Goal: Task Accomplishment & Management: Manage account settings

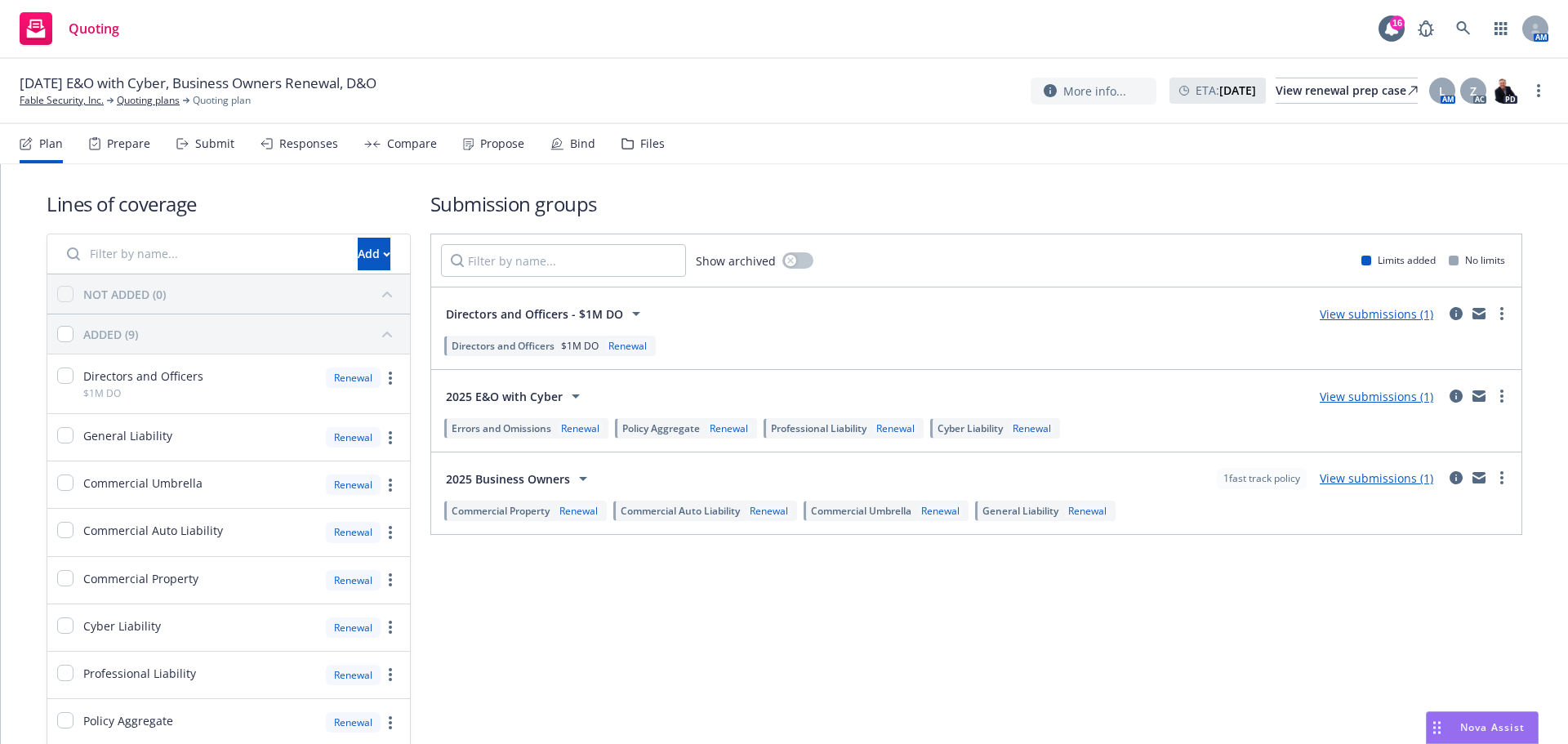
click at [216, 143] on div "Submit" at bounding box center [214, 144] width 39 height 13
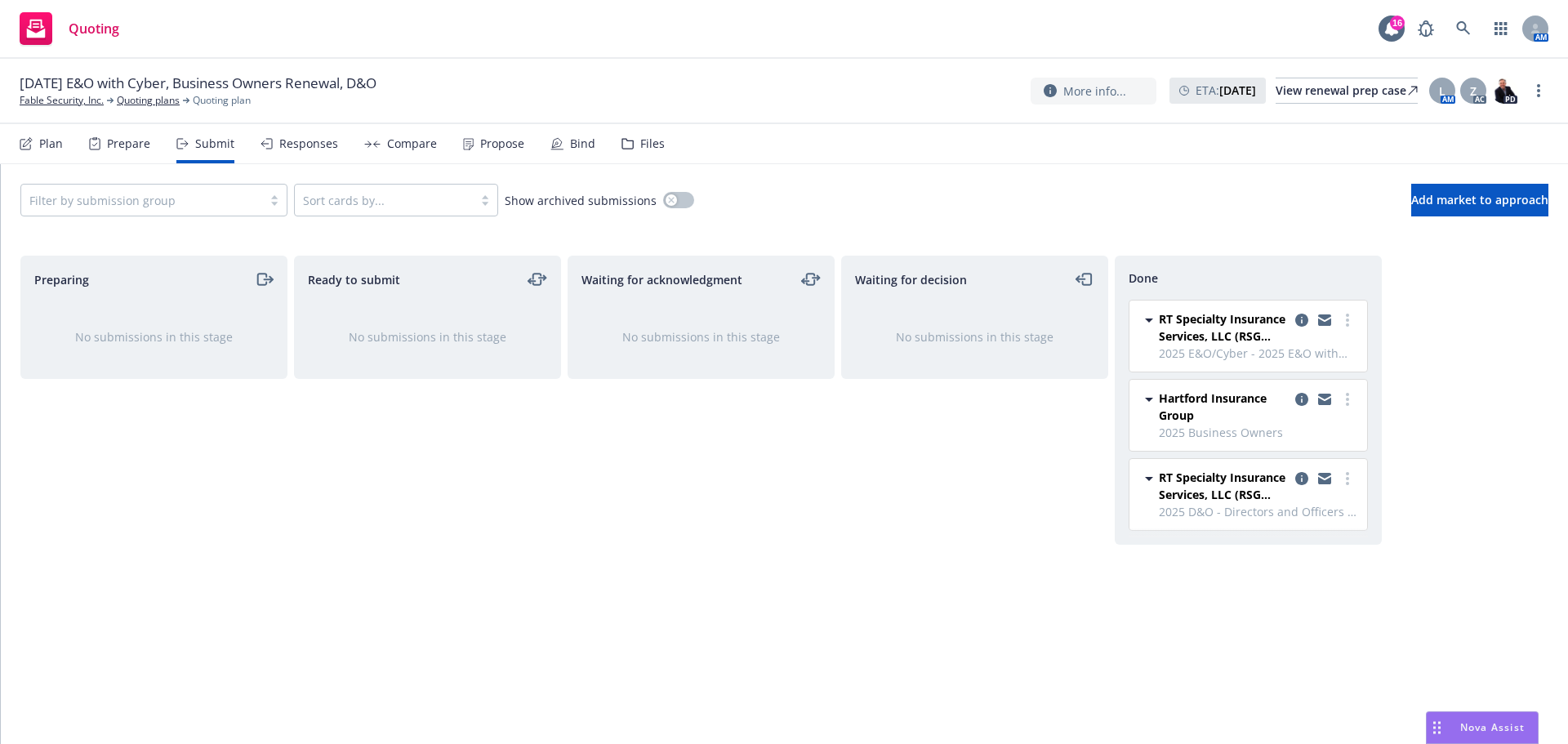
click at [640, 138] on div "Files" at bounding box center [652, 144] width 25 height 13
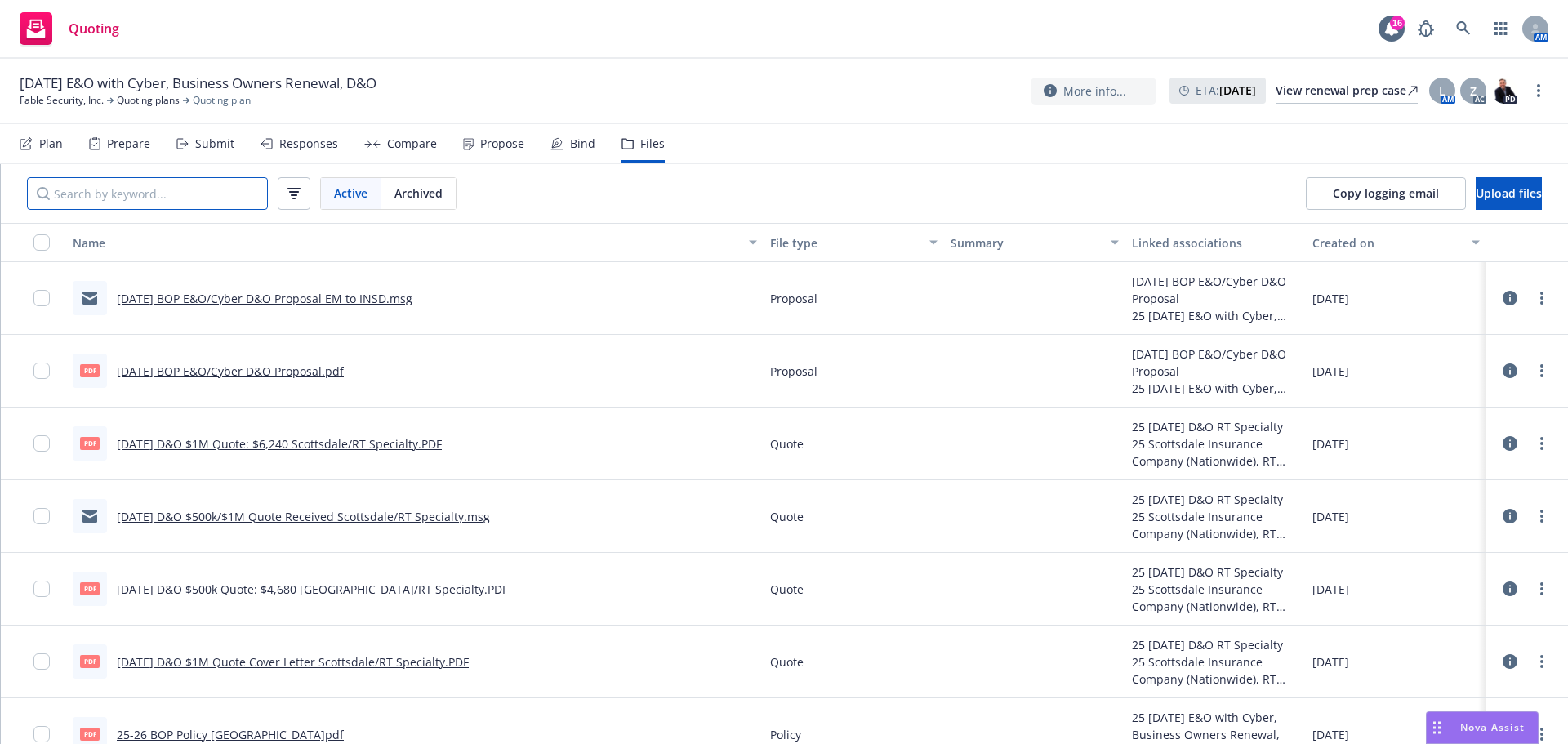
click at [136, 191] on input "Search by keyword..." at bounding box center [147, 193] width 241 height 32
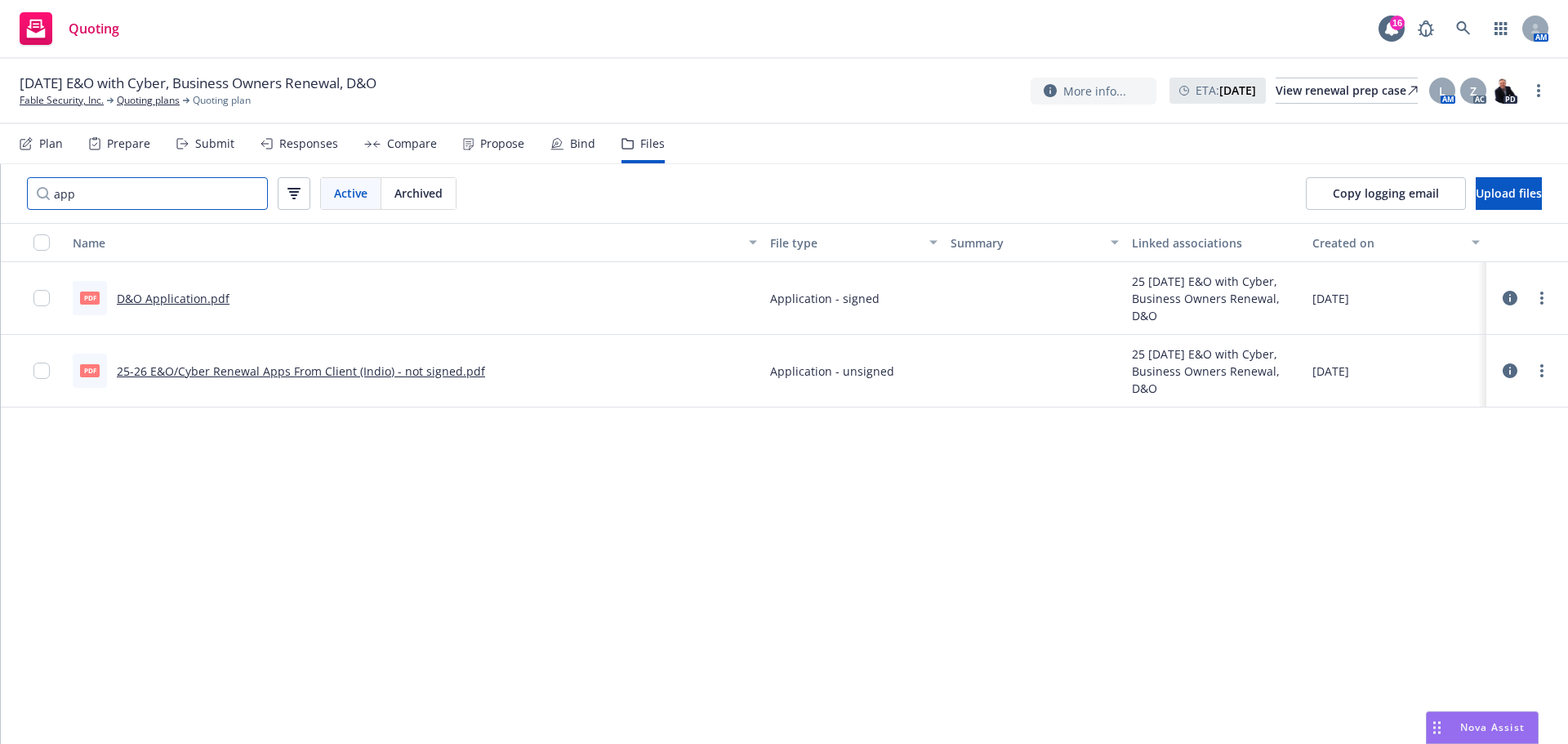
type input "app"
click at [237, 371] on link "25-26 E&O/Cyber Renewal Apps From Client (Indio) - not signed.pdf" at bounding box center [301, 371] width 369 height 15
click at [1512, 370] on icon at bounding box center [1510, 371] width 15 height 15
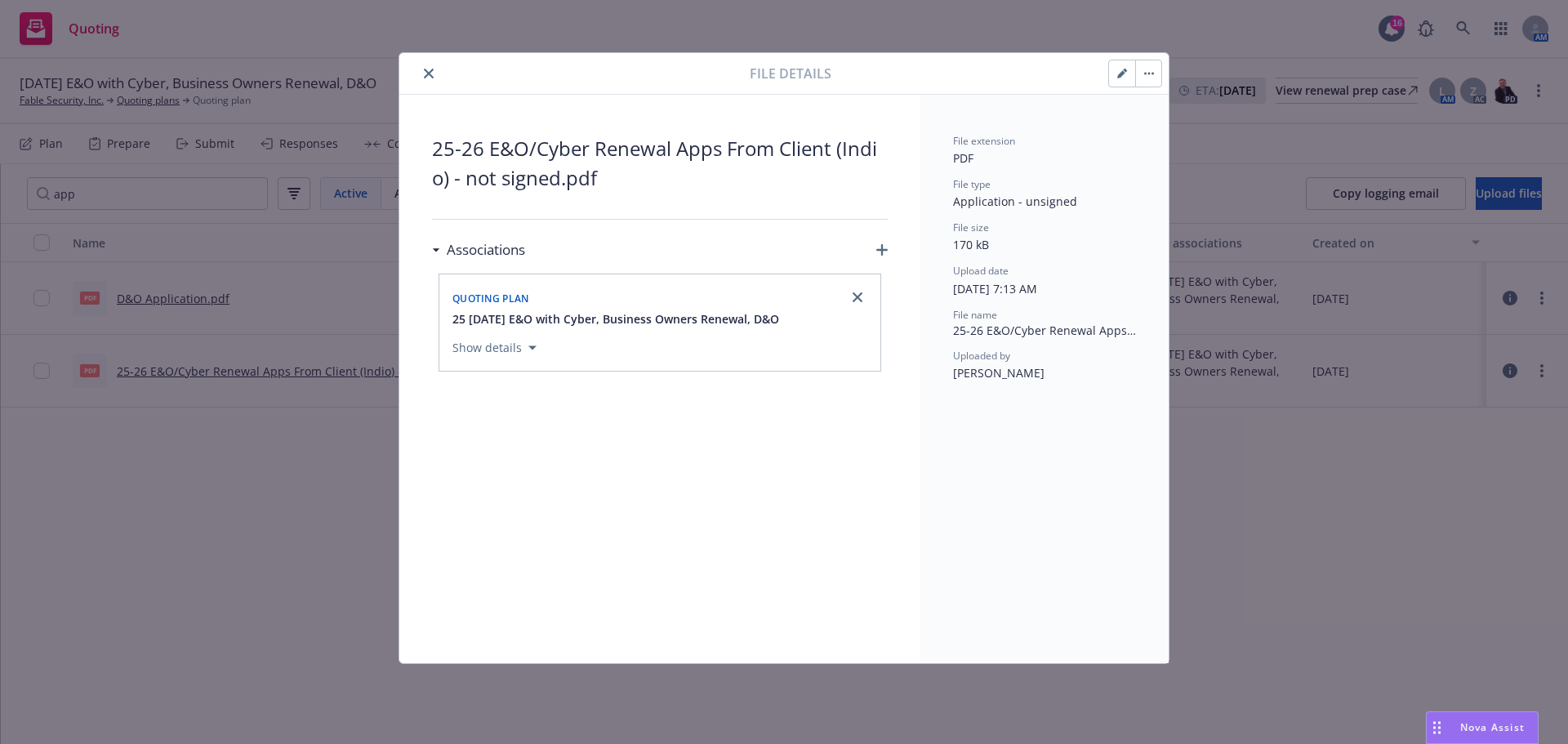
click at [425, 72] on icon "close" at bounding box center [428, 73] width 9 height 9
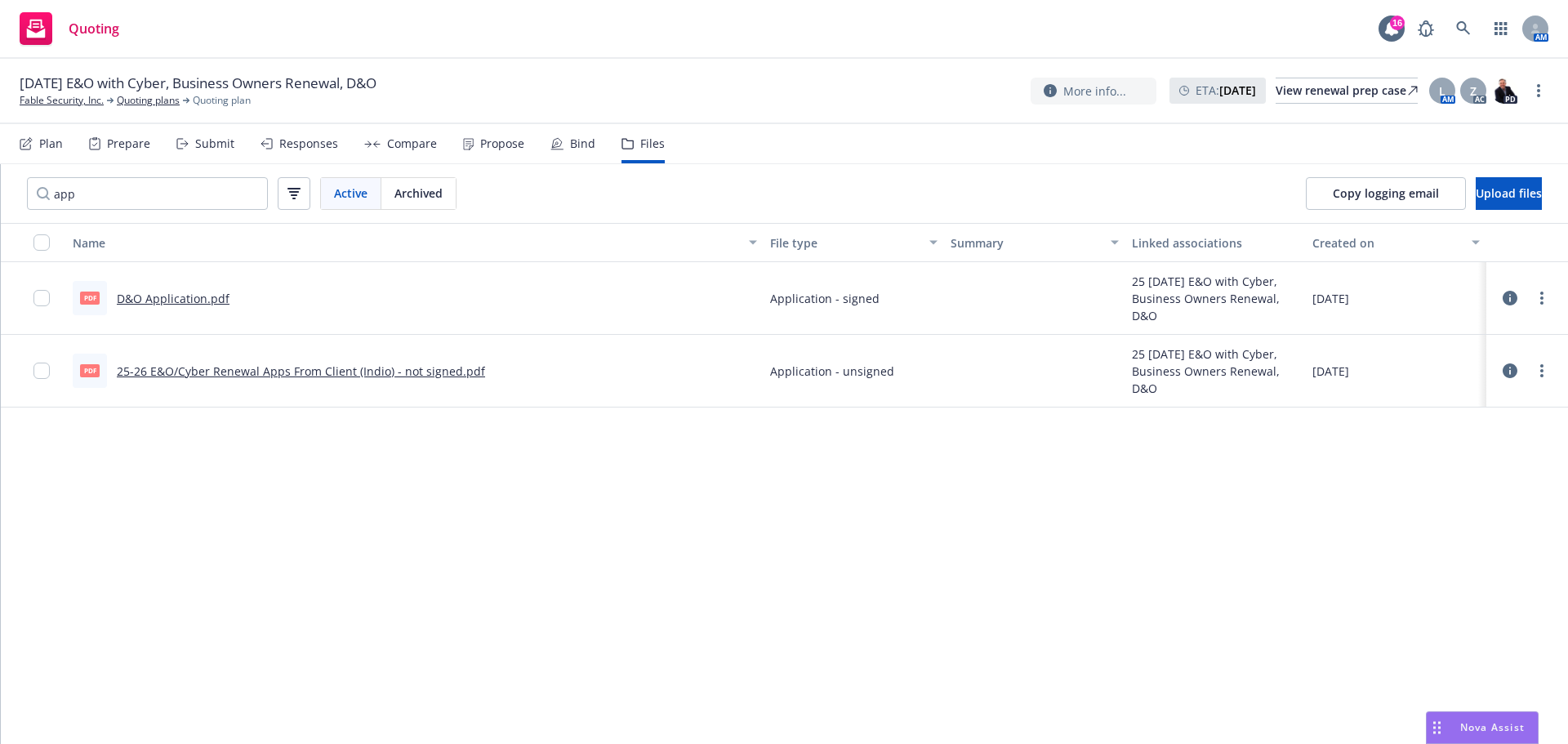
click at [1512, 369] on icon at bounding box center [1510, 371] width 15 height 15
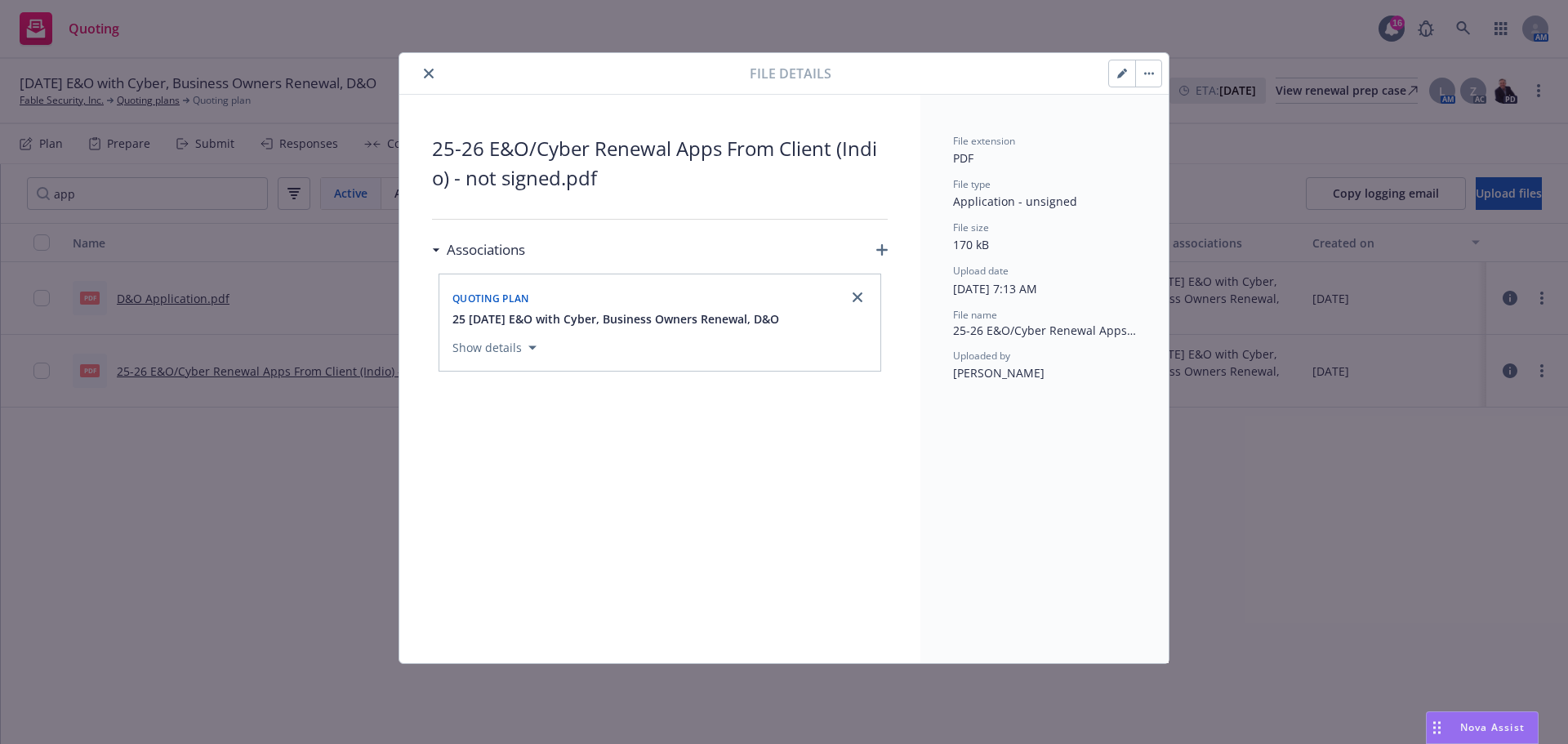
click at [429, 74] on icon "close" at bounding box center [428, 73] width 9 height 9
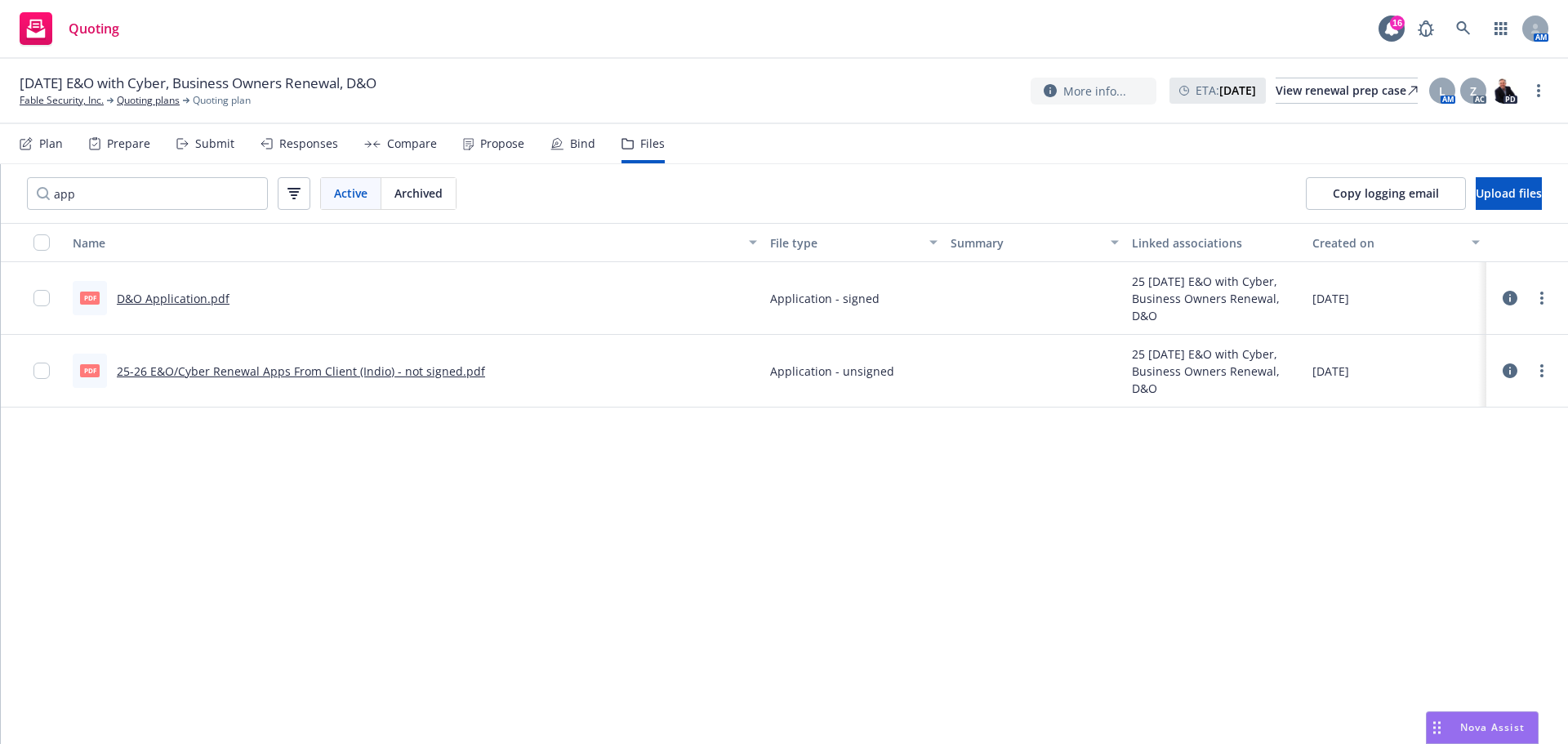
click at [199, 147] on div "Submit" at bounding box center [214, 144] width 39 height 13
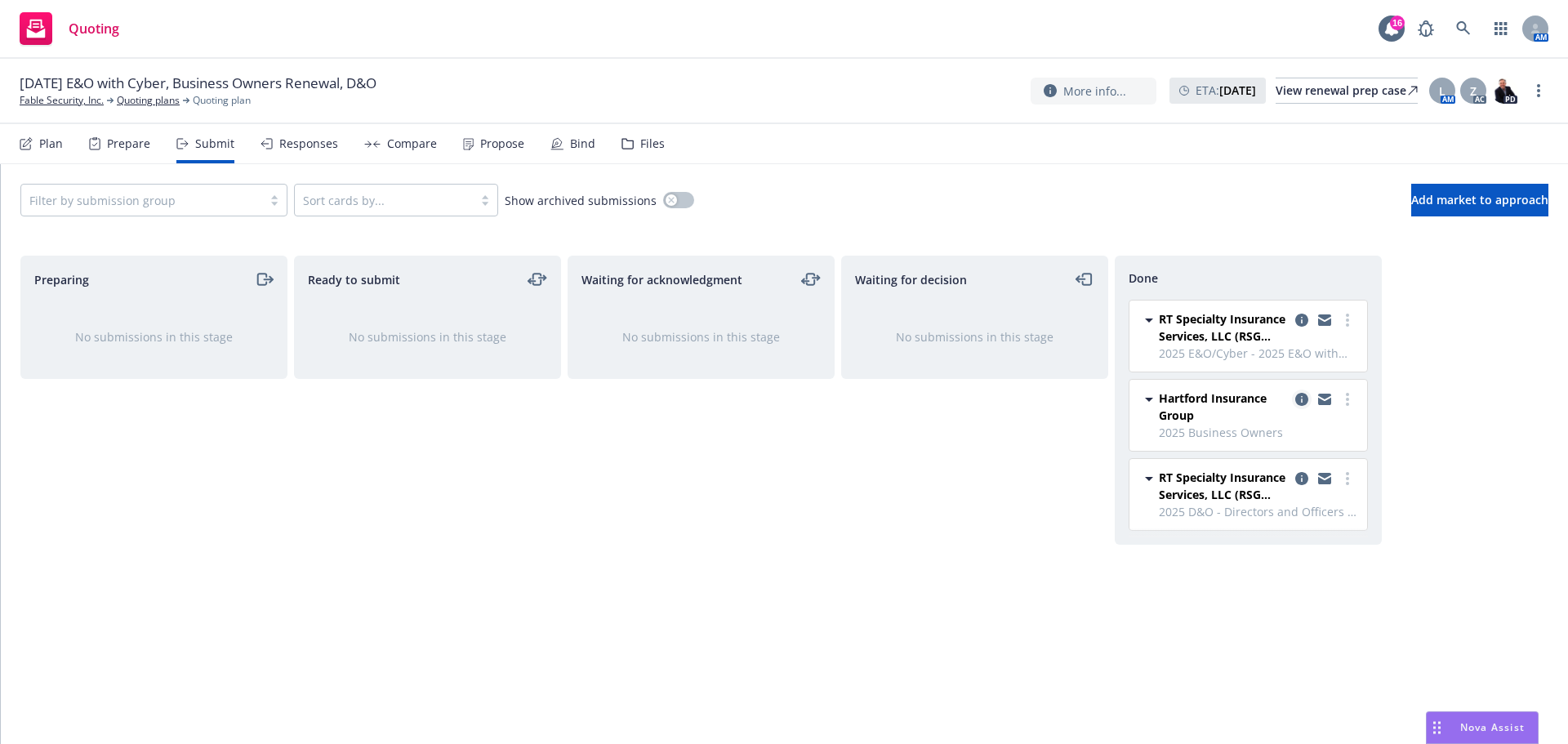
click at [1306, 404] on icon "copy logging email" at bounding box center [1302, 399] width 13 height 13
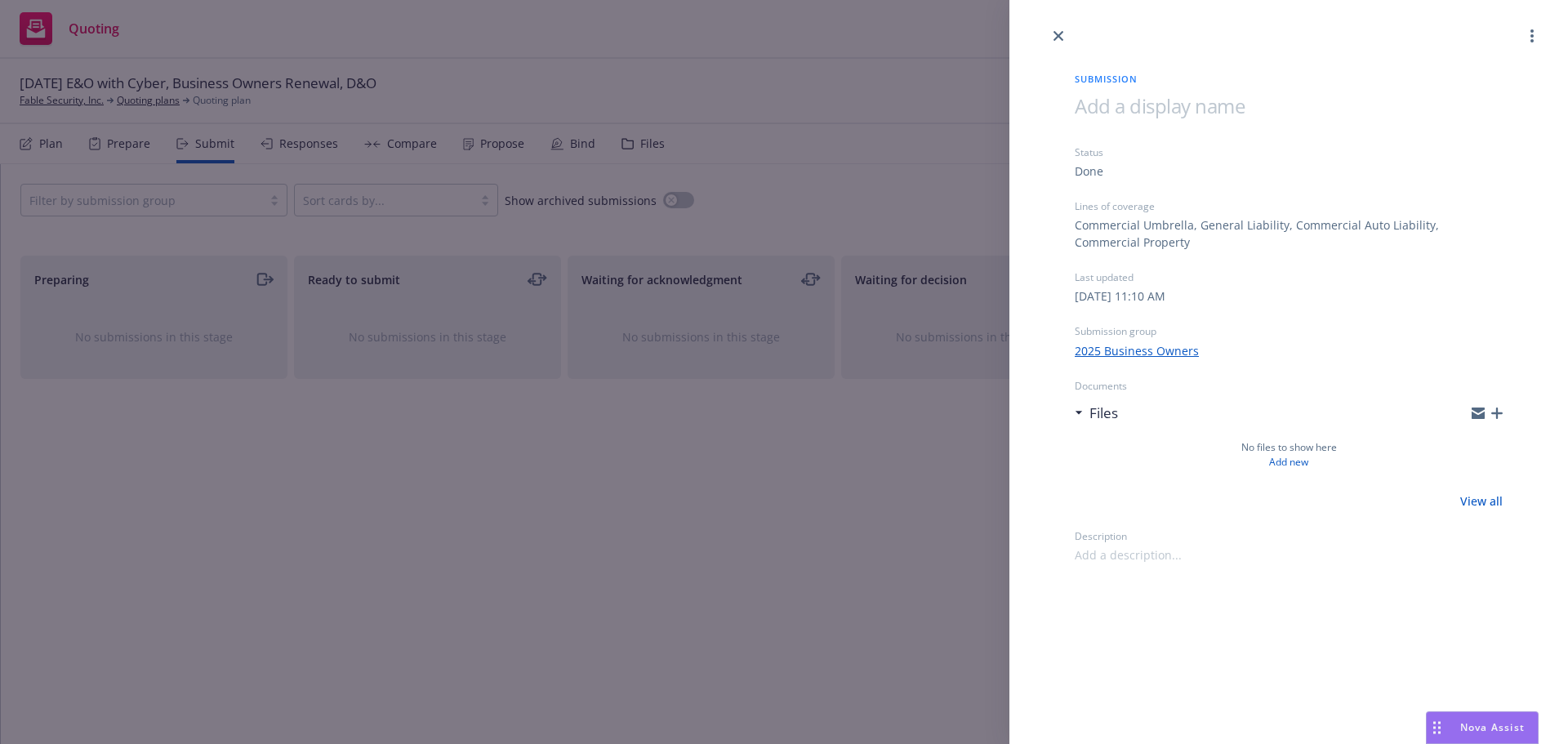
drag, startPoint x: 1063, startPoint y: 35, endPoint x: 1061, endPoint y: 47, distance: 12.2
click at [1063, 37] on icon "close" at bounding box center [1058, 36] width 9 height 9
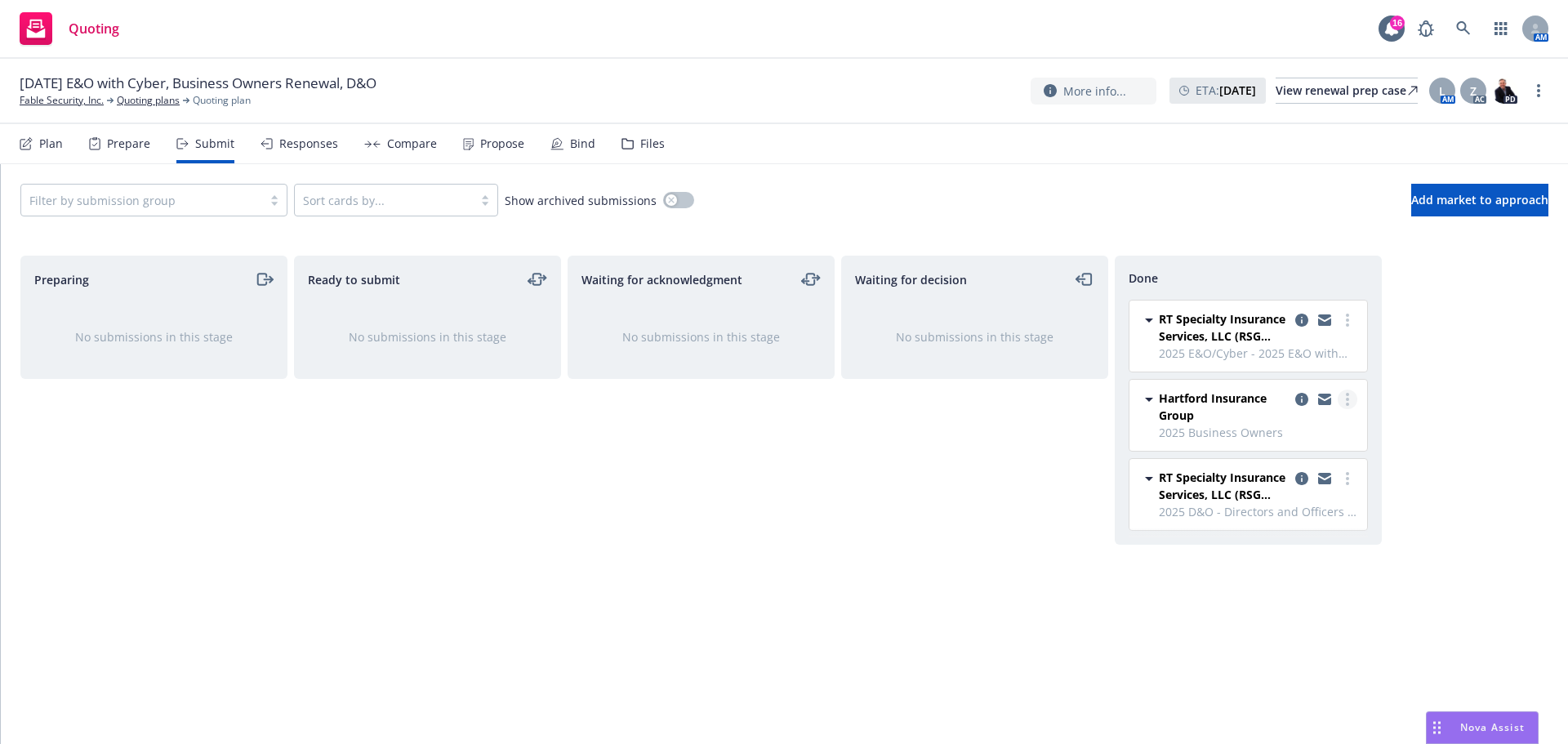
click at [1351, 399] on link "more" at bounding box center [1347, 399] width 20 height 20
click at [1303, 397] on icon "copy logging email" at bounding box center [1302, 399] width 13 height 13
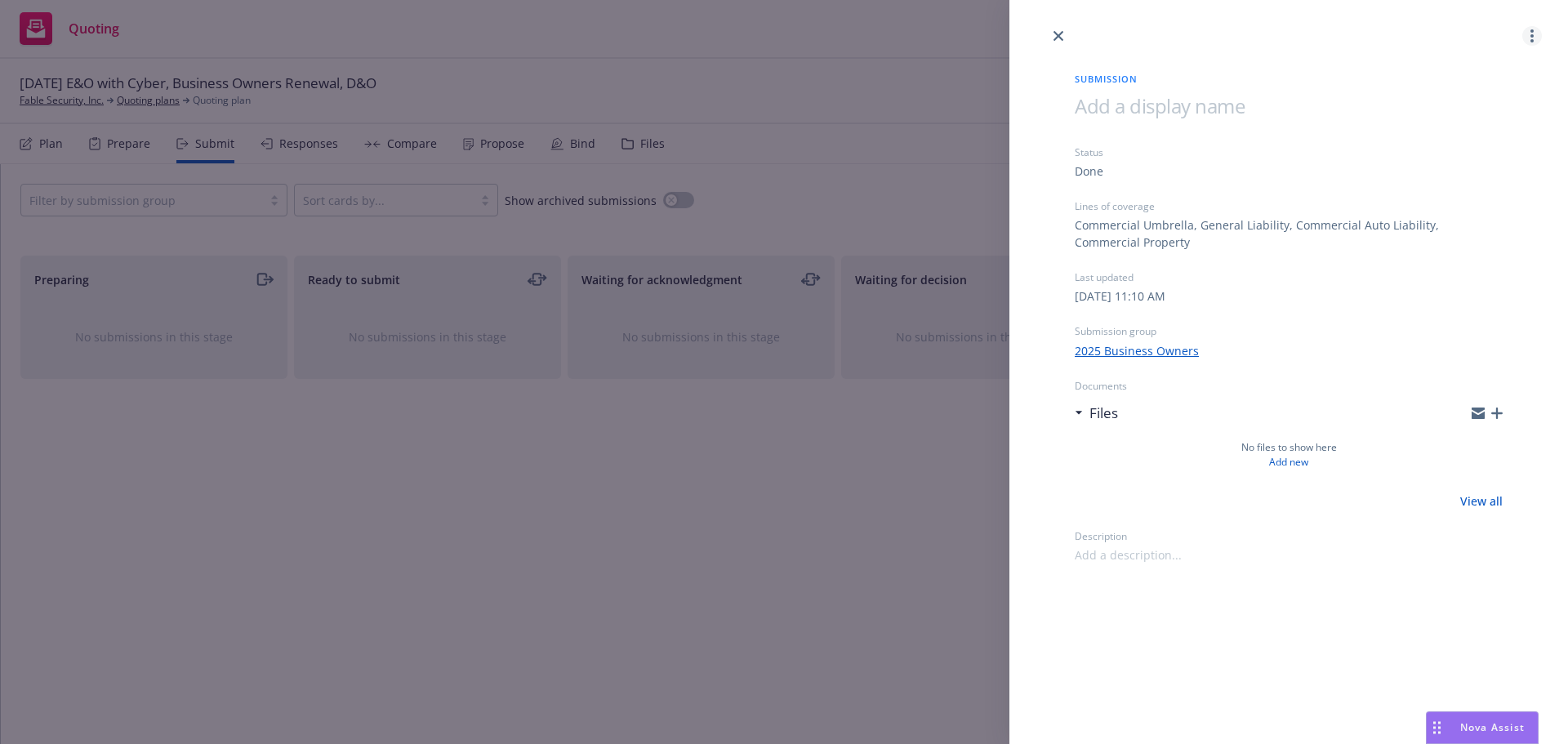
click at [1534, 38] on link "more" at bounding box center [1532, 36] width 20 height 20
click at [1060, 37] on icon "close" at bounding box center [1058, 36] width 9 height 9
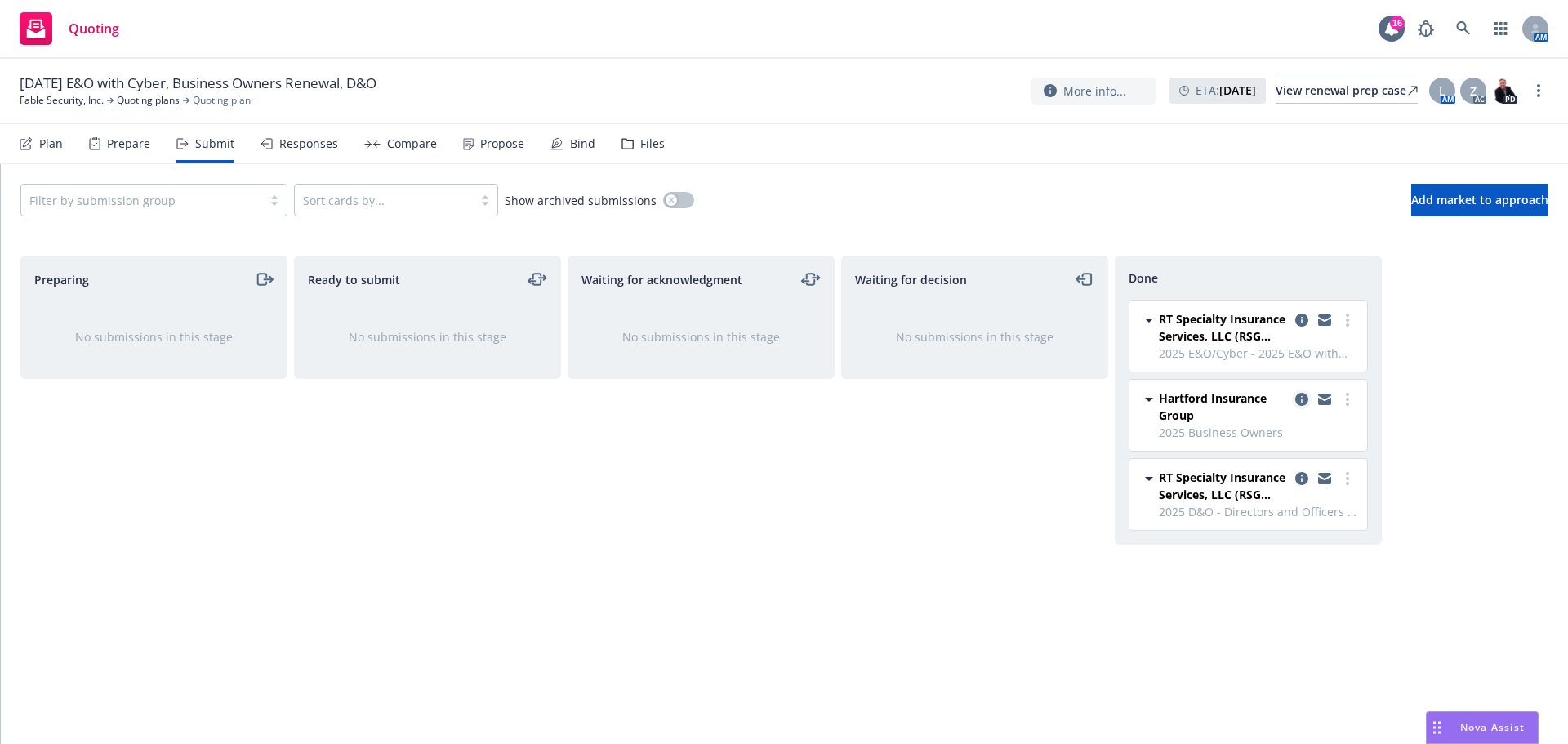
click at [1302, 398] on icon "copy logging email" at bounding box center [1302, 399] width 13 height 13
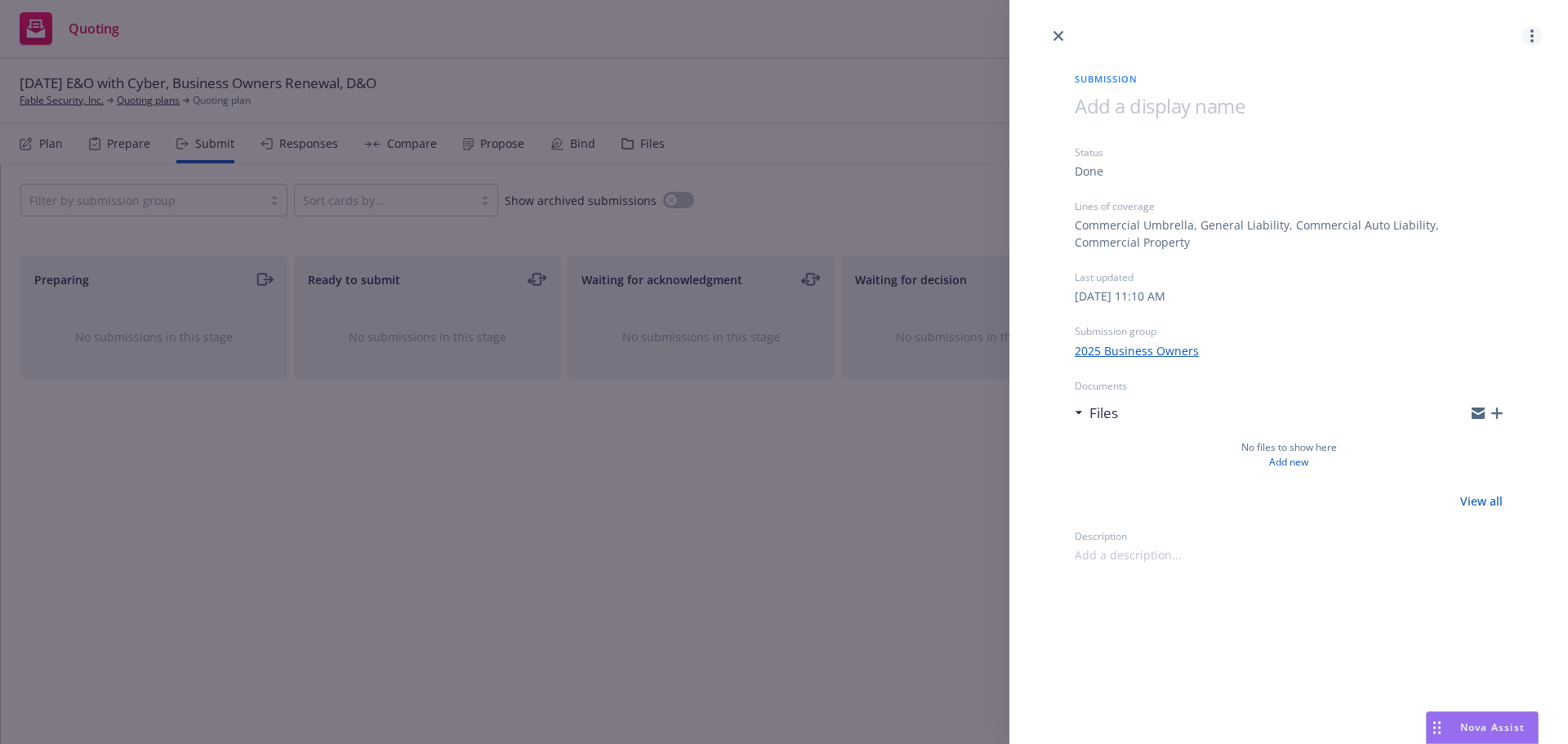
click at [1538, 38] on link "more" at bounding box center [1532, 36] width 20 height 20
drag, startPoint x: 1062, startPoint y: 32, endPoint x: 1034, endPoint y: 45, distance: 30.9
click at [1063, 32] on icon "close" at bounding box center [1058, 36] width 9 height 9
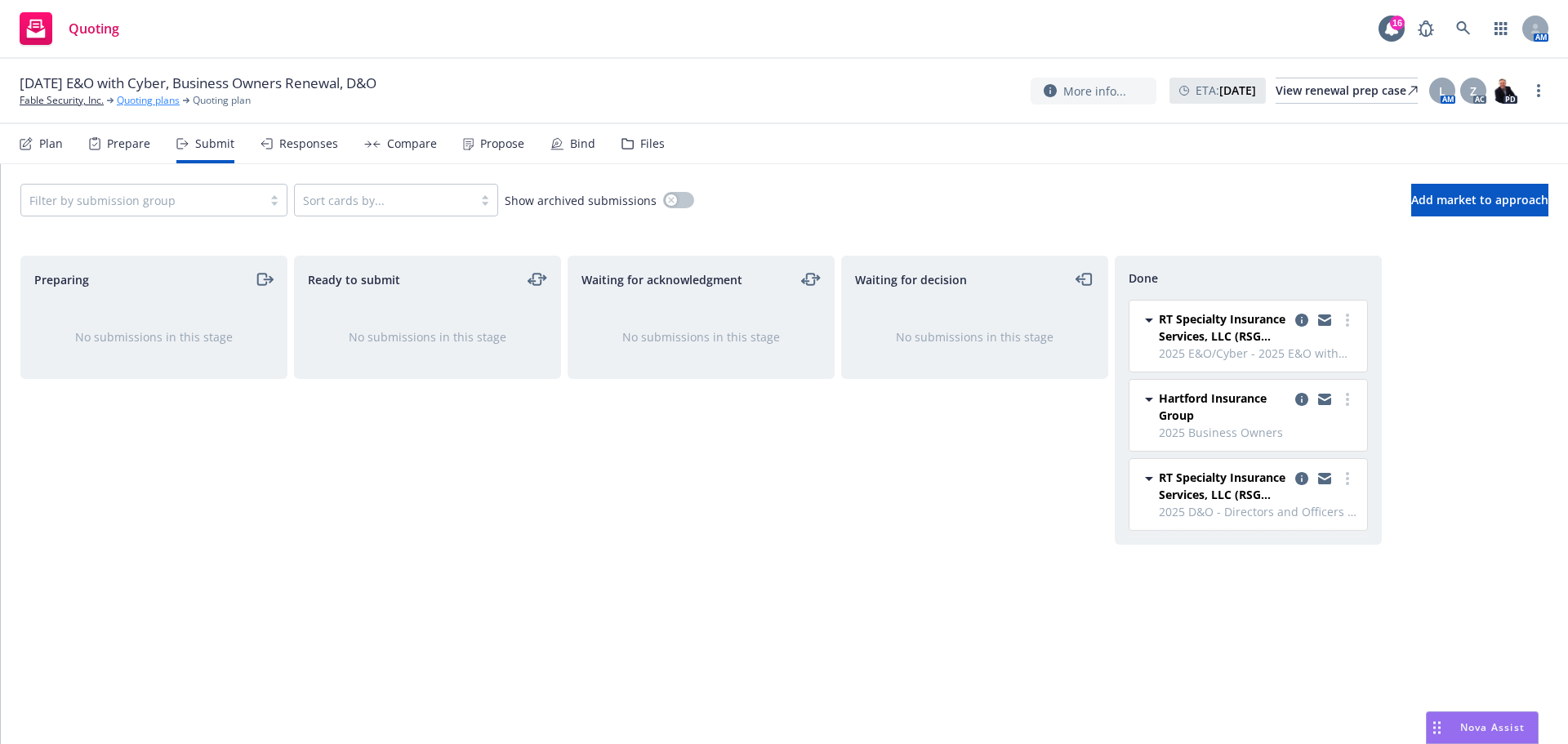
click at [133, 100] on link "Quoting plans" at bounding box center [148, 100] width 63 height 15
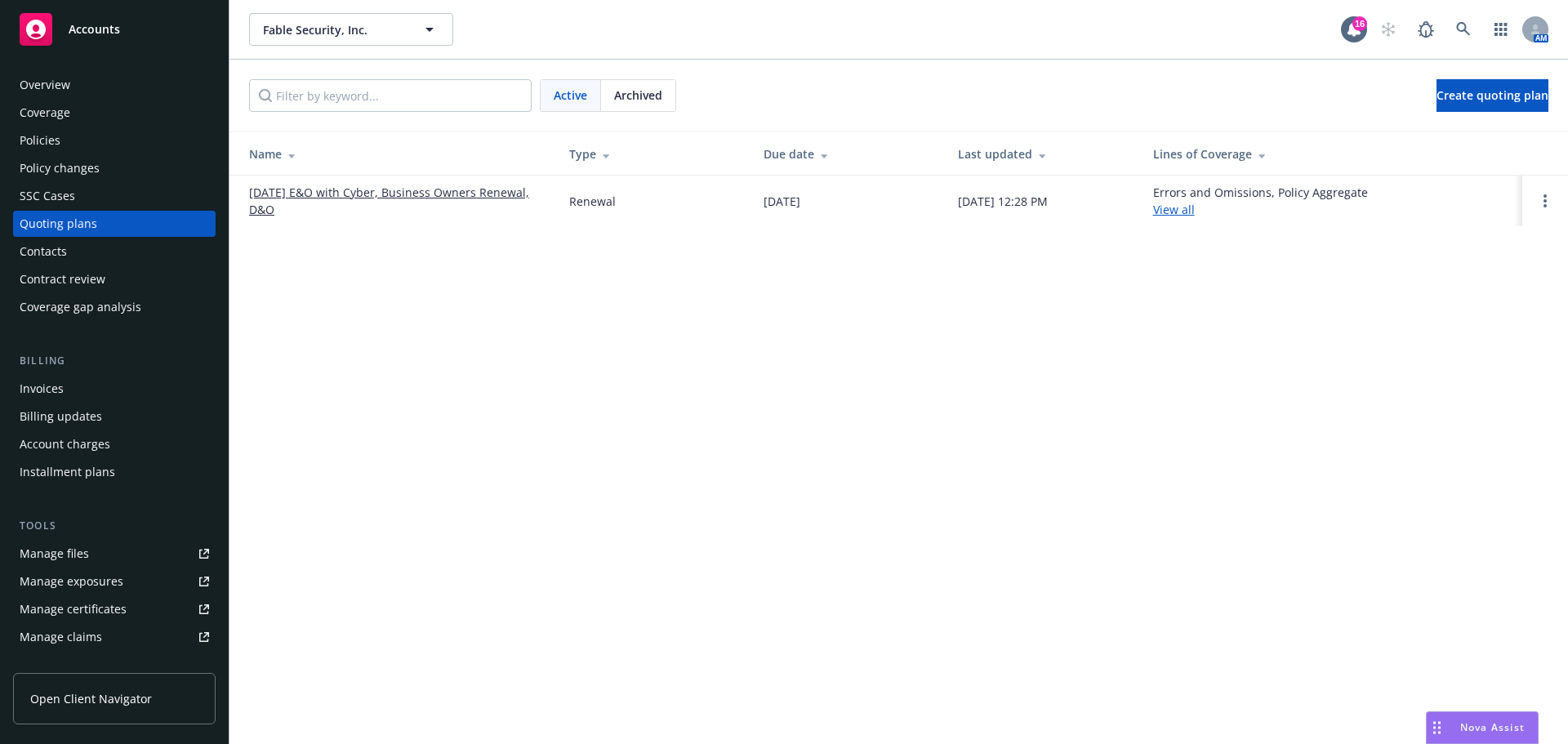
click at [429, 191] on link "[DATE] E&O with Cyber, Business Owners Renewal, D&O" at bounding box center [396, 201] width 294 height 34
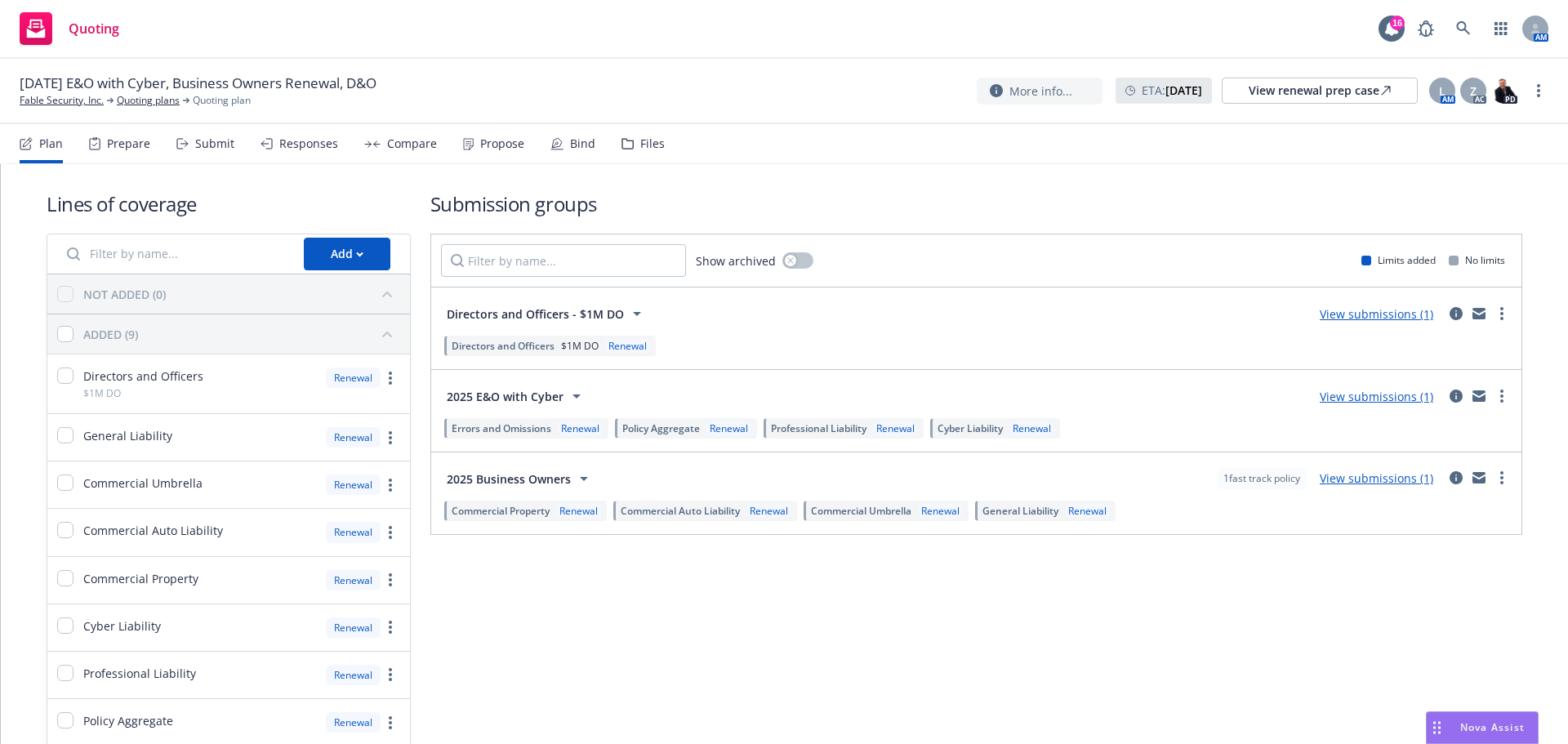
click at [210, 145] on div "Submit" at bounding box center [214, 144] width 39 height 13
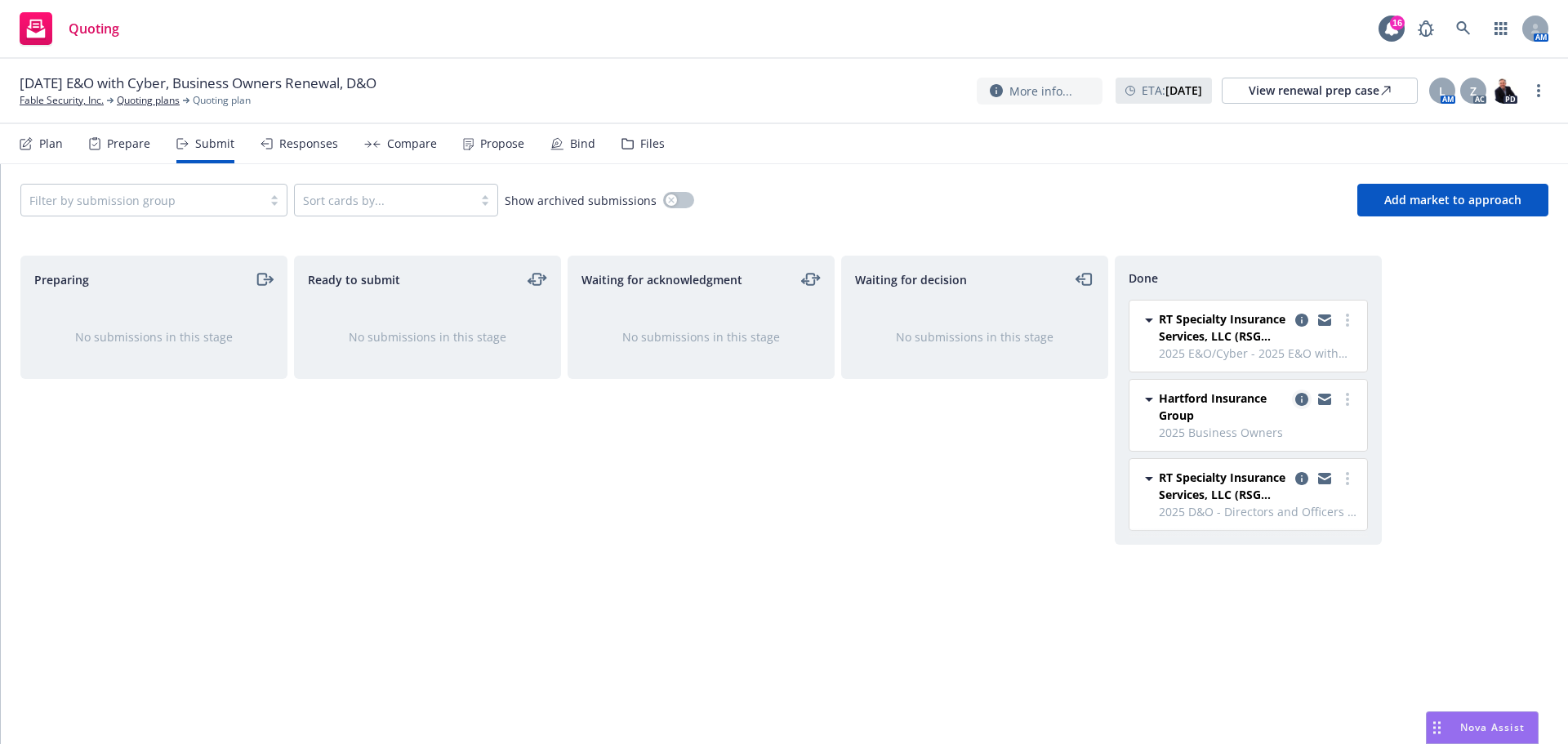
click at [1302, 399] on icon "copy logging email" at bounding box center [1302, 399] width 13 height 13
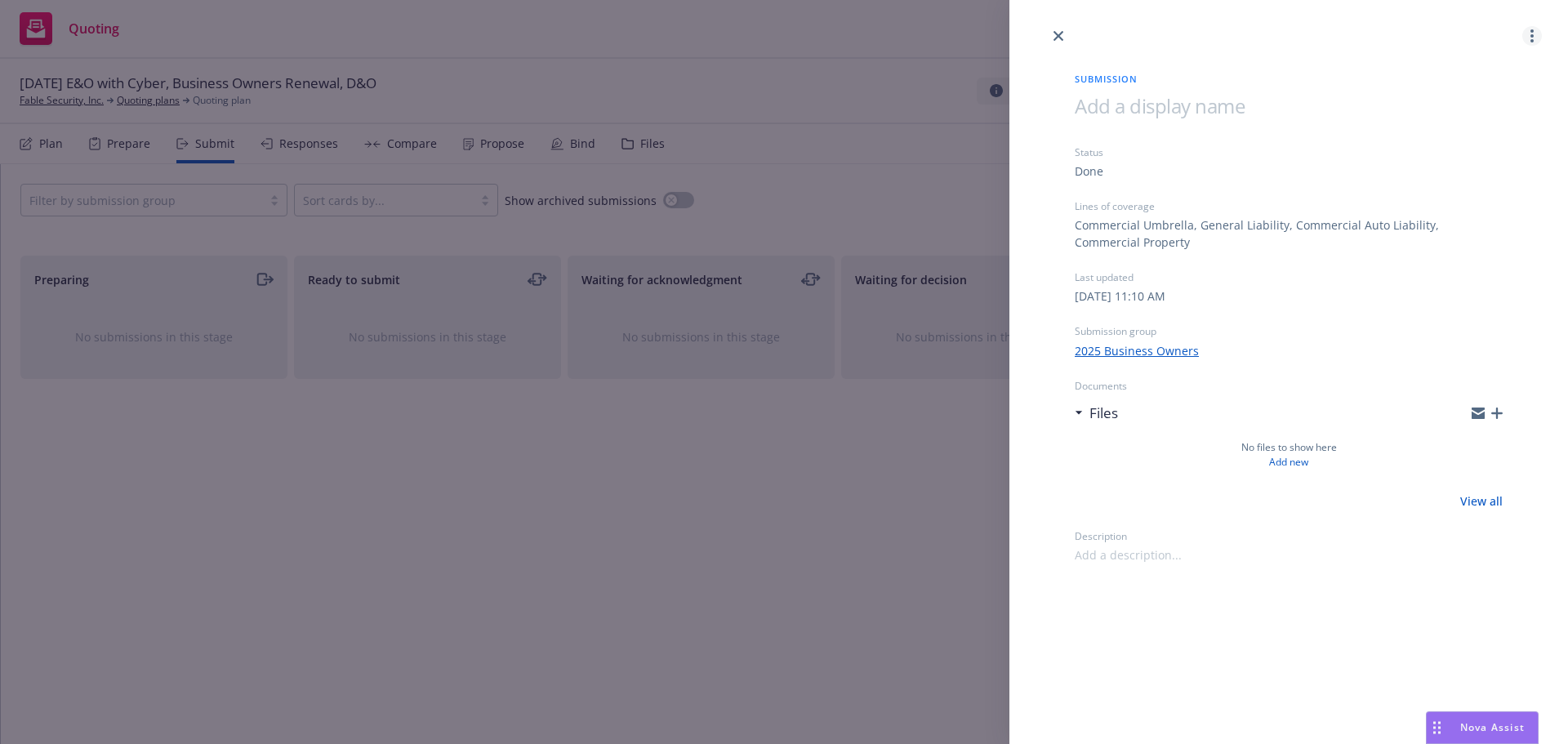
click at [1529, 33] on link "more" at bounding box center [1532, 36] width 20 height 20
click at [1059, 32] on icon "close" at bounding box center [1058, 36] width 9 height 9
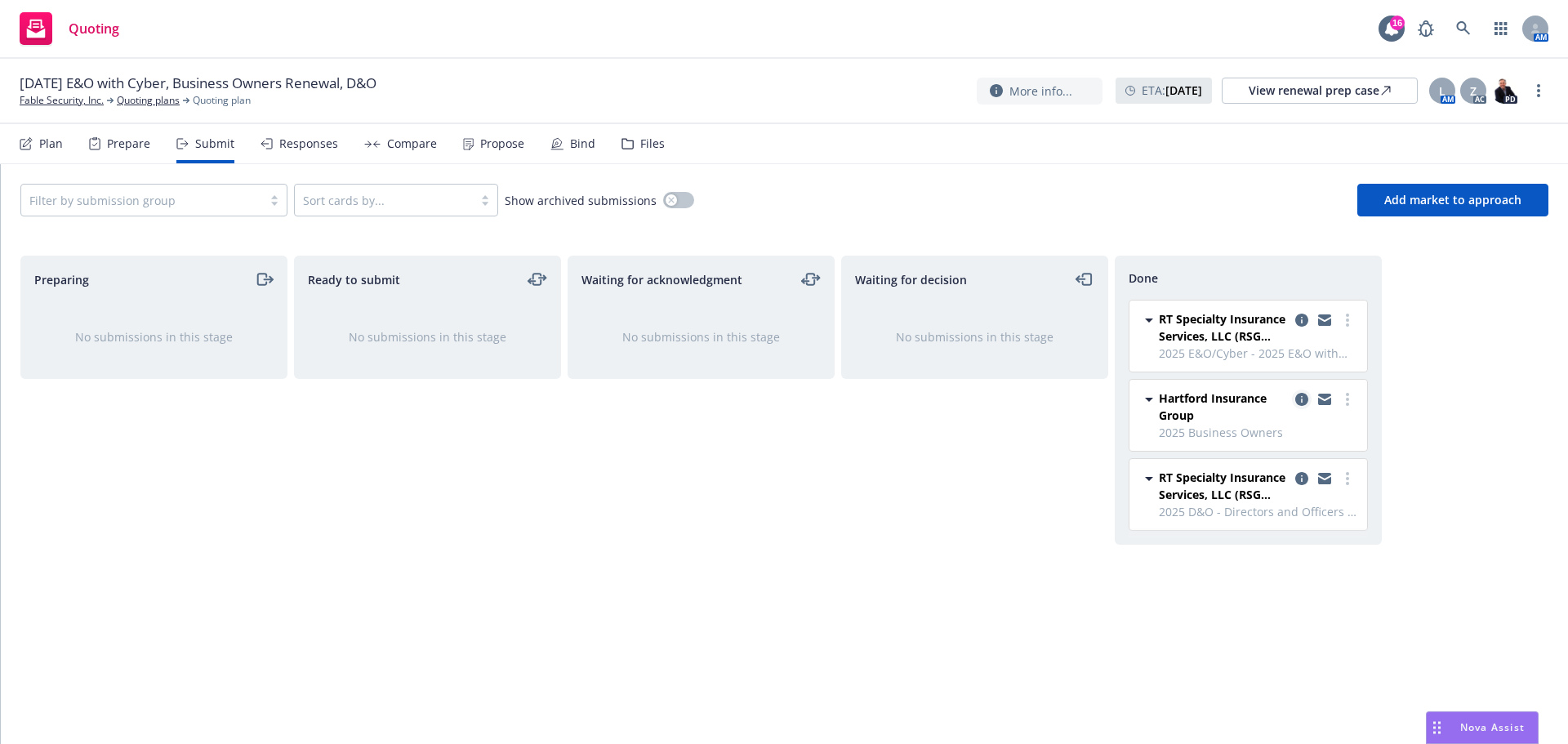
click at [1302, 403] on icon "copy logging email" at bounding box center [1302, 399] width 13 height 13
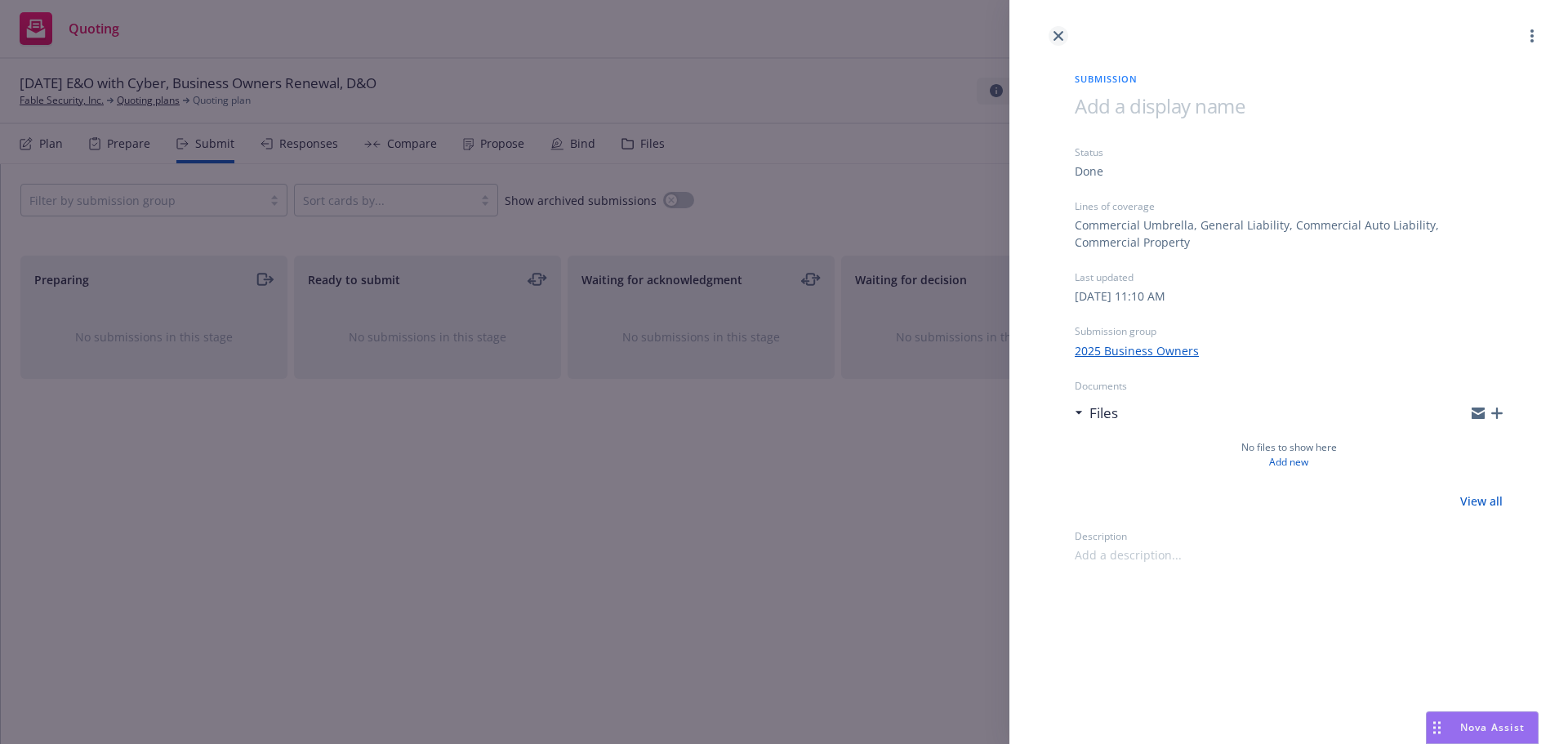
click at [1059, 37] on icon "close" at bounding box center [1058, 36] width 9 height 9
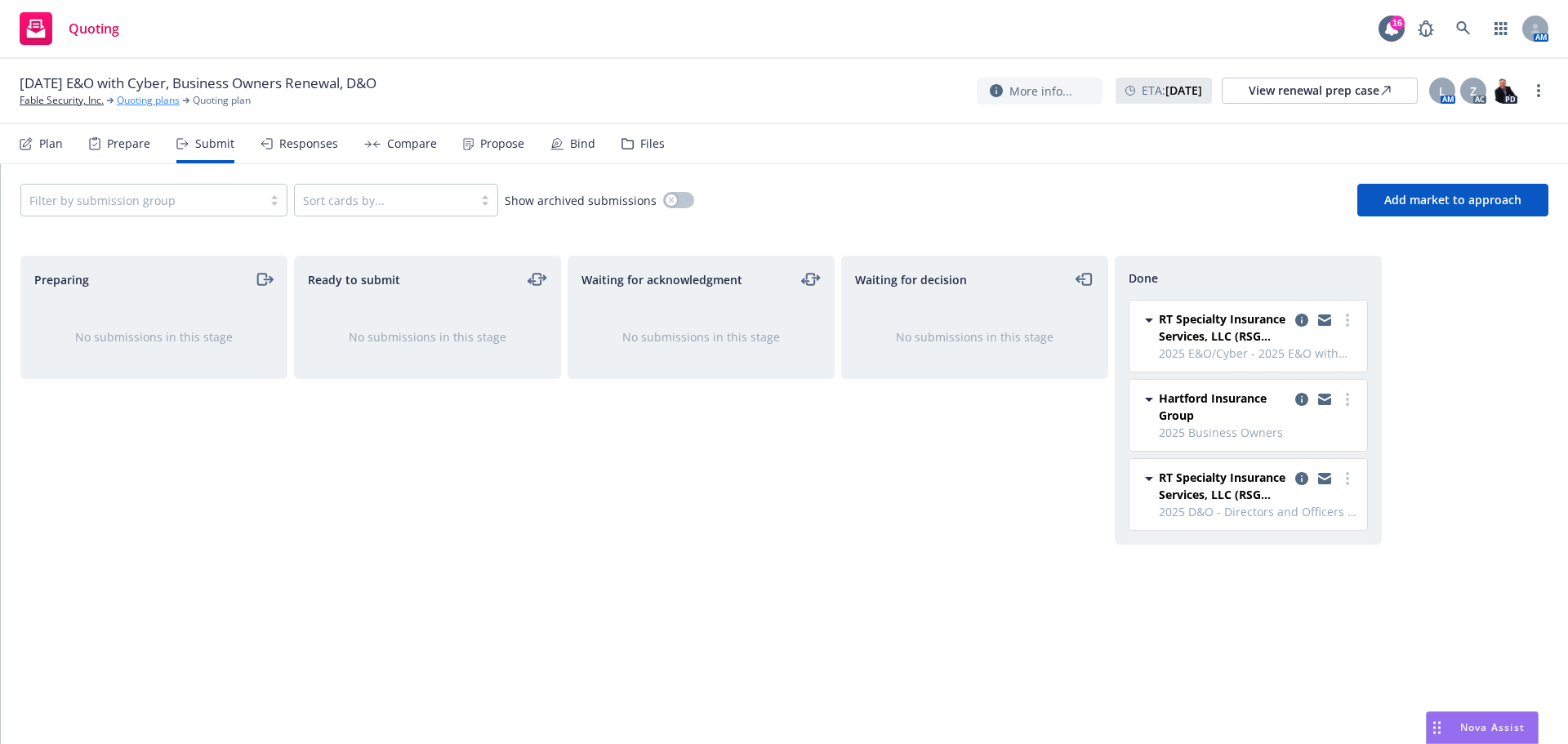
click at [156, 99] on link "Quoting plans" at bounding box center [148, 100] width 63 height 15
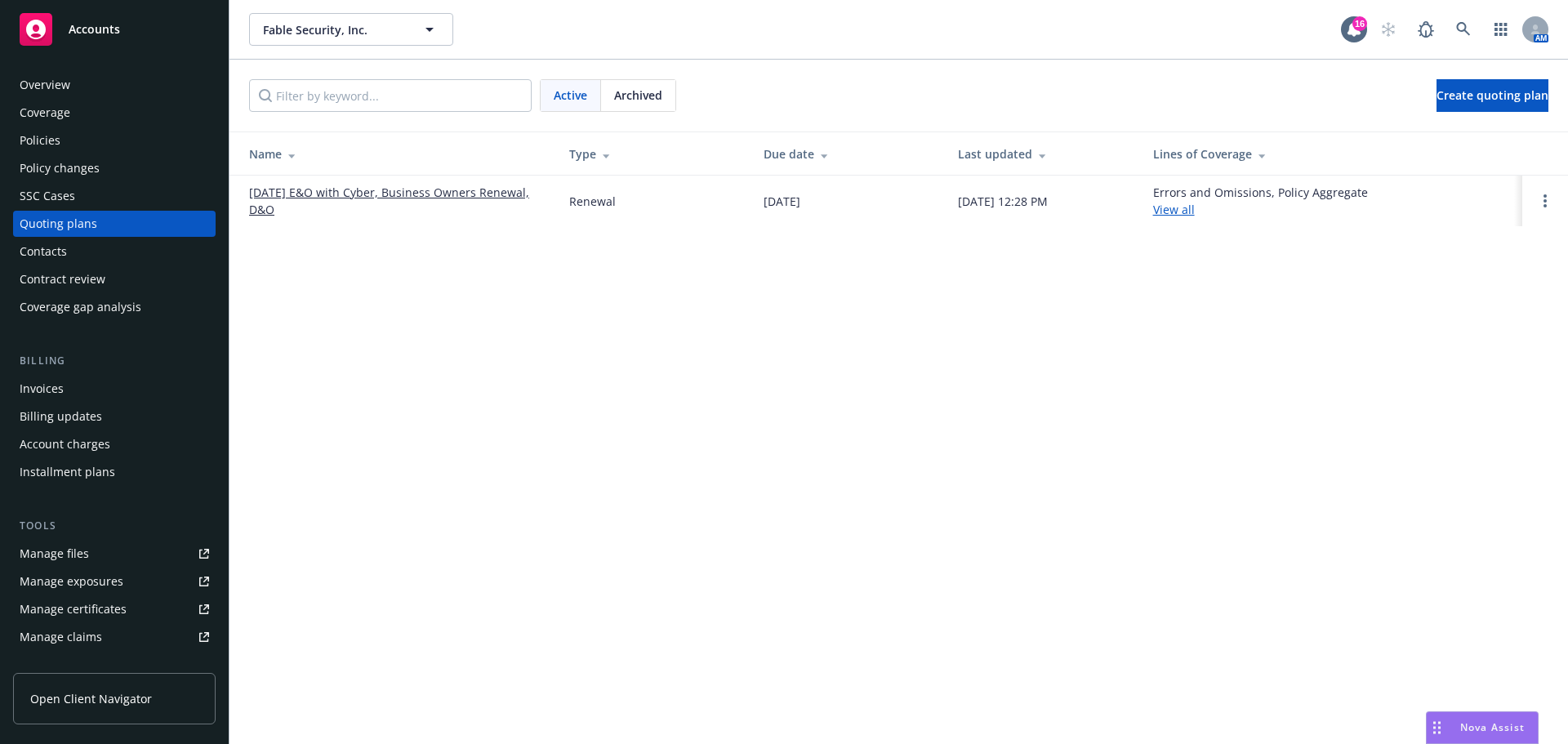
click at [485, 191] on link "[DATE] E&O with Cyber, Business Owners Renewal, D&O" at bounding box center [396, 201] width 294 height 34
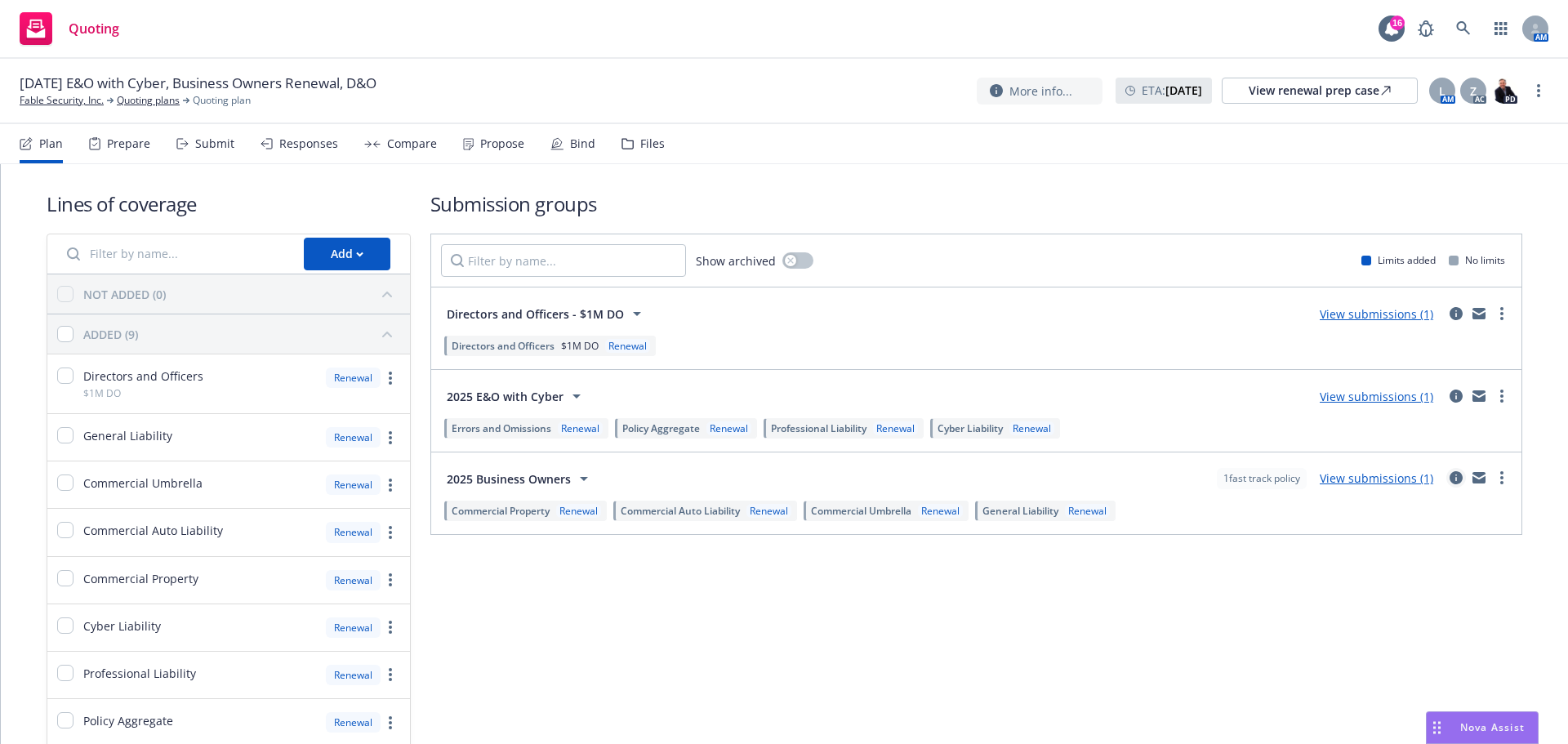
click at [1449, 476] on icon "circleInformation" at bounding box center [1456, 478] width 13 height 13
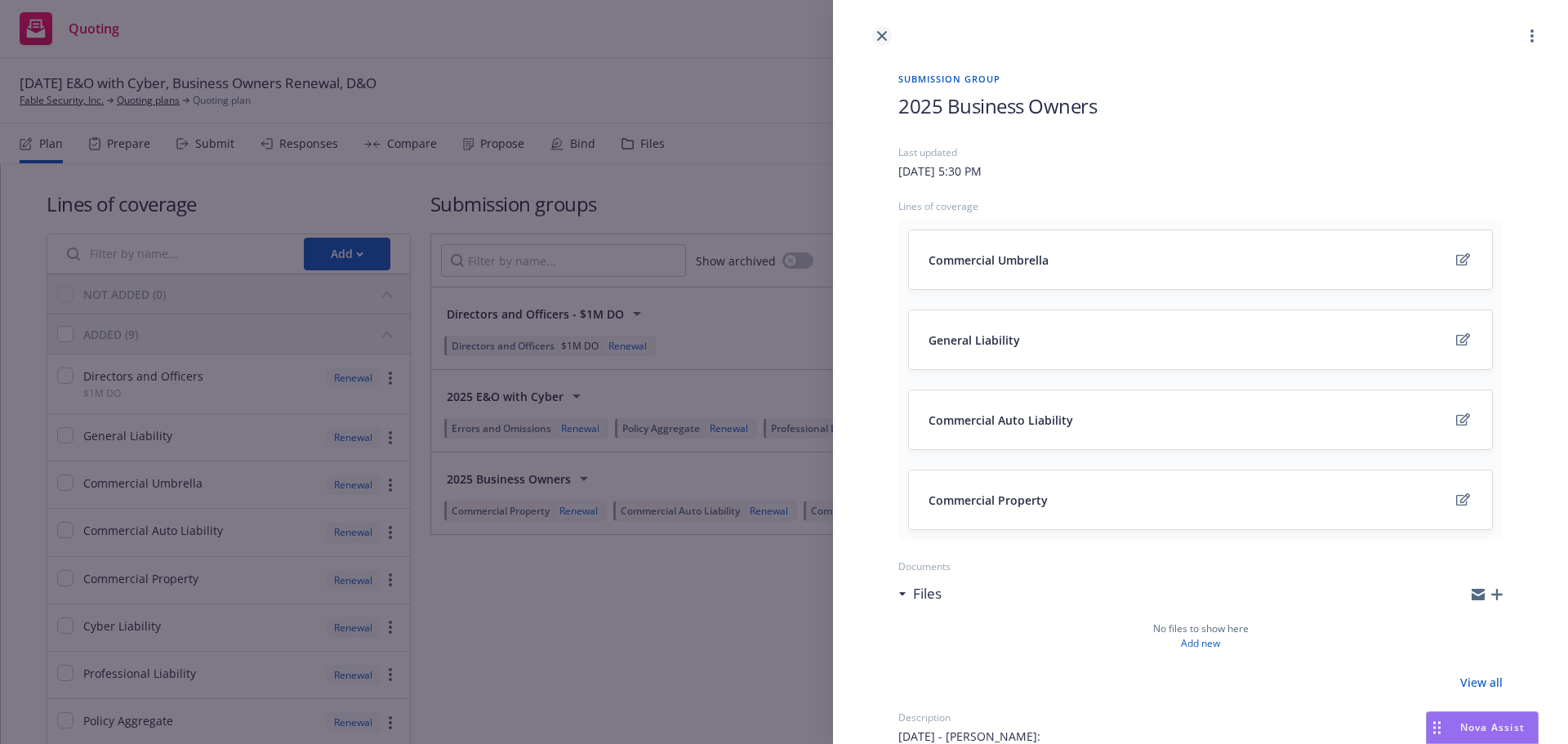
click at [882, 39] on icon "close" at bounding box center [882, 36] width 9 height 9
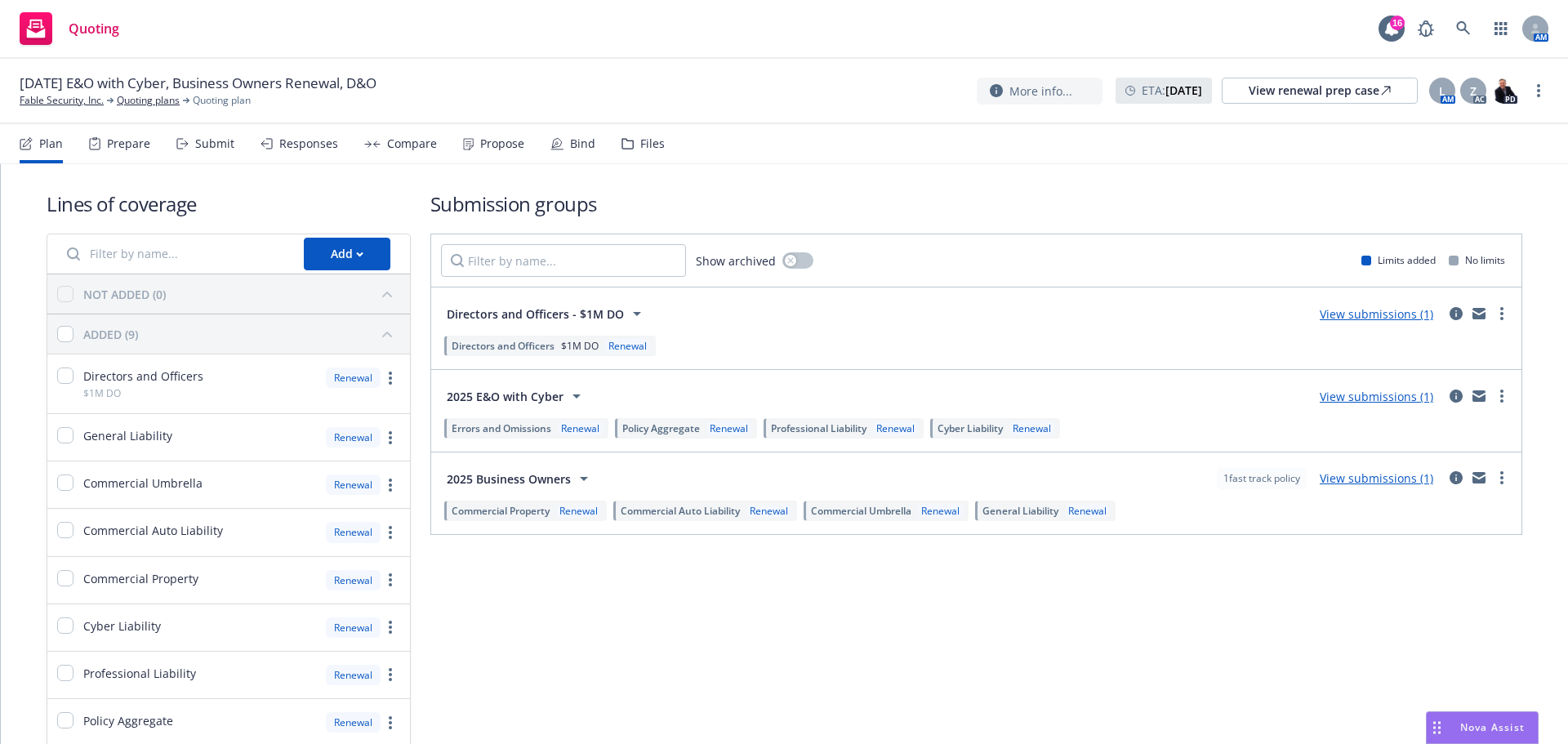
click at [216, 137] on div "Submit" at bounding box center [214, 144] width 39 height 13
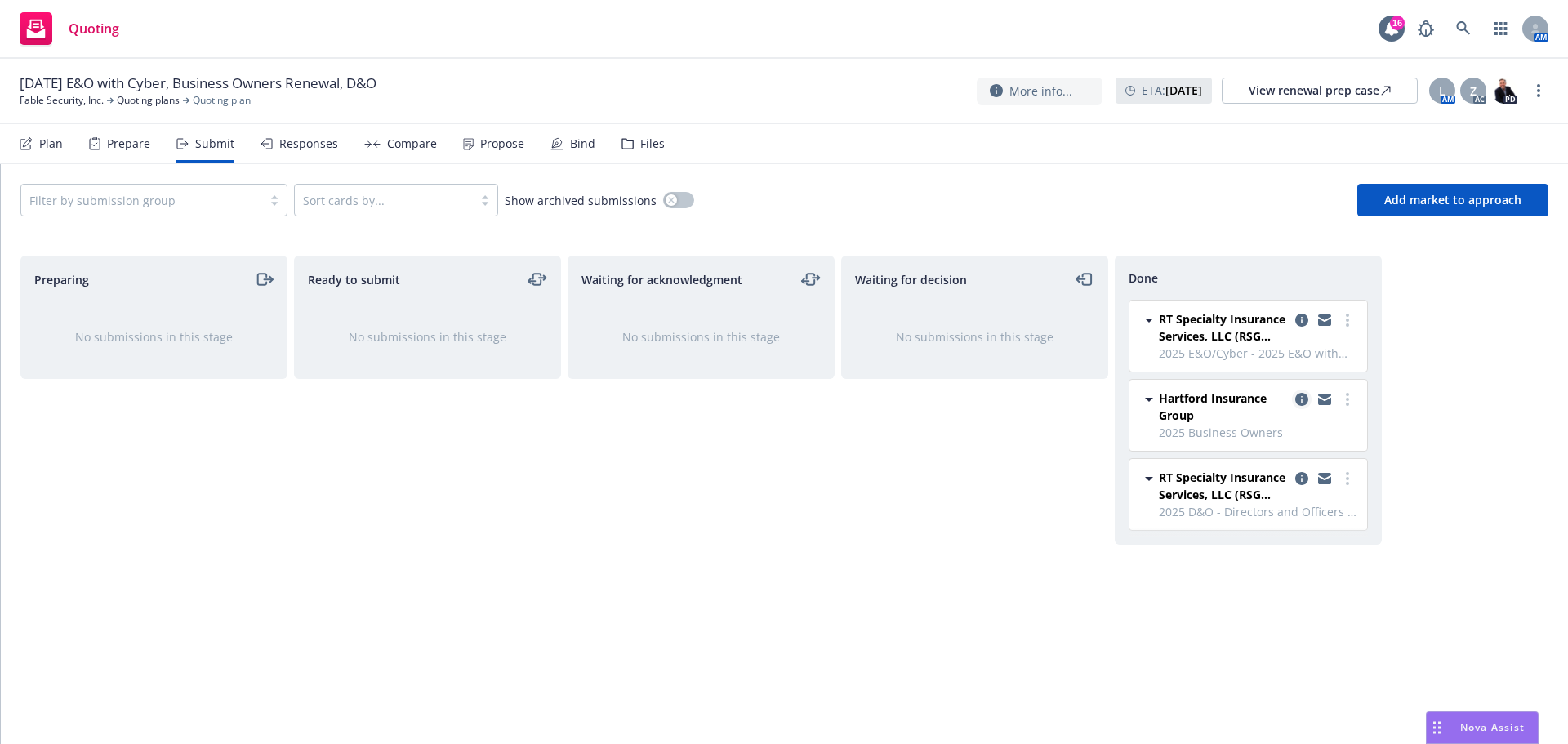
click at [1299, 396] on icon "copy logging email" at bounding box center [1302, 399] width 13 height 13
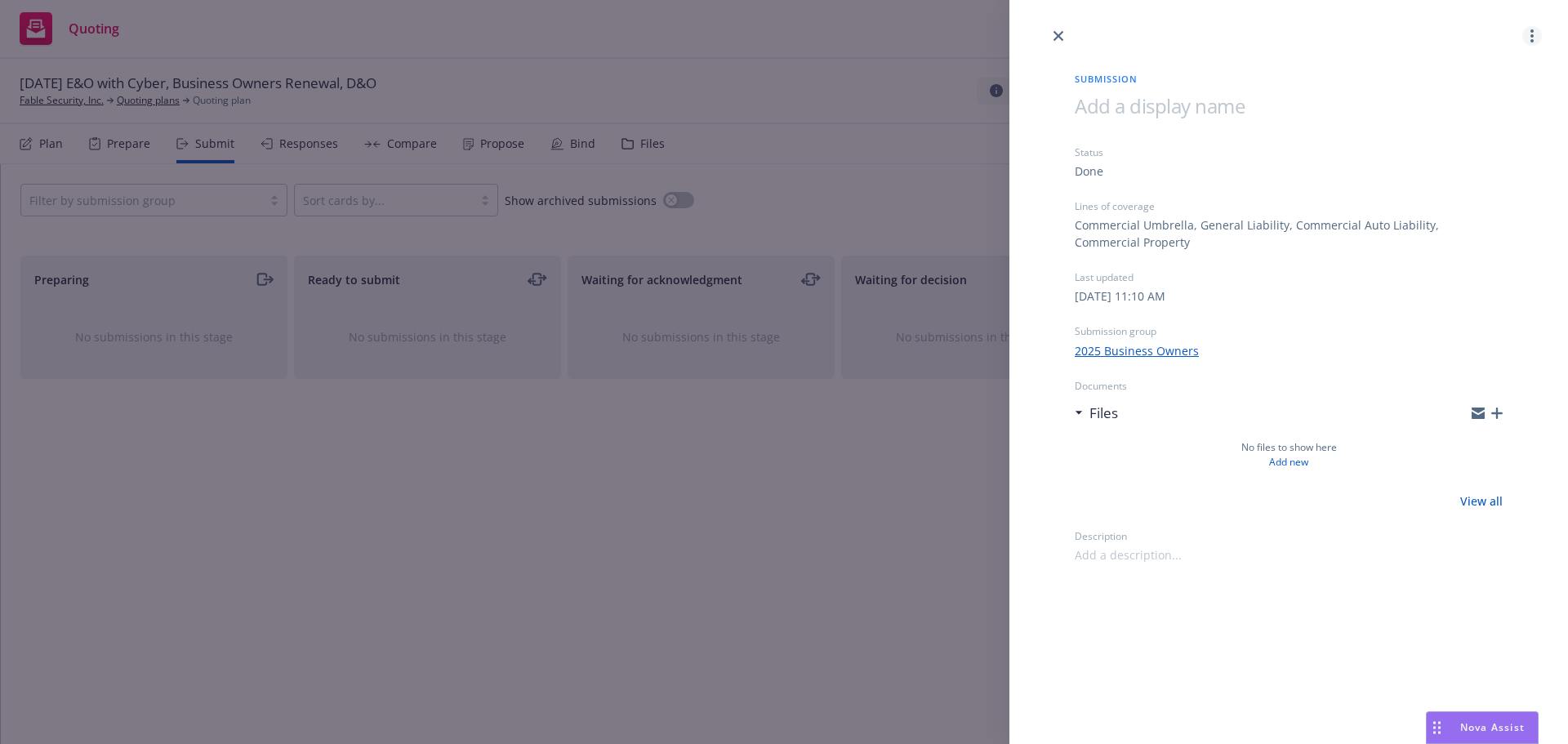
click at [1531, 41] on circle "more" at bounding box center [1532, 40] width 3 height 3
click at [1053, 33] on icon "close" at bounding box center [1058, 36] width 9 height 9
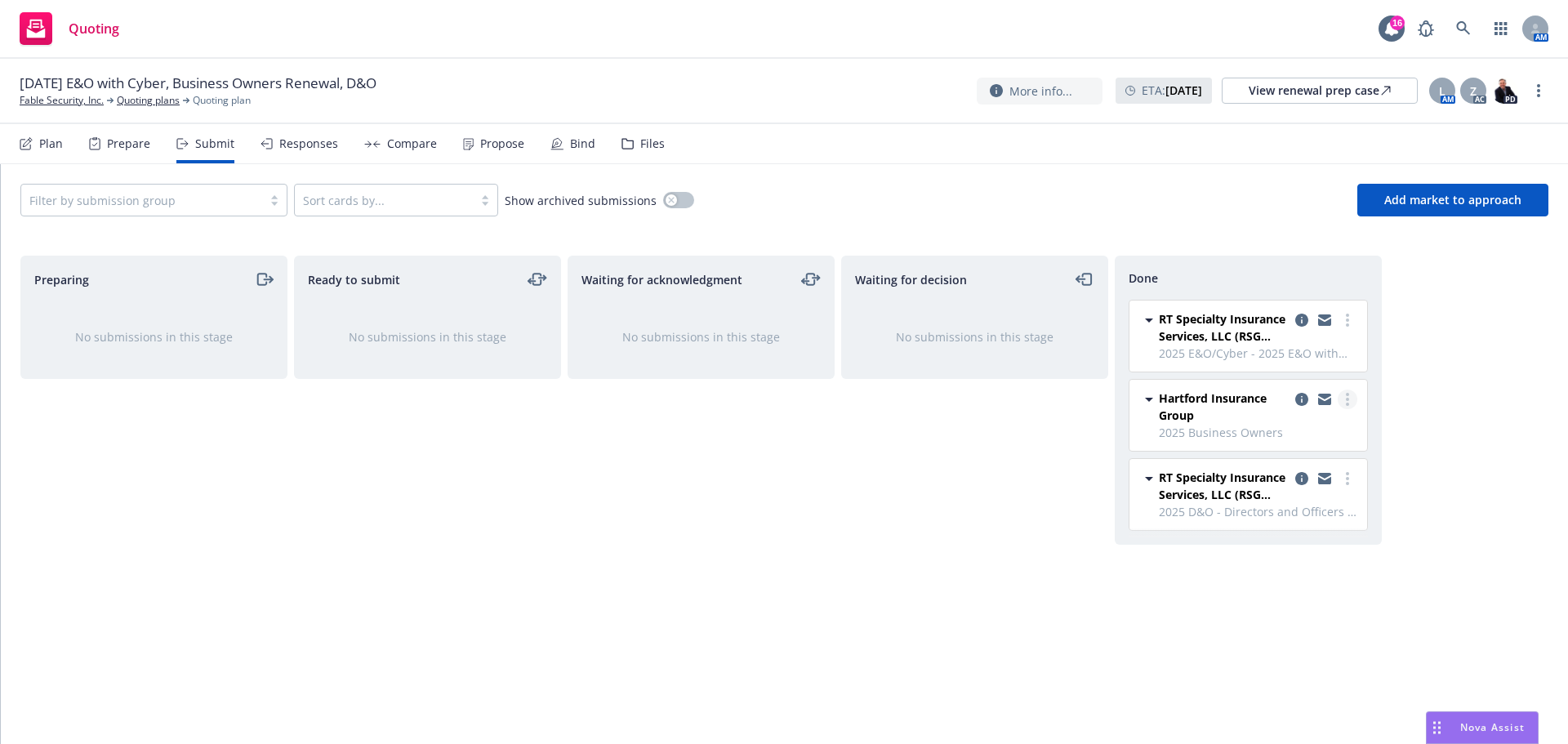
click at [1352, 399] on link "more" at bounding box center [1347, 399] width 20 height 20
click at [1283, 427] on span "Move back one step" at bounding box center [1267, 432] width 148 height 15
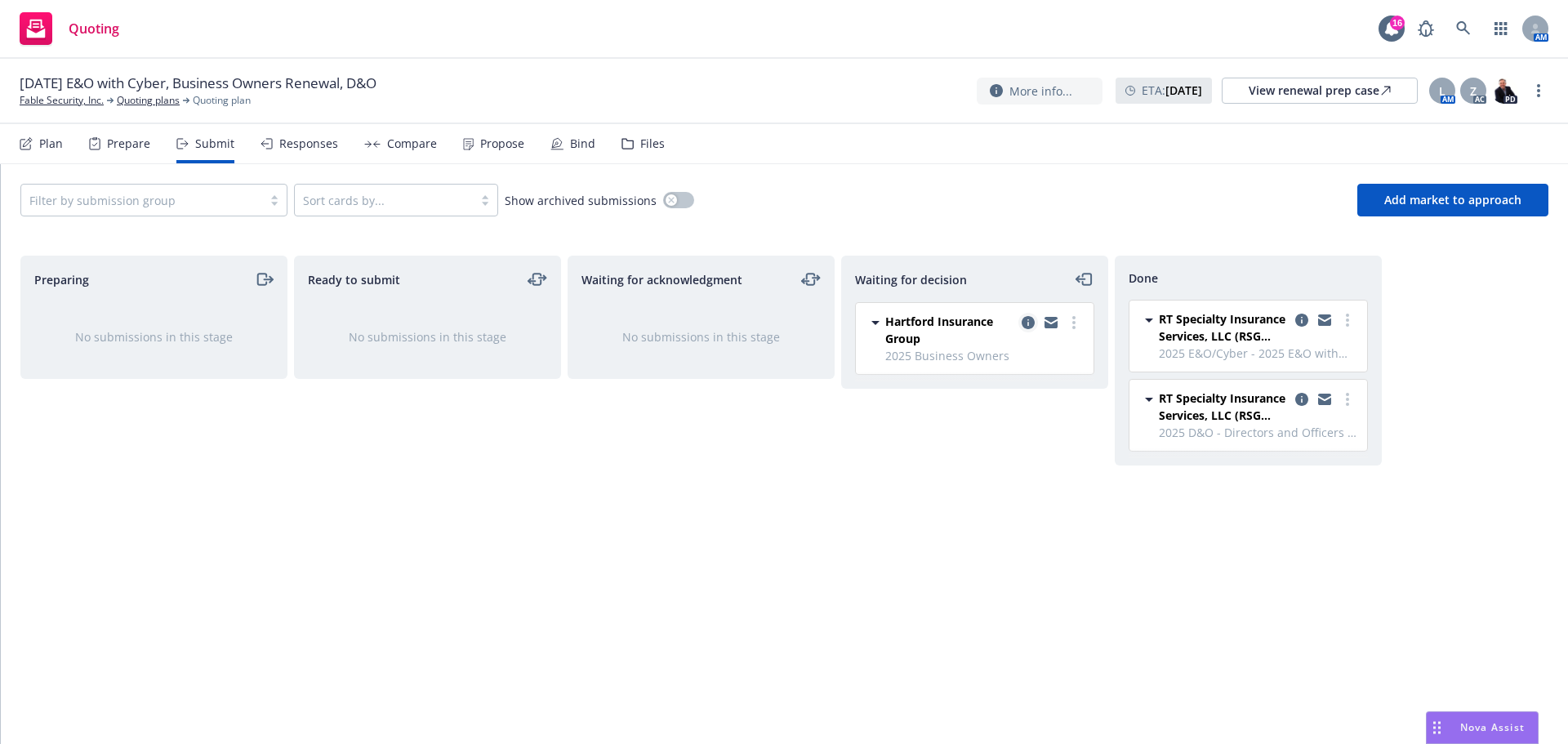
click at [1032, 320] on icon "copy logging email" at bounding box center [1029, 322] width 13 height 13
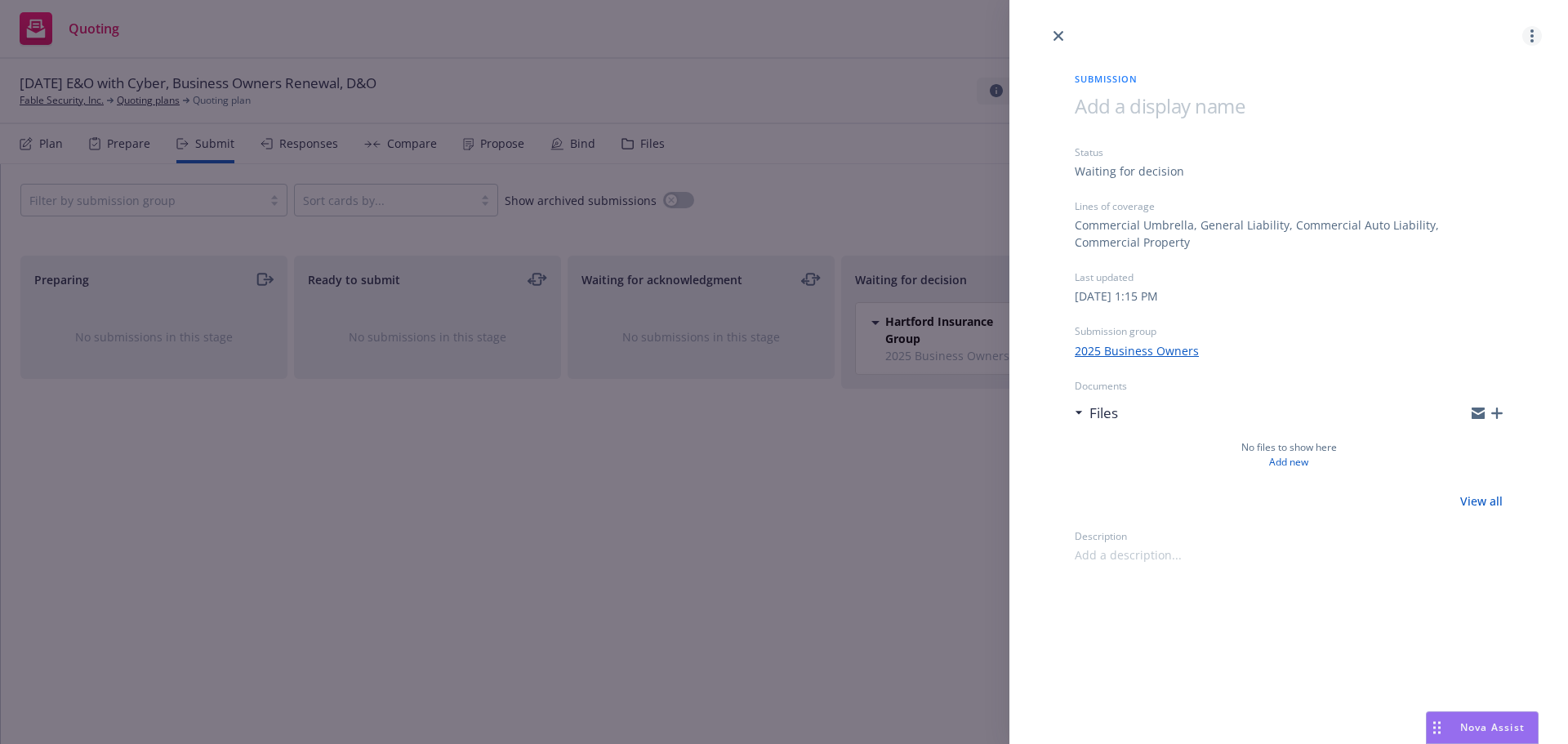
click at [1534, 35] on link "more" at bounding box center [1532, 36] width 20 height 20
drag, startPoint x: 1061, startPoint y: 32, endPoint x: 1030, endPoint y: 90, distance: 65.8
click at [1059, 32] on icon "close" at bounding box center [1058, 36] width 9 height 9
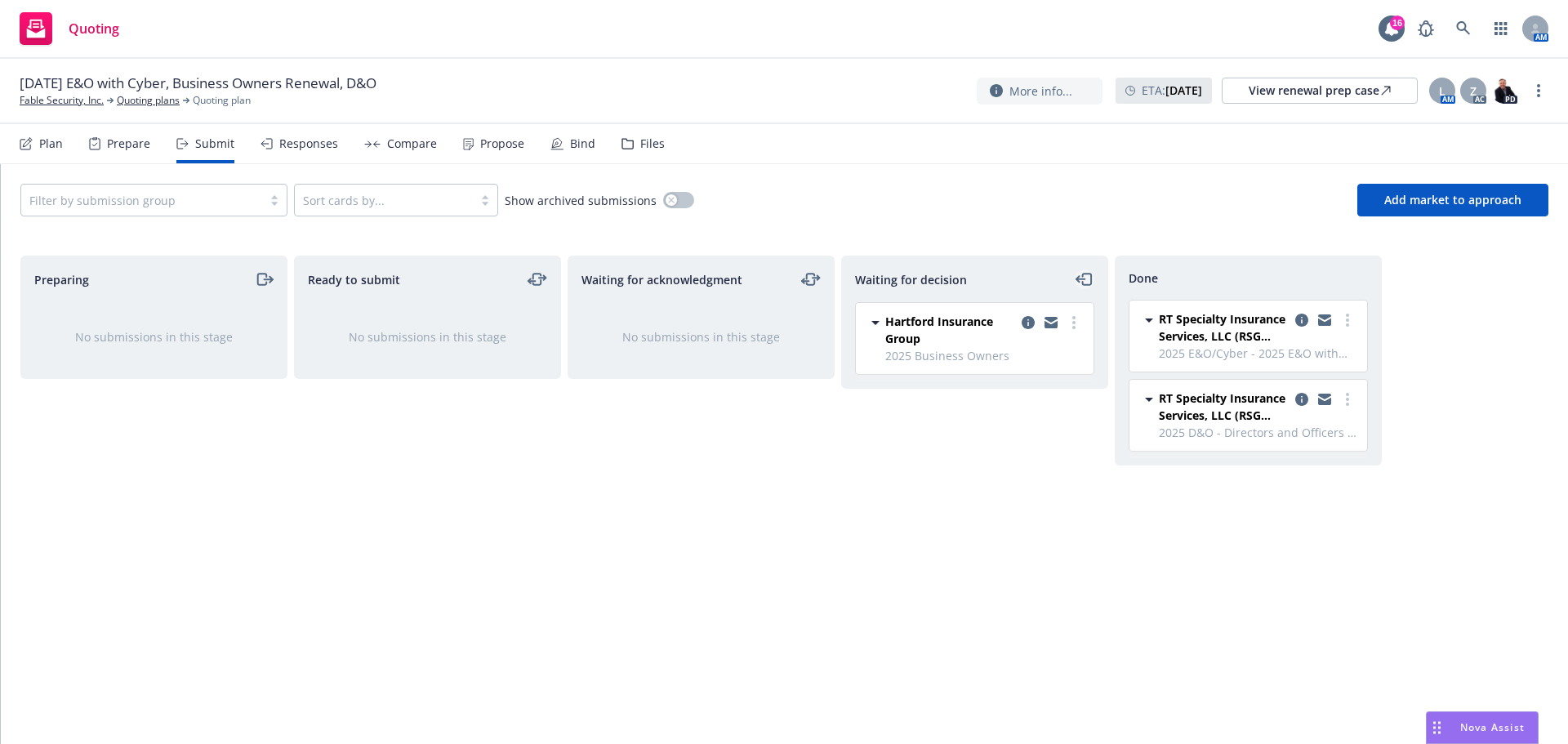
click at [1088, 273] on icon "moveLeft" at bounding box center [1085, 279] width 19 height 20
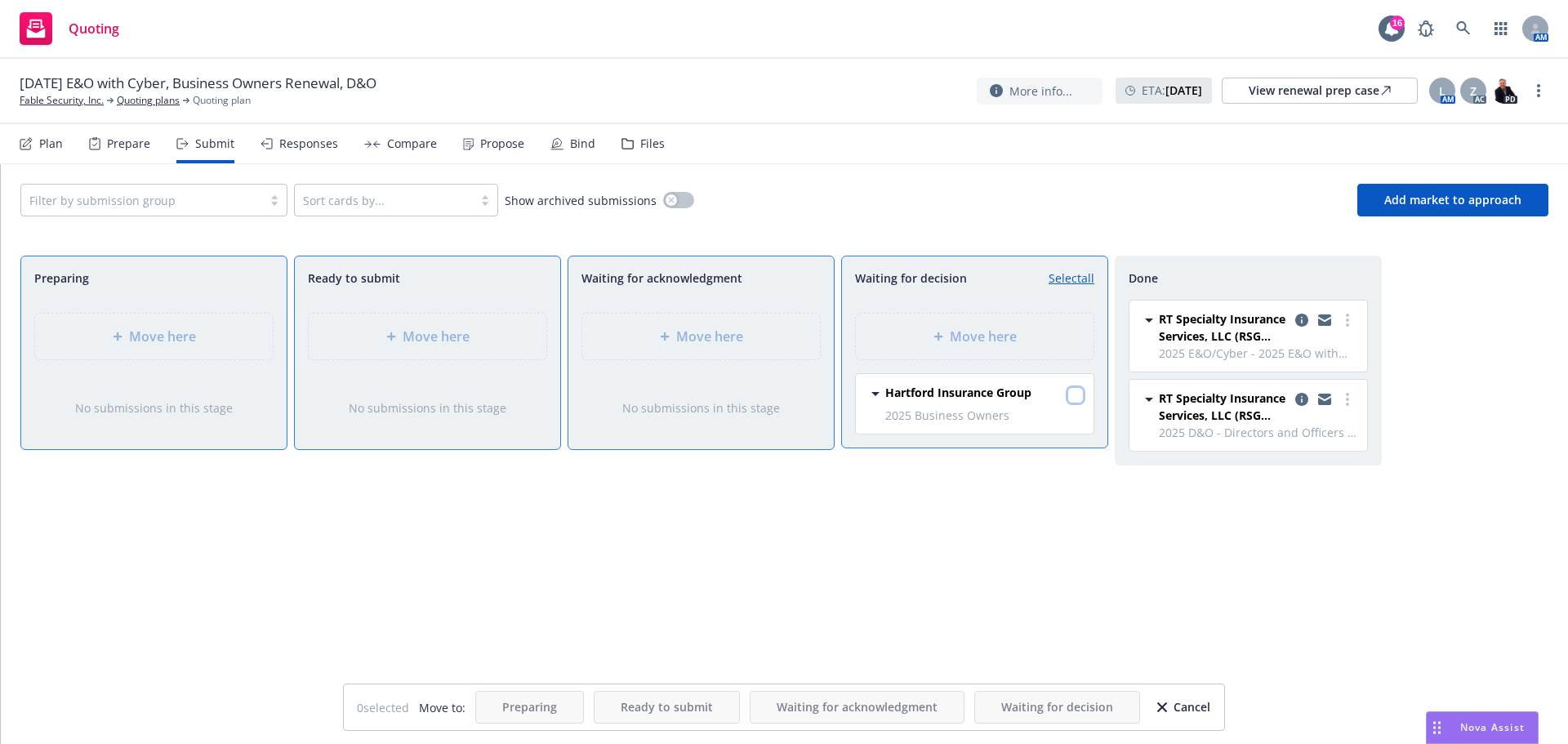
click at [1073, 395] on input "checkbox" at bounding box center [1075, 394] width 16 height 16
checkbox input "true"
drag, startPoint x: 115, startPoint y: 339, endPoint x: 110, endPoint y: 356, distance: 17.7
click at [115, 346] on div "Move here" at bounding box center [154, 336] width 238 height 45
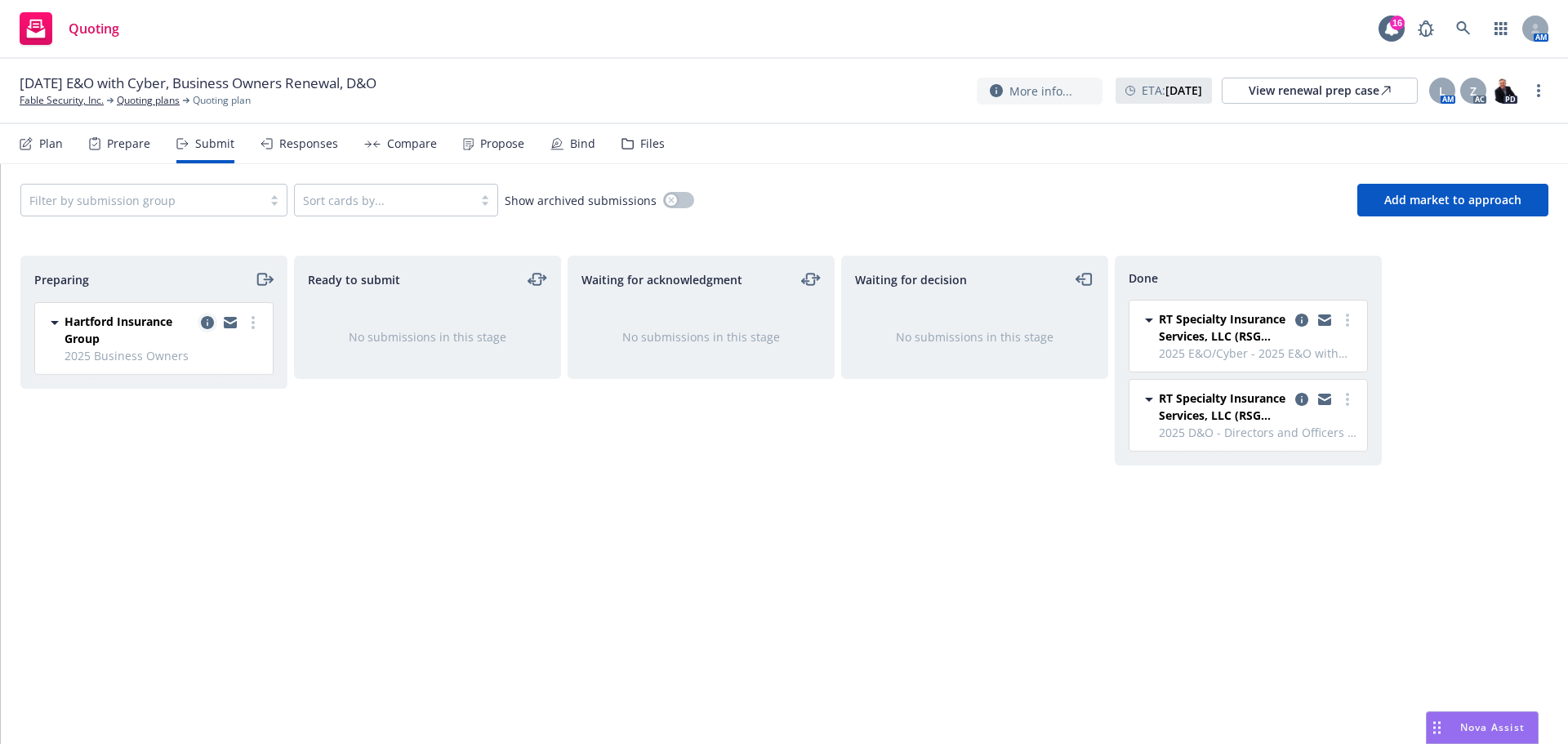
click at [204, 322] on icon "copy logging email" at bounding box center [208, 322] width 13 height 13
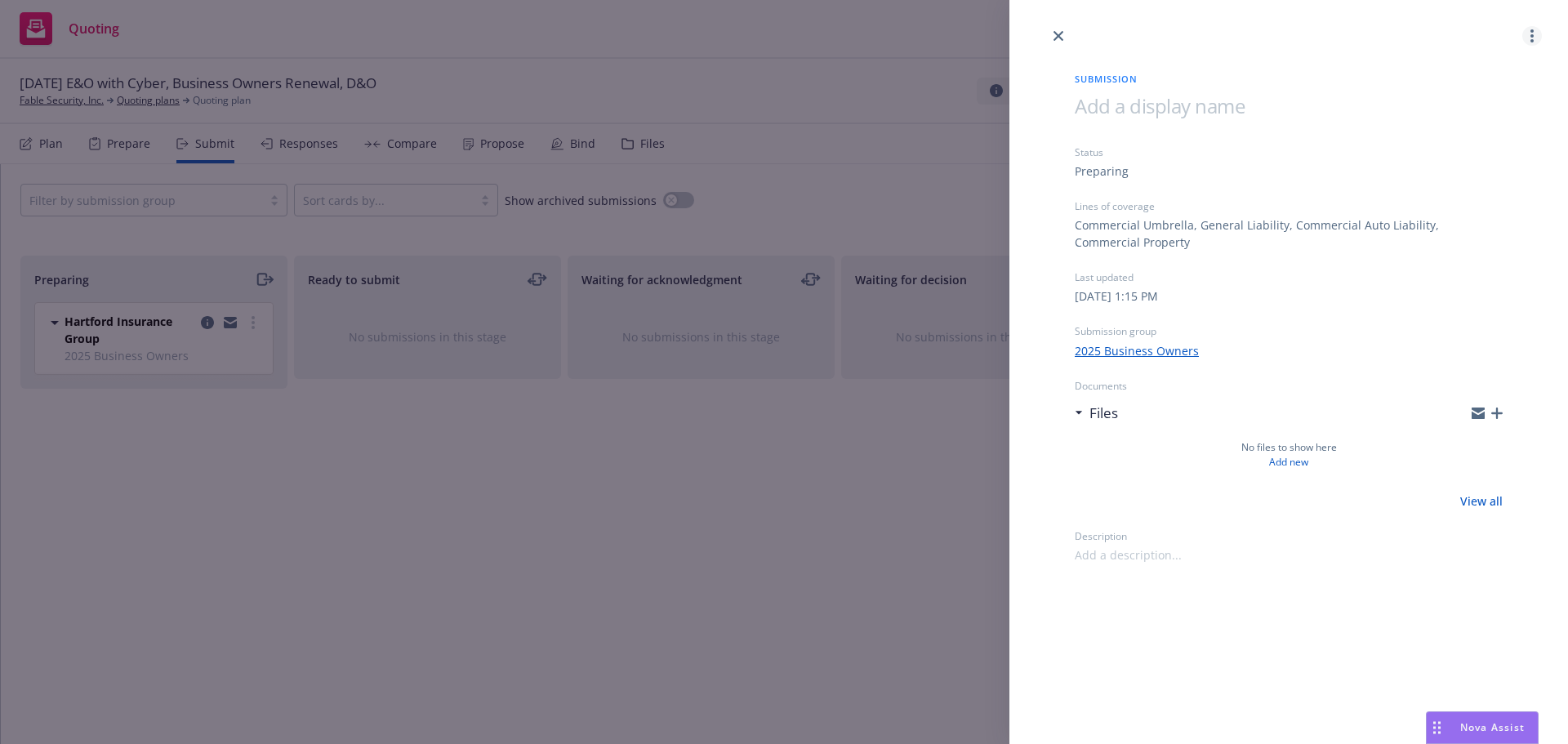
click at [1532, 38] on circle "more" at bounding box center [1532, 35] width 3 height 3
click at [1451, 112] on span "Archive submission" at bounding box center [1468, 108] width 146 height 15
click at [1056, 32] on icon "close" at bounding box center [1058, 36] width 9 height 9
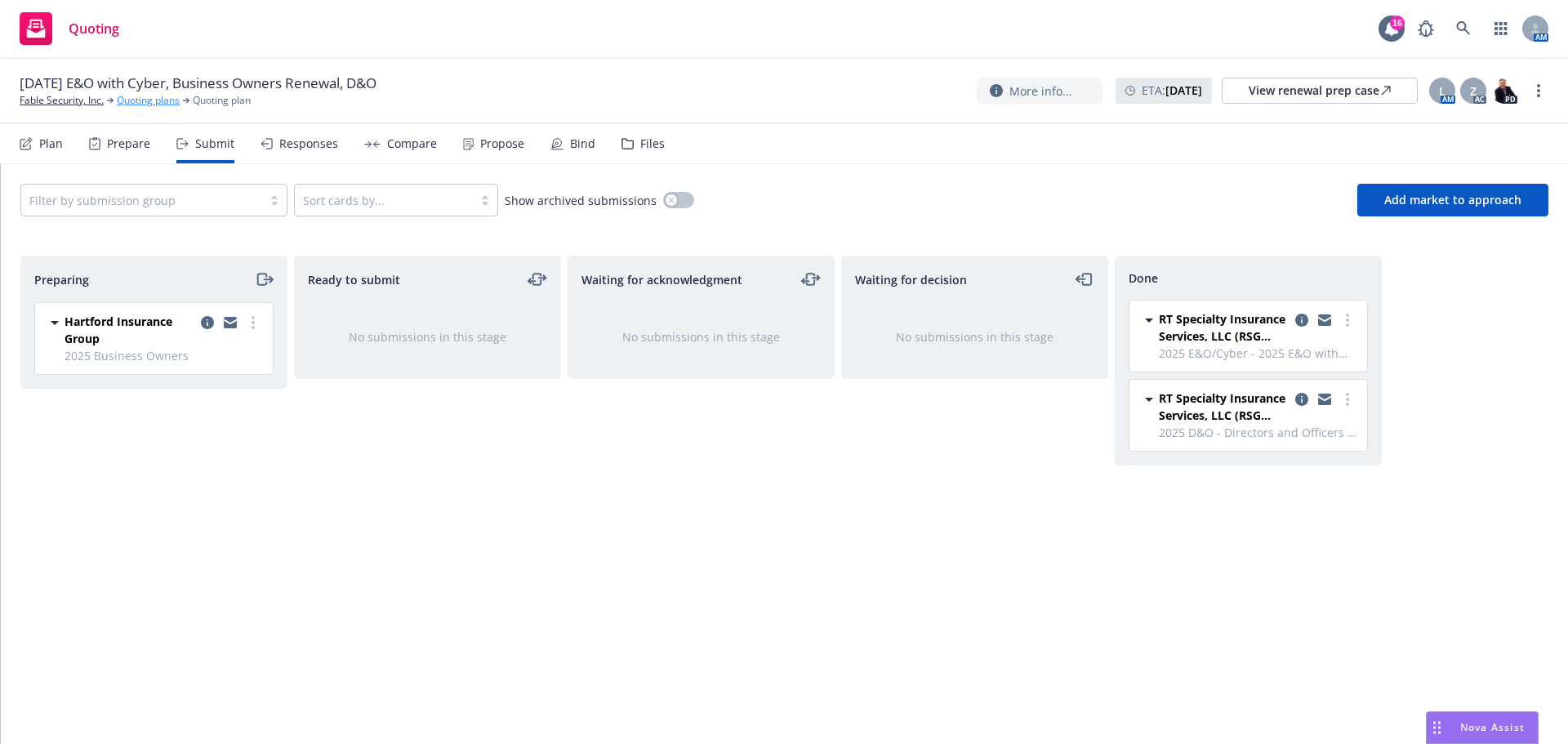
click at [150, 100] on link "Quoting plans" at bounding box center [148, 100] width 63 height 15
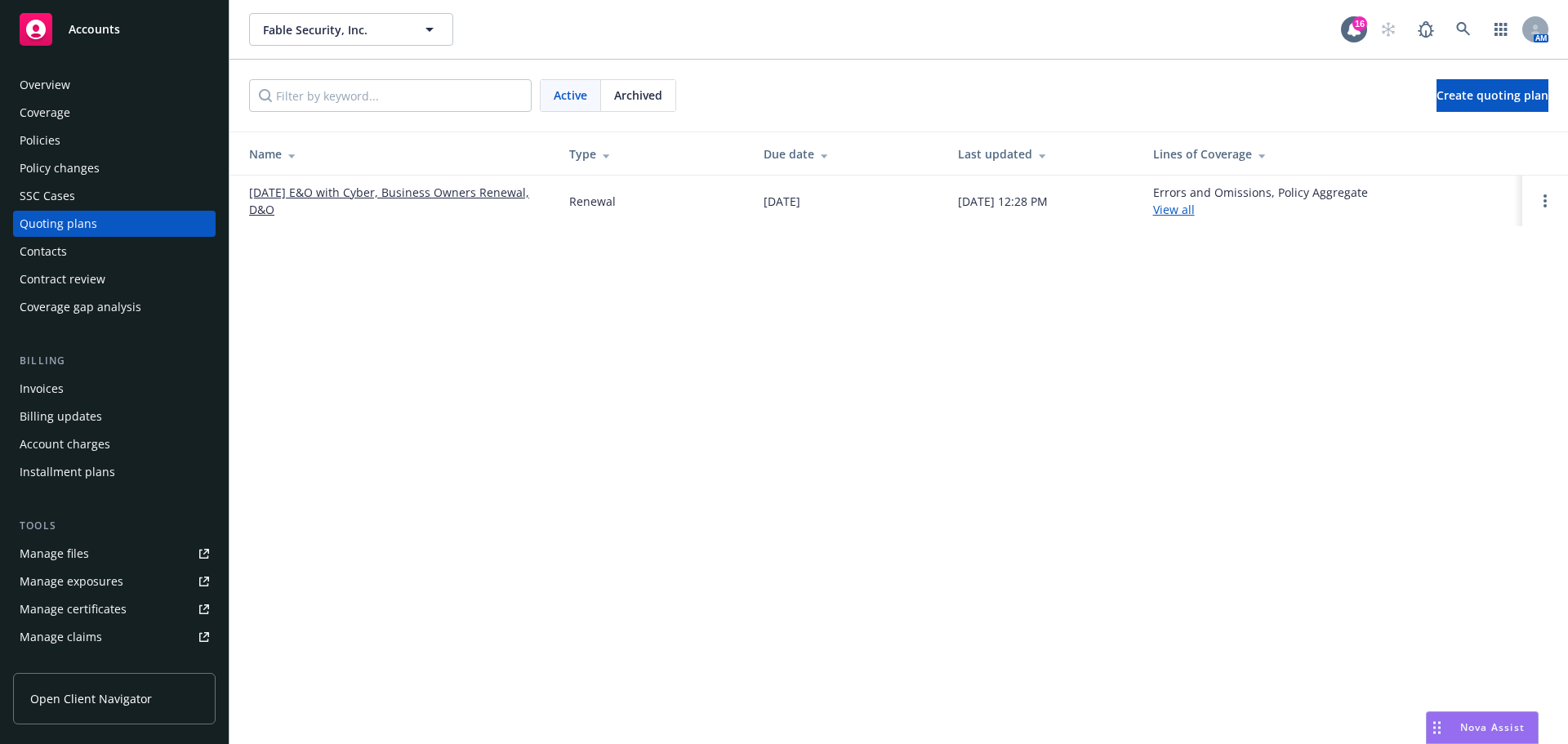
click at [346, 191] on link "[DATE] E&O with Cyber, Business Owners Renewal, D&O" at bounding box center [396, 201] width 294 height 34
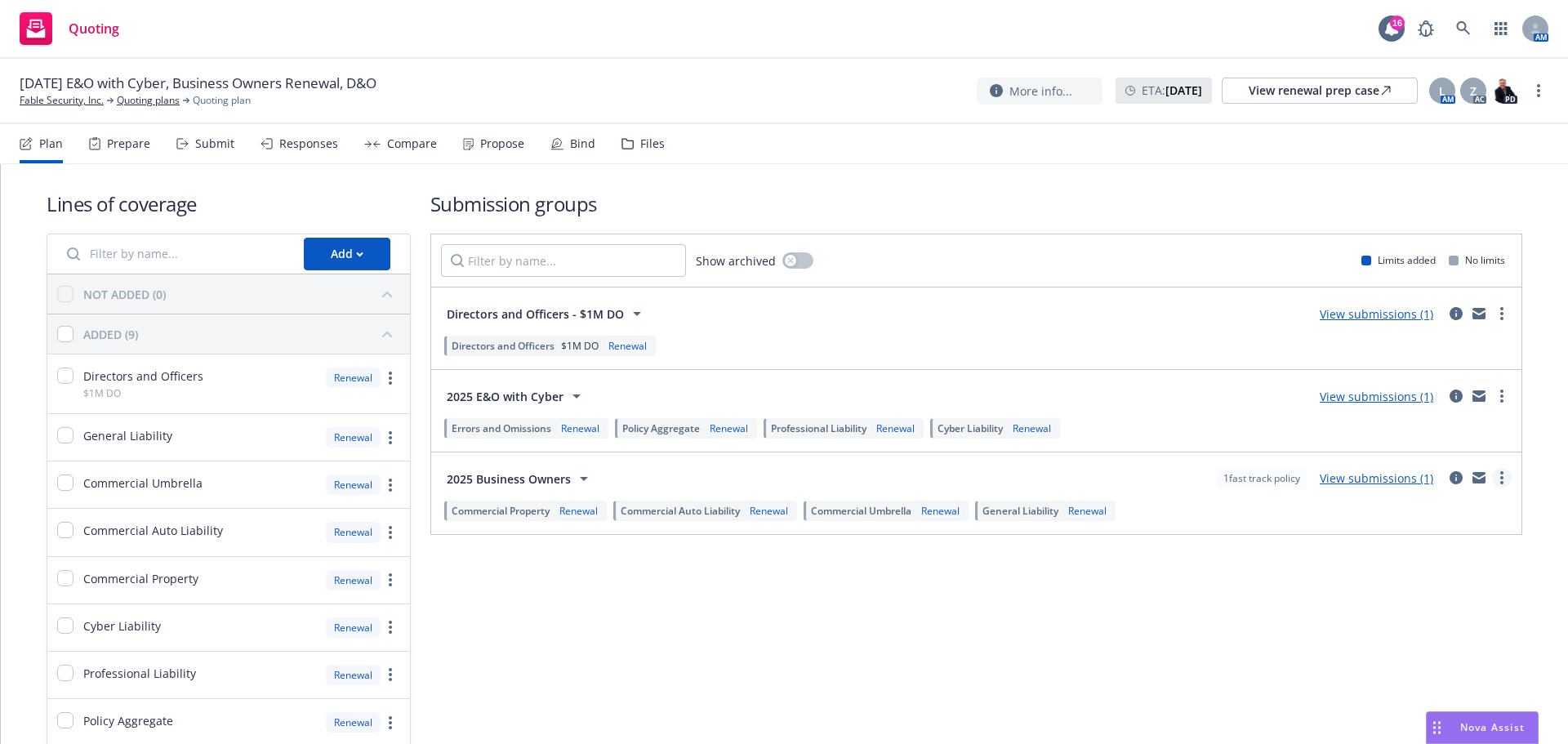
click at [1501, 475] on icon "more" at bounding box center [1502, 478] width 3 height 13
click at [1366, 476] on link "View submissions (1)" at bounding box center [1377, 478] width 114 height 15
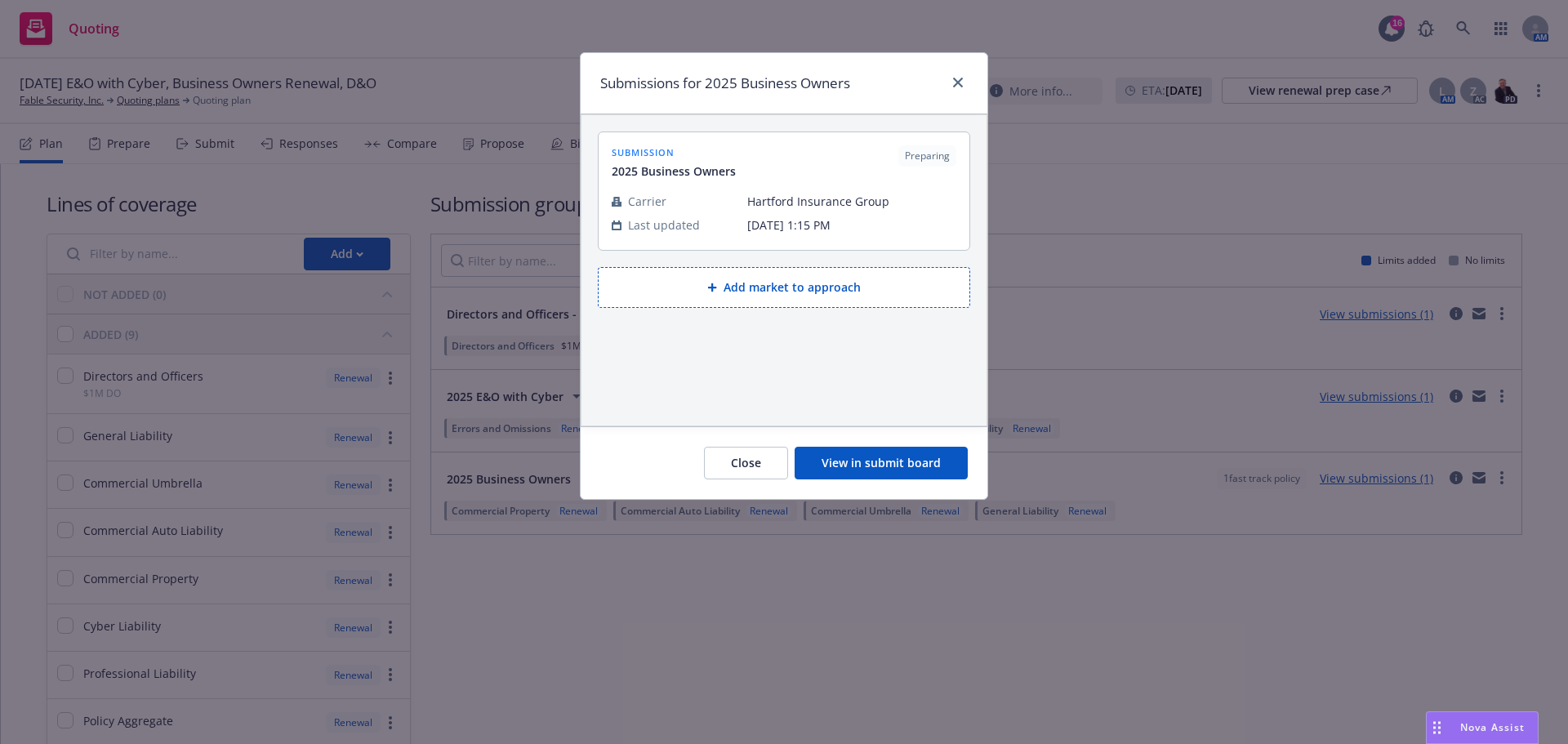
drag, startPoint x: 753, startPoint y: 463, endPoint x: 876, endPoint y: 471, distance: 123.3
click at [753, 463] on button "Close" at bounding box center [746, 463] width 84 height 32
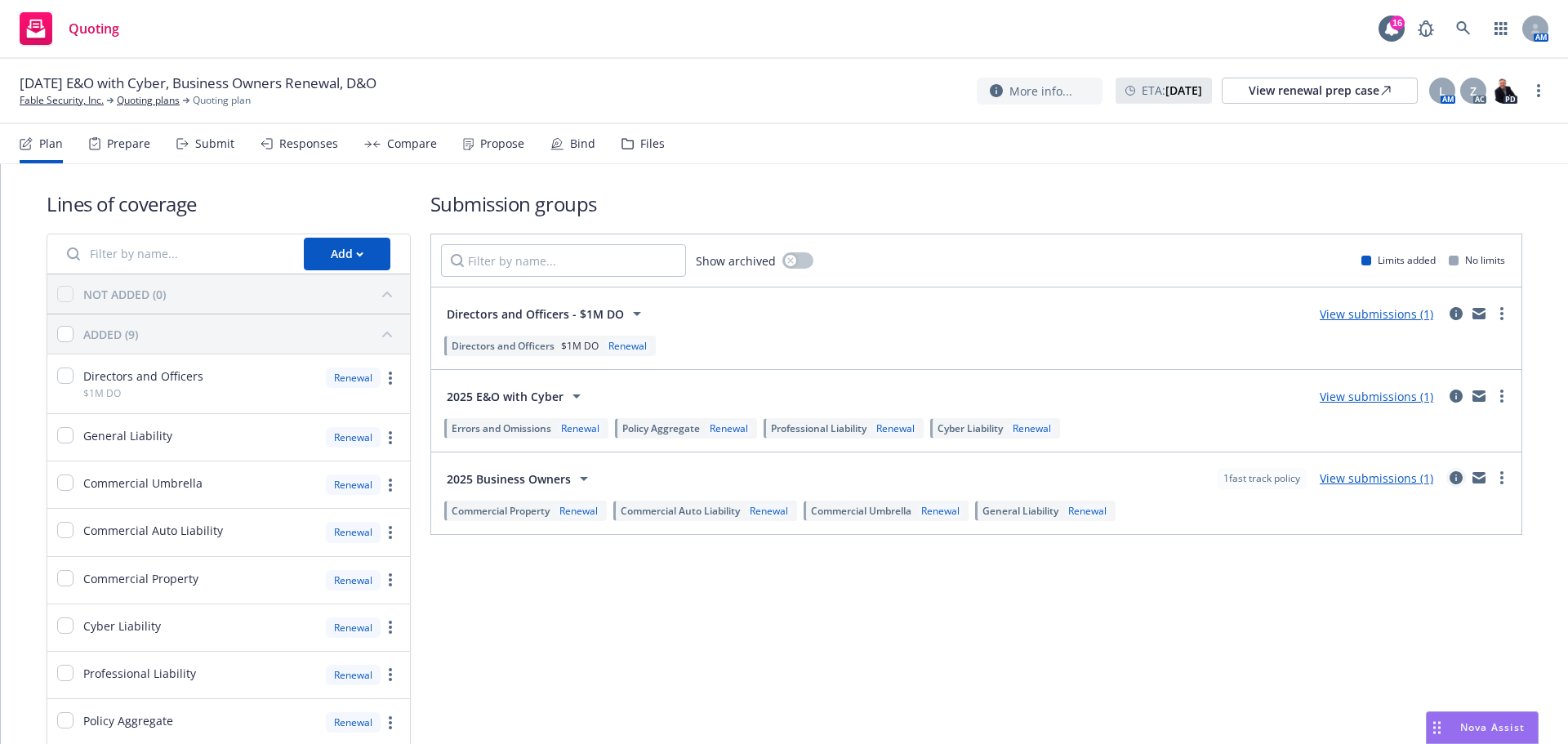
click at [1449, 475] on icon "circleInformation" at bounding box center [1456, 478] width 13 height 13
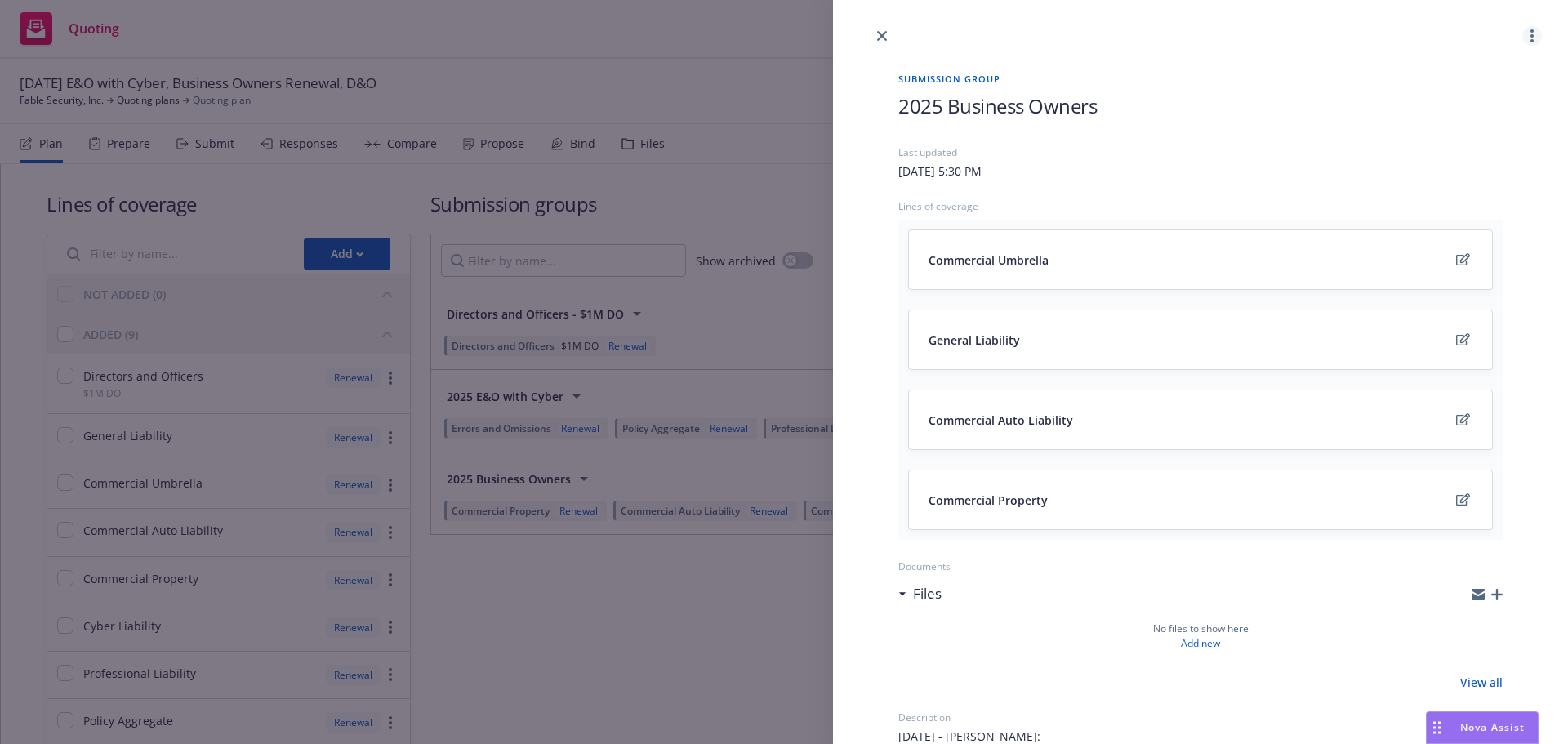
click at [1522, 31] on link "more" at bounding box center [1532, 36] width 20 height 20
click at [878, 31] on icon "close" at bounding box center [882, 36] width 9 height 9
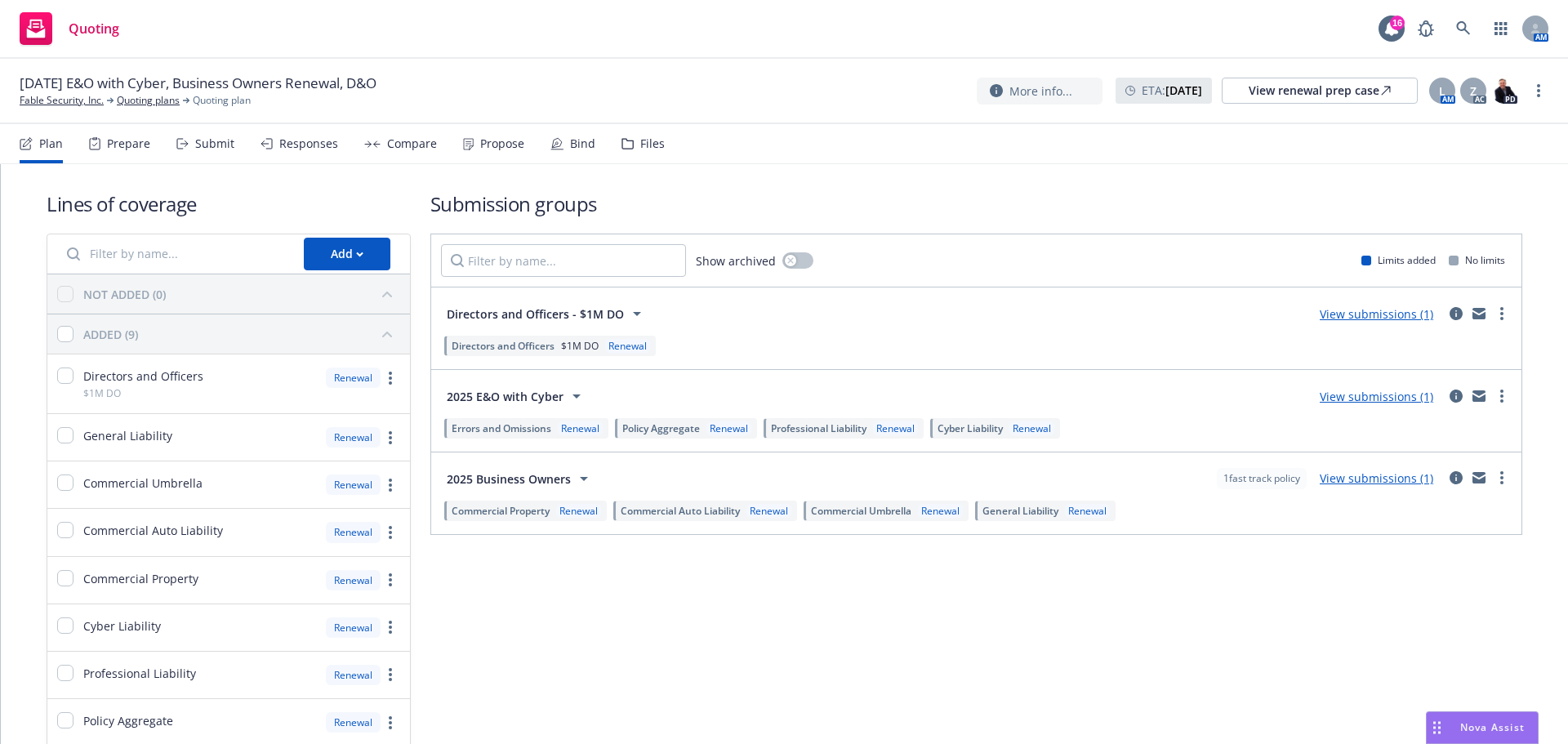
click at [206, 146] on div "Submit" at bounding box center [214, 144] width 39 height 13
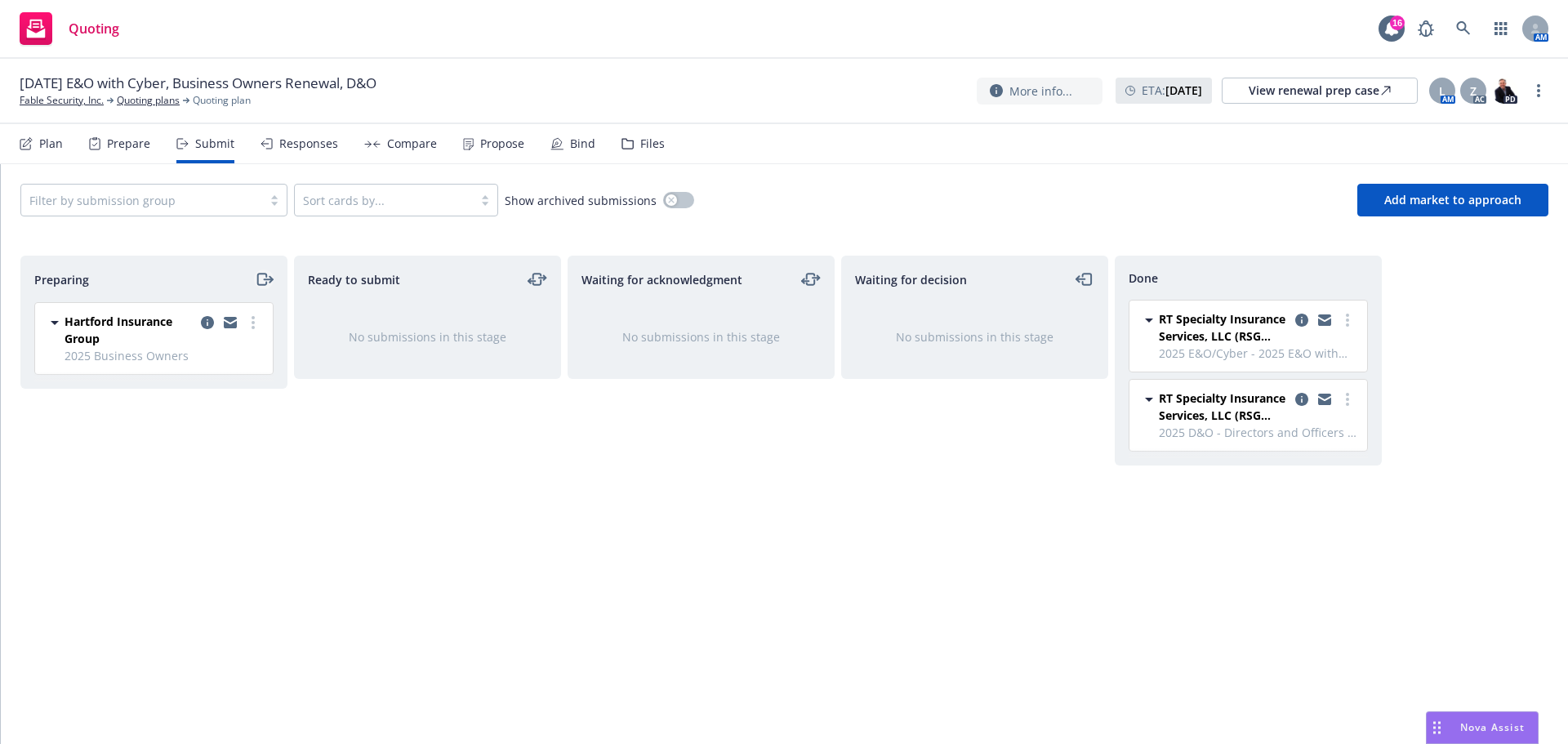
click at [261, 277] on icon "moveRight" at bounding box center [264, 279] width 19 height 20
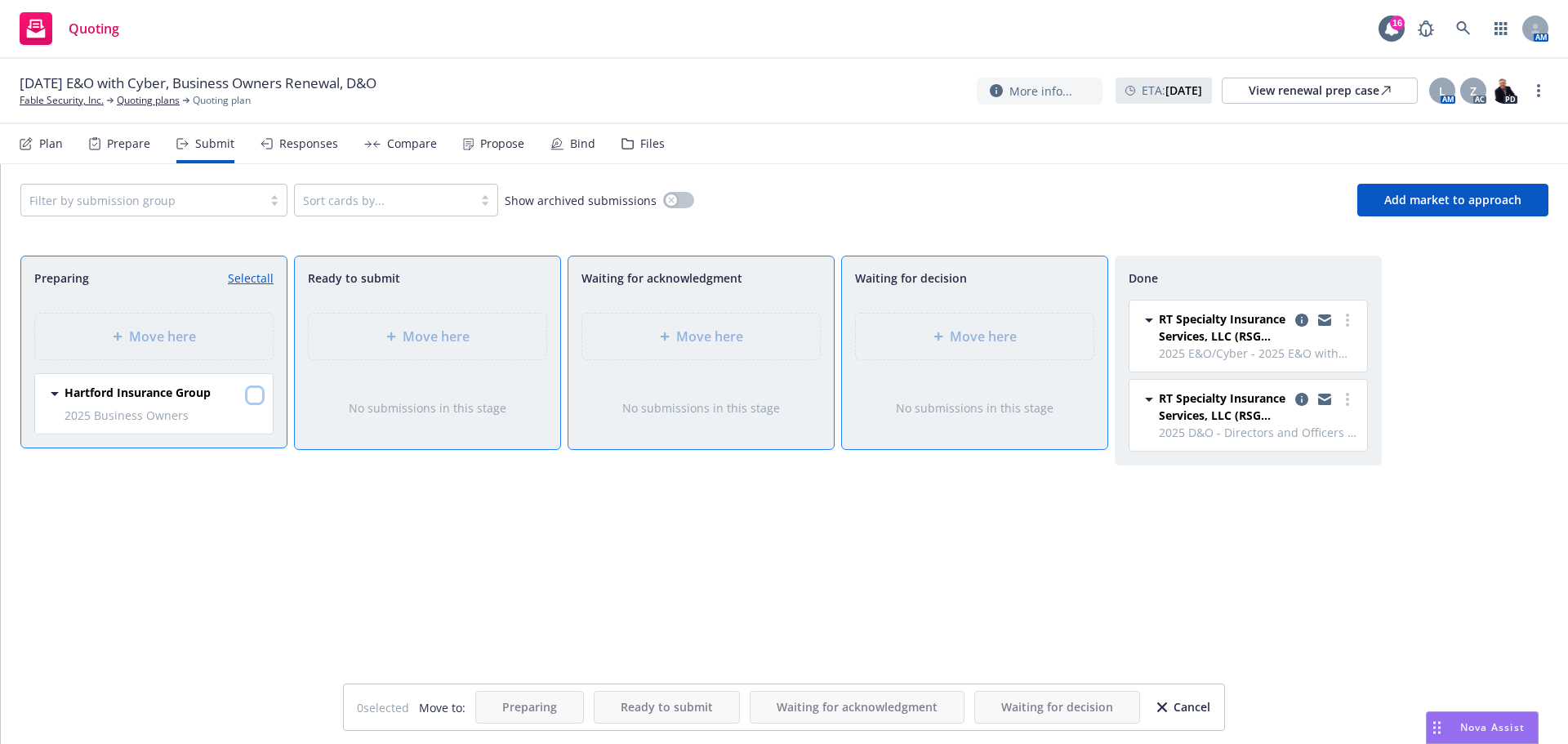
click at [262, 390] on input "checkbox" at bounding box center [254, 394] width 16 height 16
checkbox input "true"
click at [1057, 705] on span "Waiting for decision" at bounding box center [1057, 707] width 112 height 15
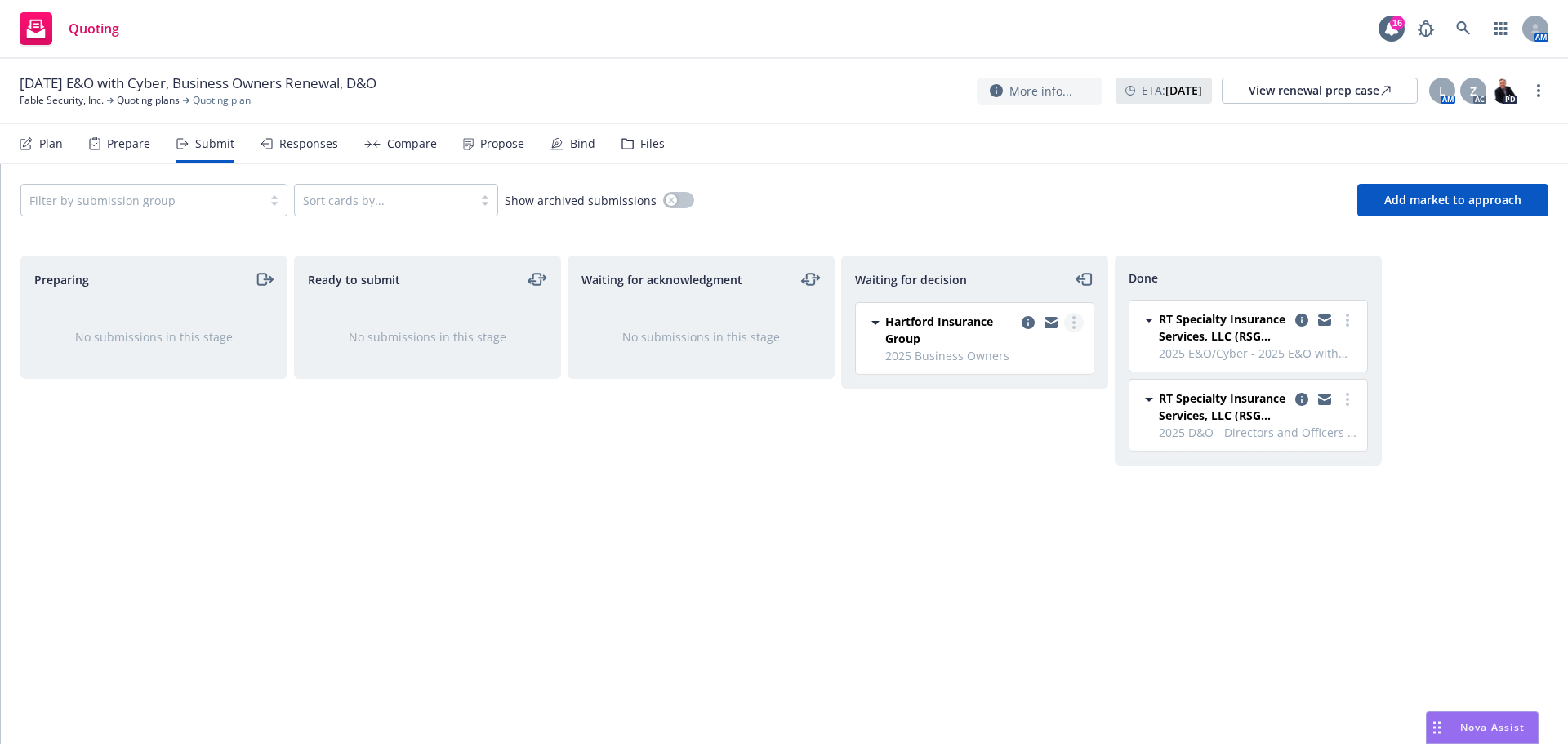
click at [1077, 323] on link "more" at bounding box center [1074, 322] width 20 height 20
click at [996, 374] on link "Move to done" at bounding box center [1001, 389] width 163 height 32
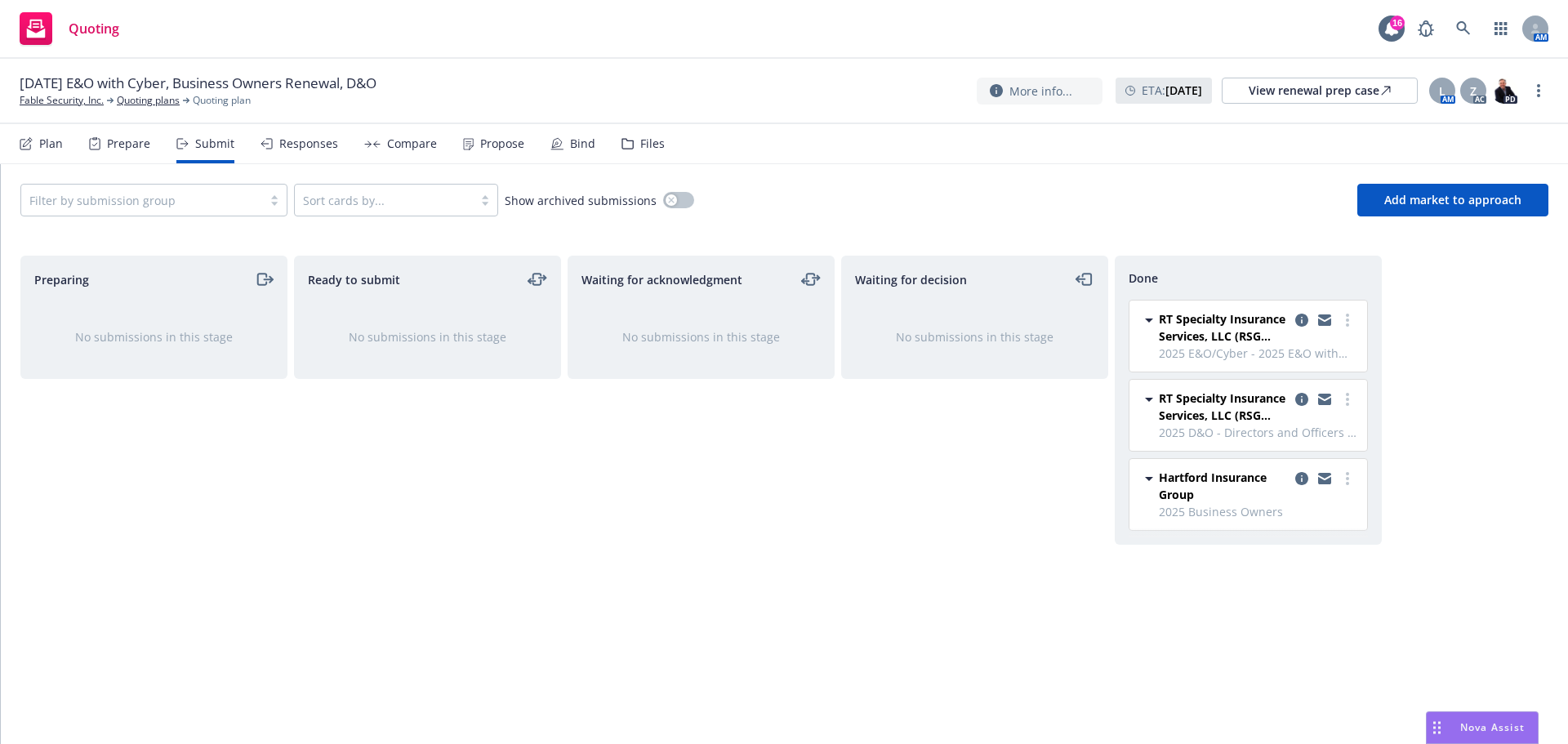
click at [574, 141] on div "Bind" at bounding box center [582, 144] width 26 height 13
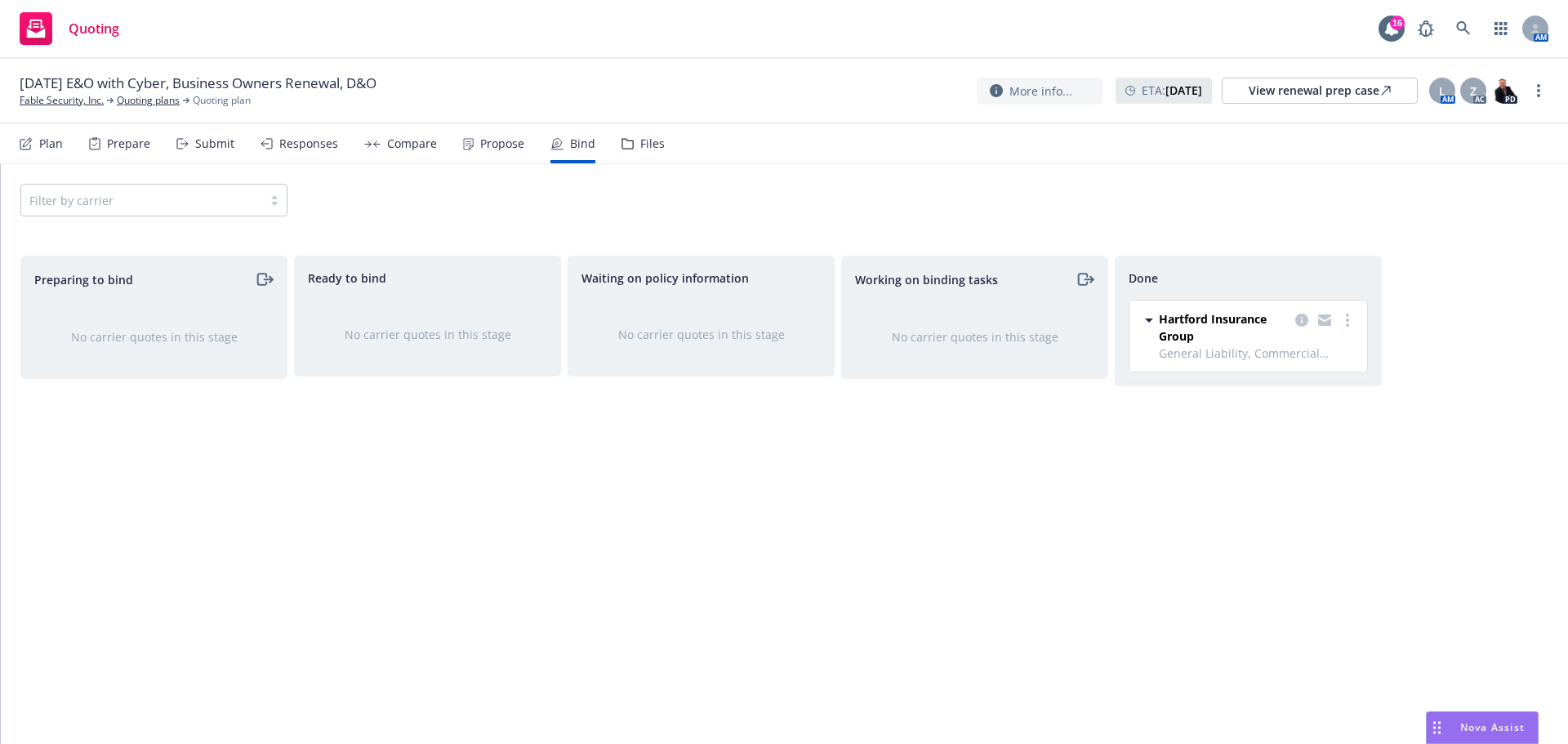
click at [487, 144] on div "Propose" at bounding box center [502, 144] width 45 height 13
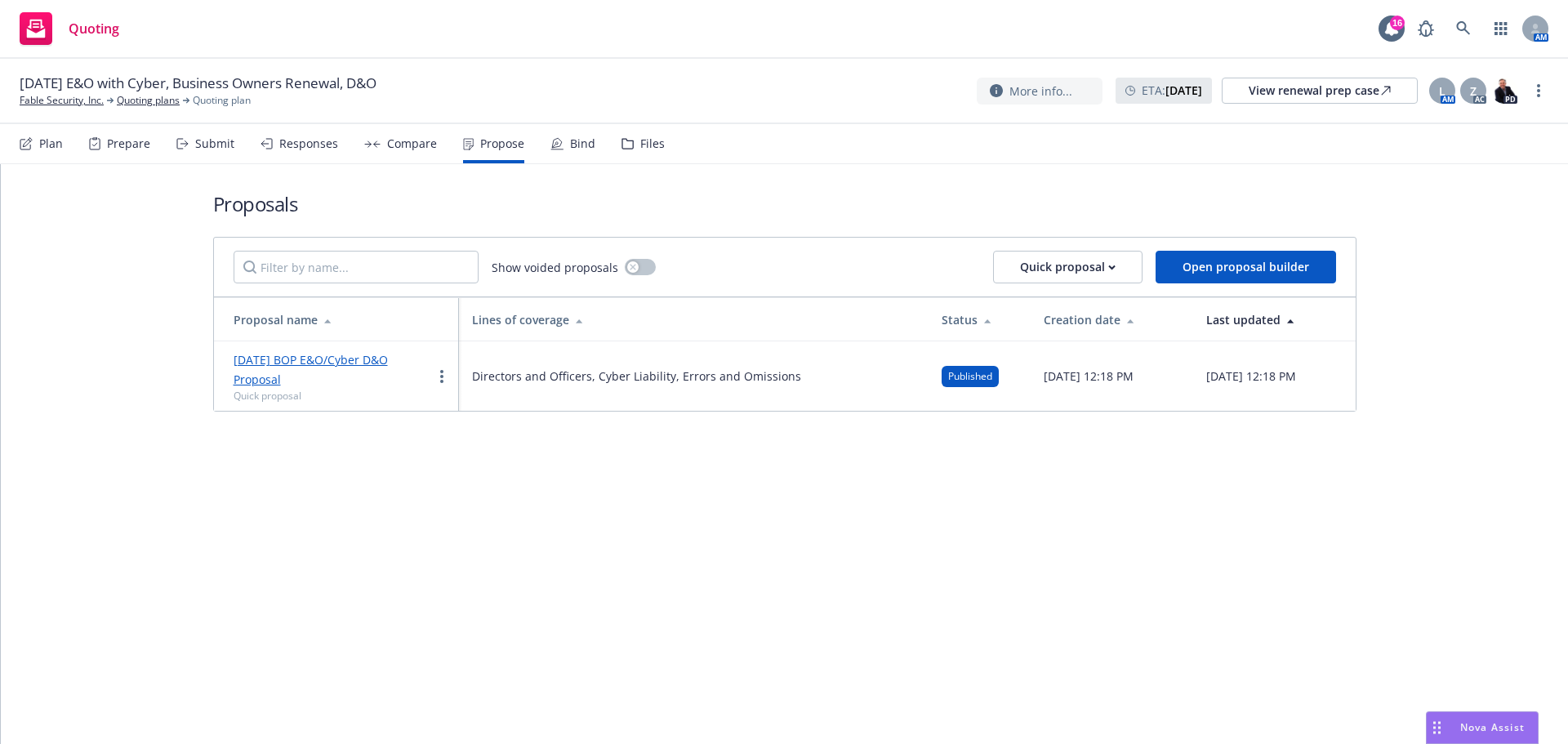
click at [195, 146] on div "Submit" at bounding box center [214, 144] width 39 height 13
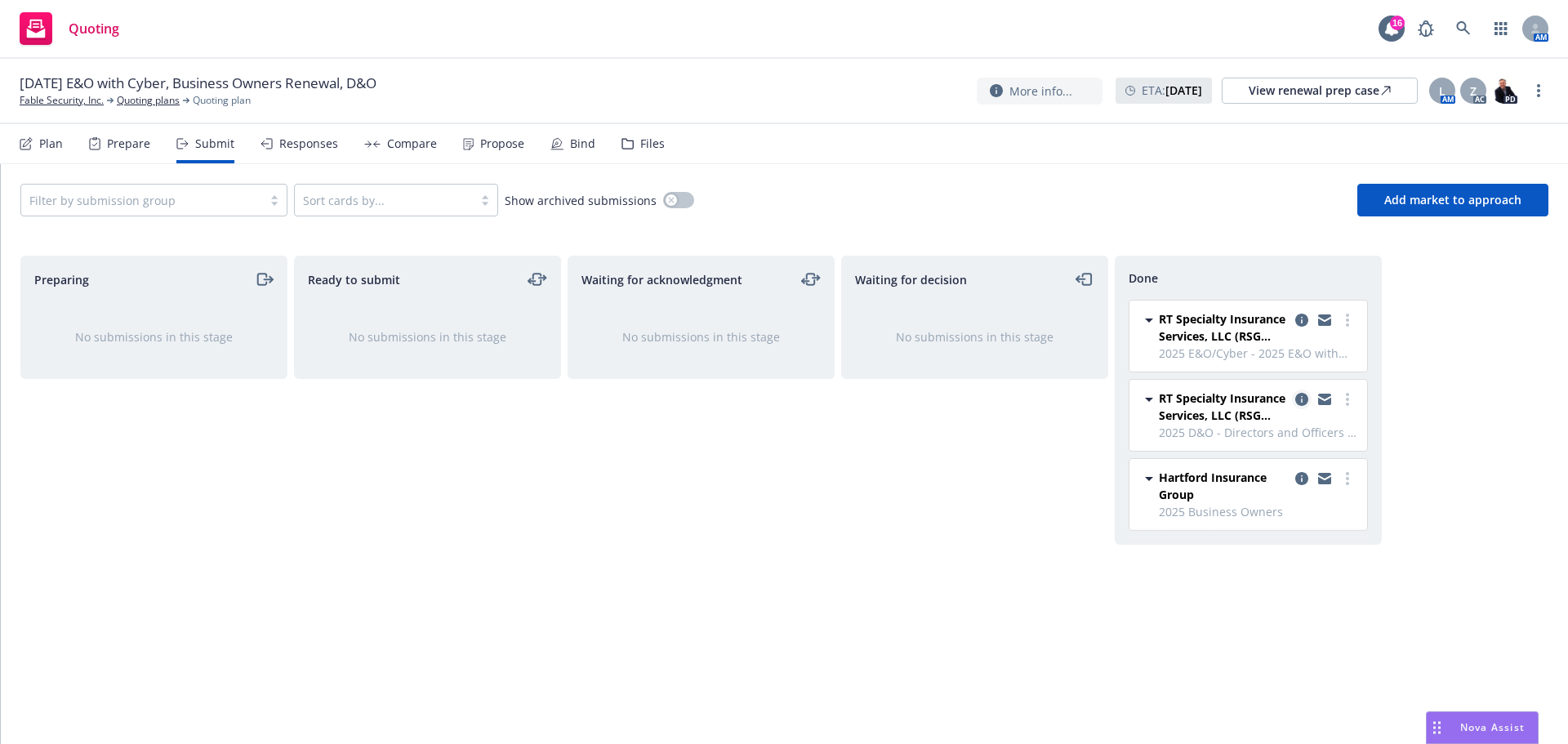
click at [1305, 398] on icon "copy logging email" at bounding box center [1302, 399] width 13 height 13
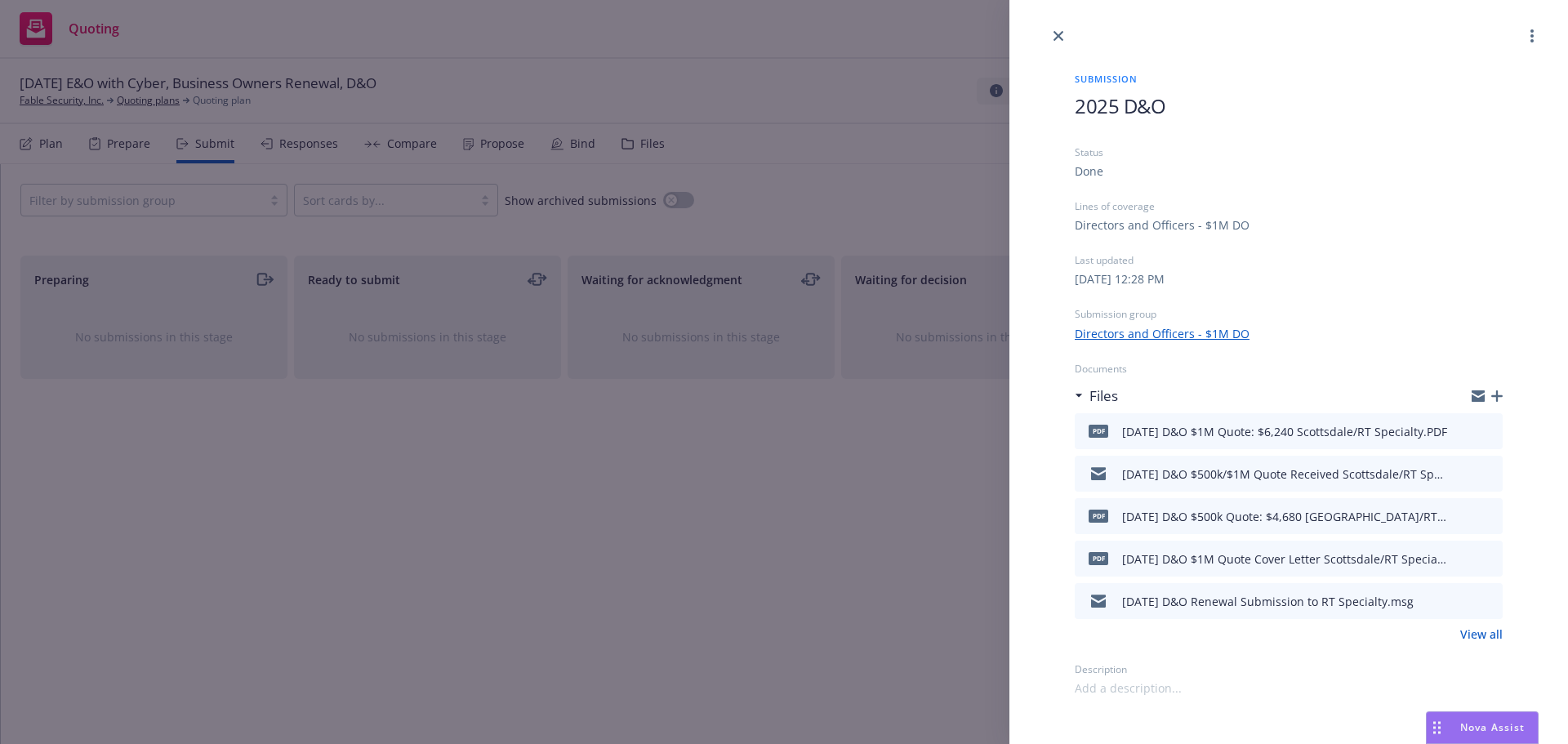
click at [1496, 396] on icon "button" at bounding box center [1497, 396] width 11 height 11
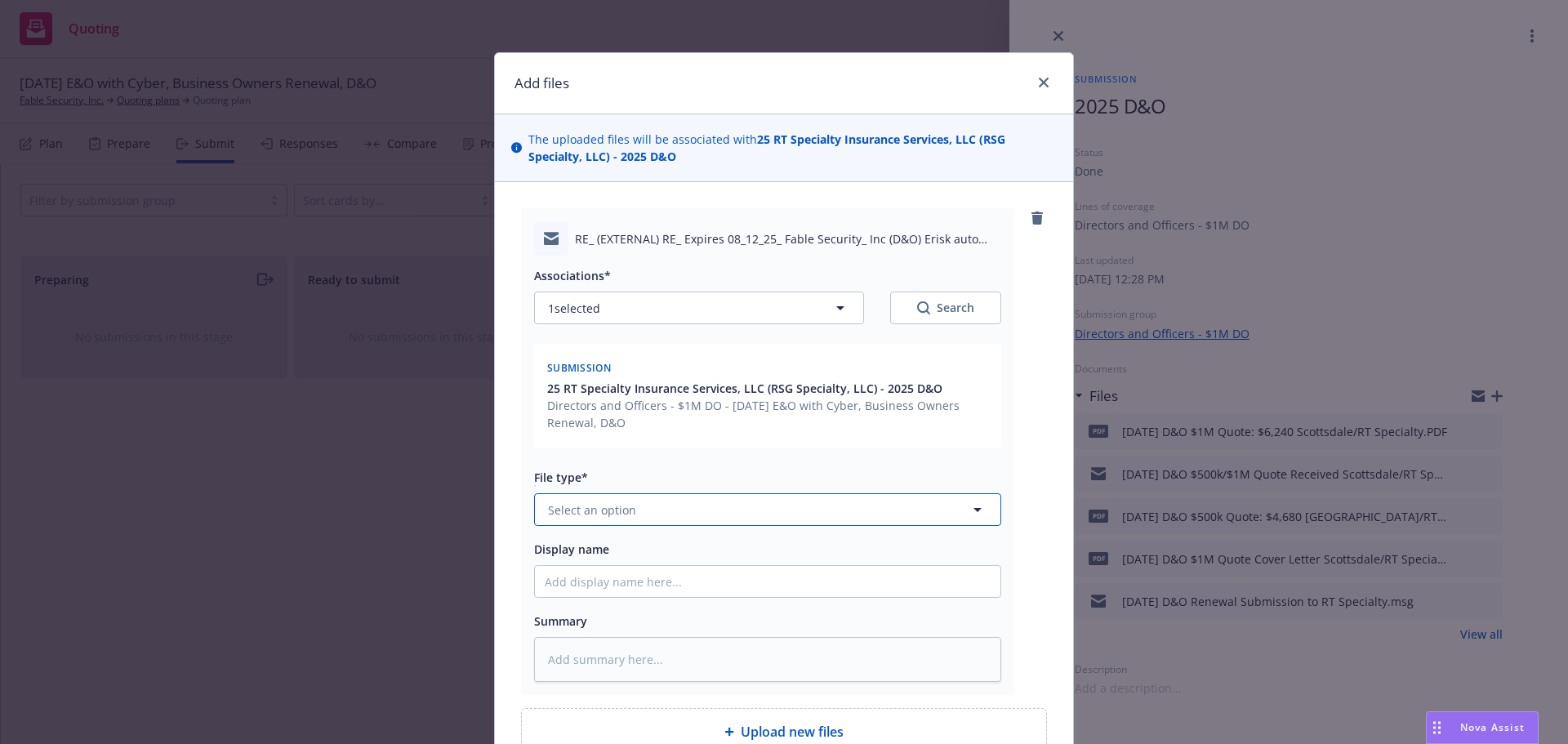
click at [624, 505] on span "Select an option" at bounding box center [592, 510] width 88 height 17
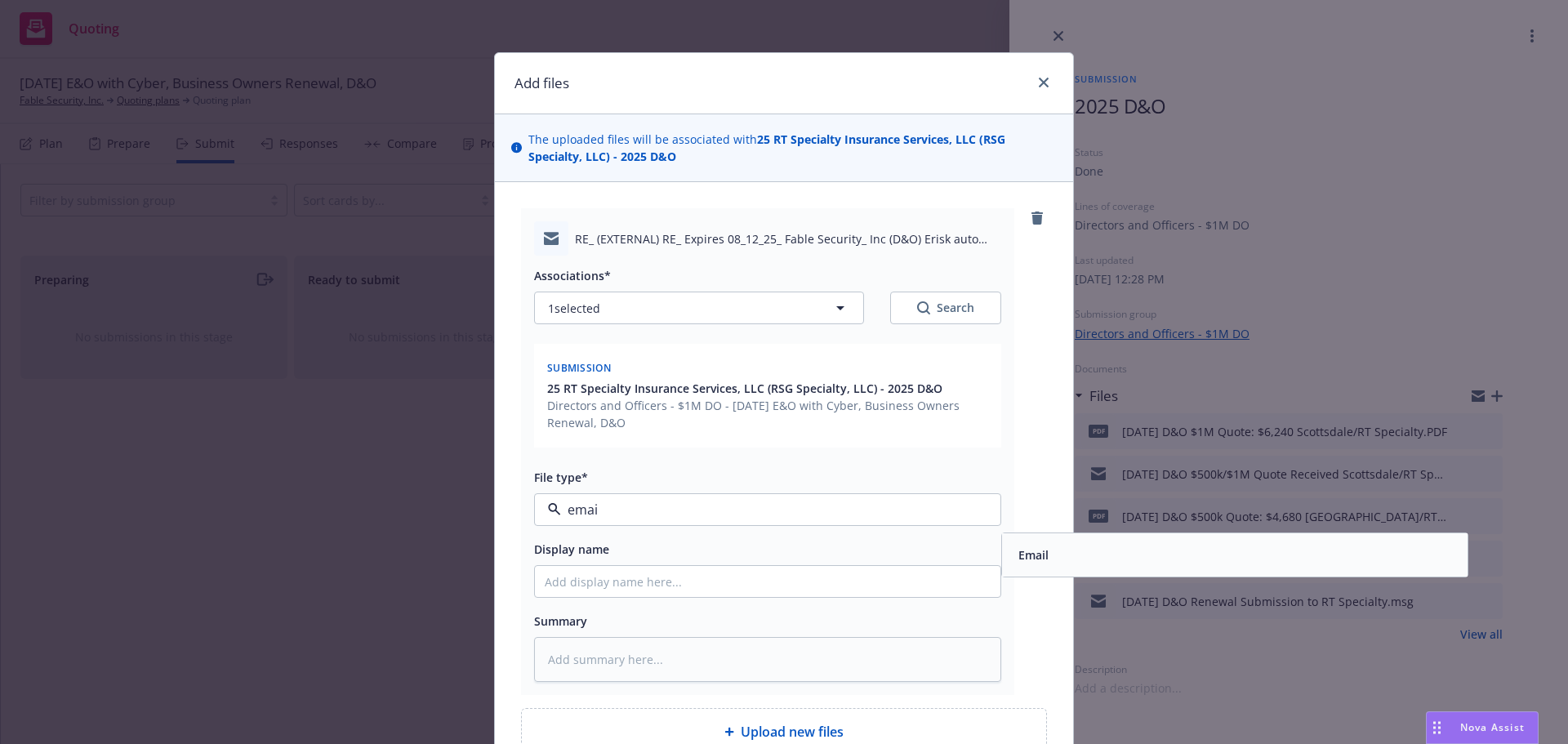
type input "email"
click at [1091, 543] on div "Email" at bounding box center [1235, 554] width 446 height 24
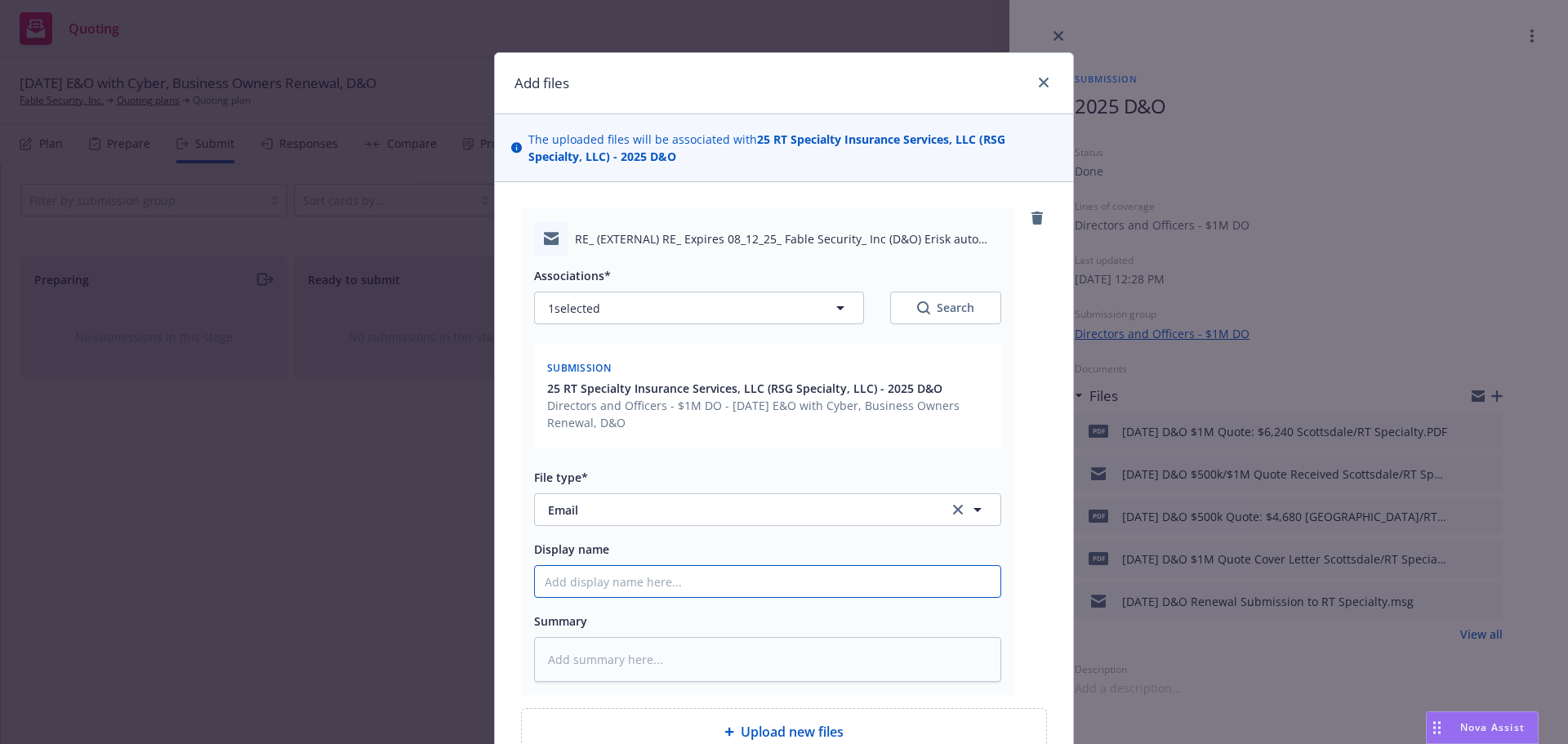
click at [551, 582] on input "Display name" at bounding box center [767, 581] width 465 height 31
type textarea "x"
type input "8"
type textarea "x"
type input "8/"
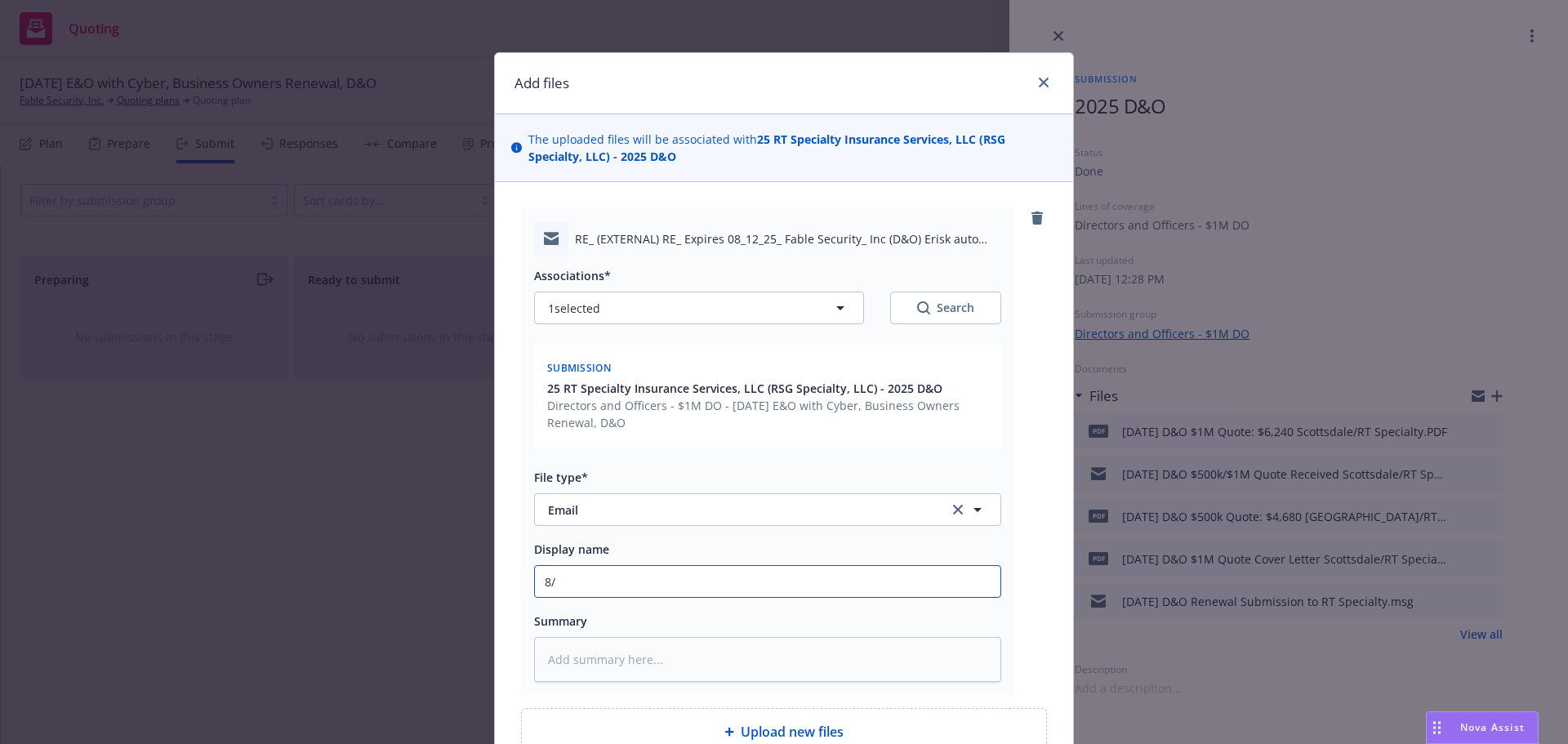
type textarea "x"
type input "8/1"
type textarea "x"
type input "8/12"
type textarea "x"
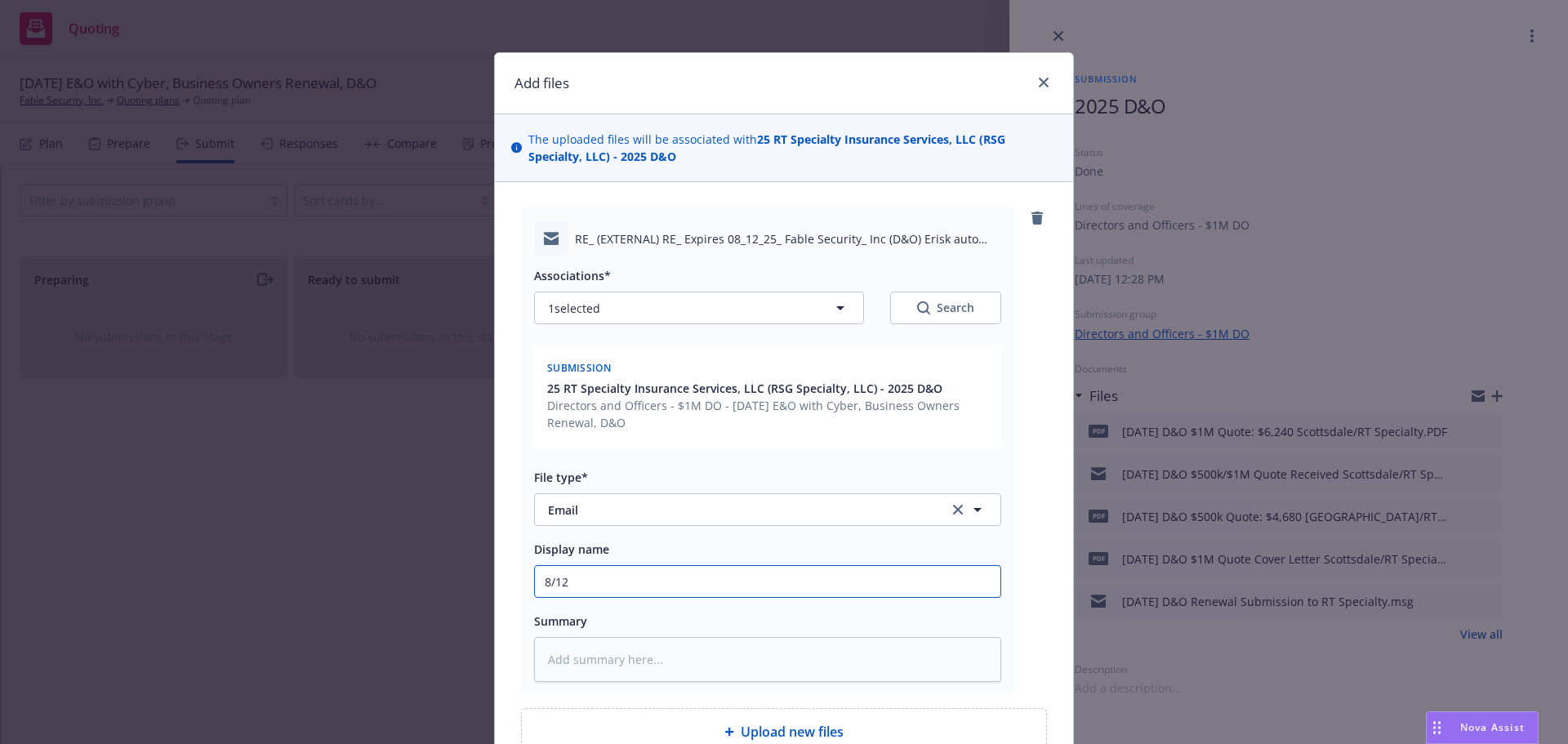
type input "8/12/"
type textarea "x"
type input "8/12/2"
type textarea "x"
type input "8/12/20"
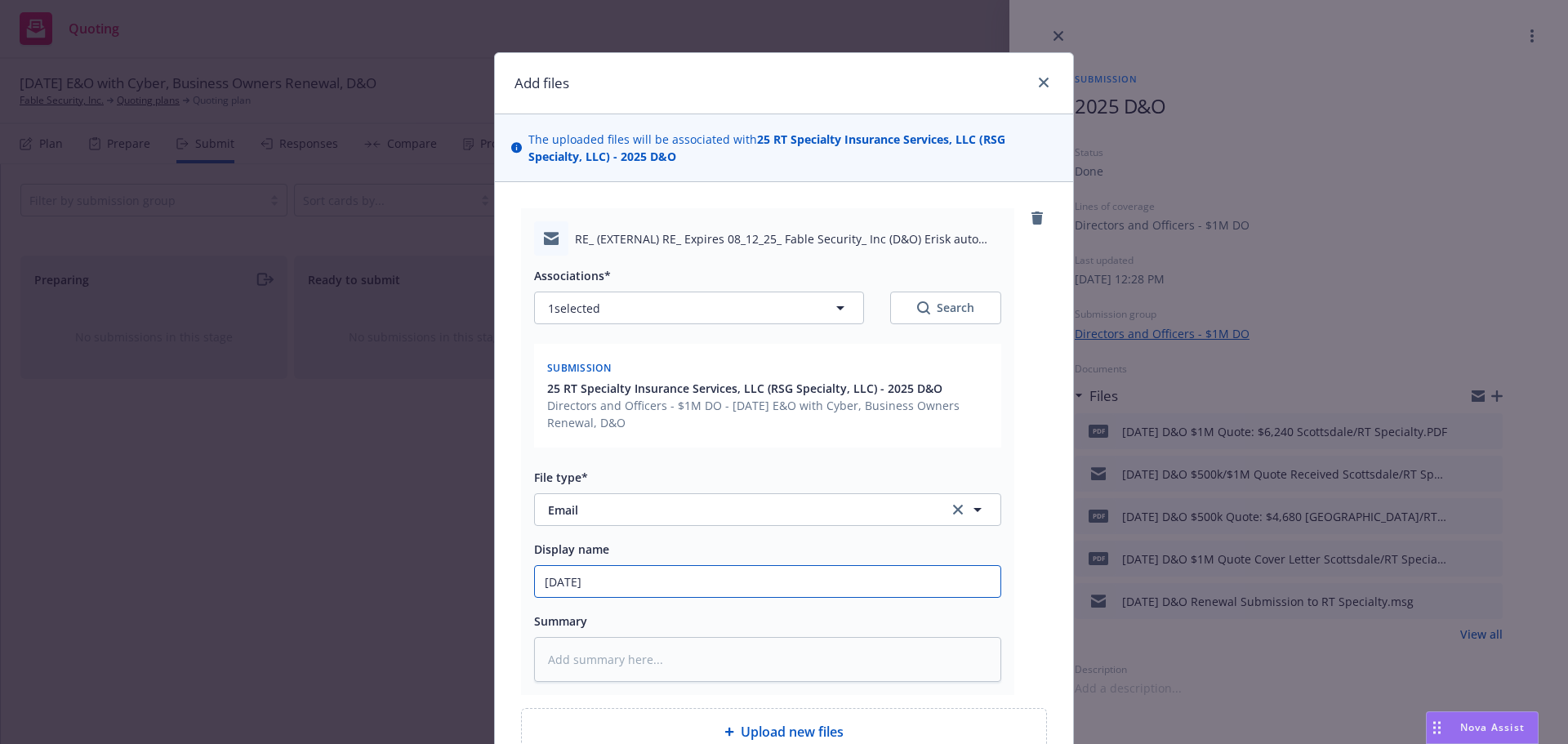
type textarea "x"
type input "8/12/202"
type textarea "x"
type input "8/12/2025"
type textarea "x"
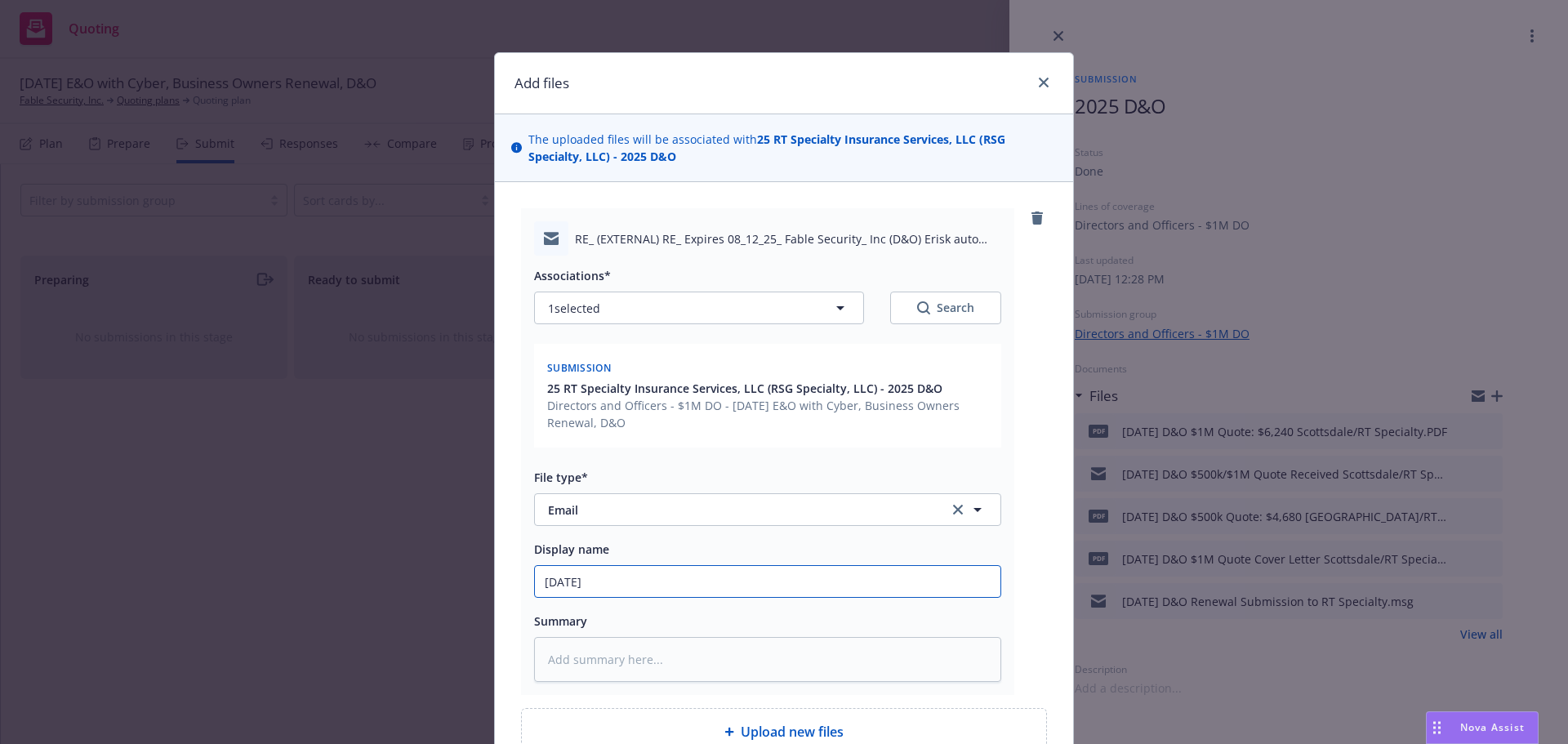
type input "8/12/2025"
type textarea "x"
type input "8/12/2025 D"
type textarea "x"
type input "8/12/2025 D&"
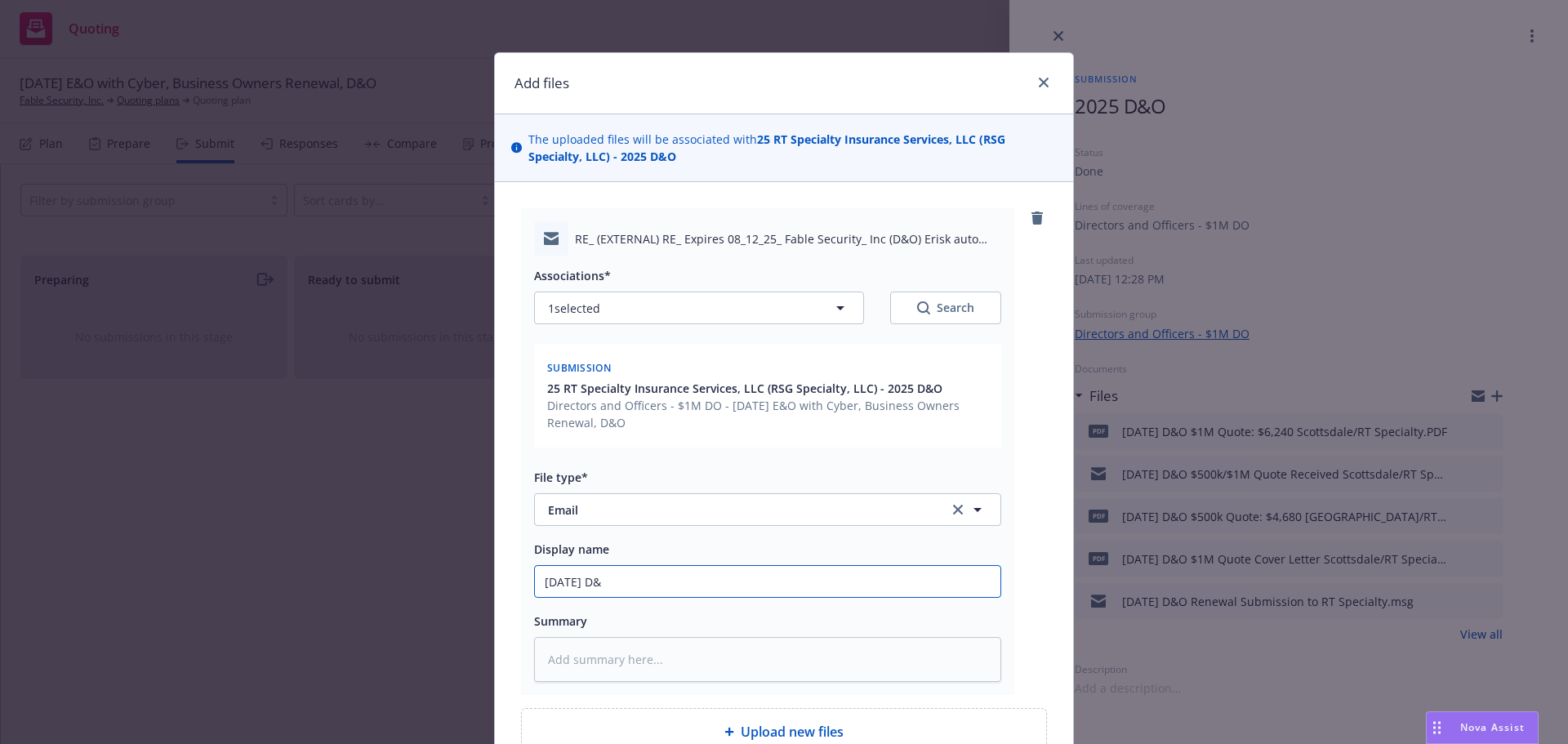
type textarea "x"
type input "8/12/2025 D&O"
type textarea "x"
type input "8/12/2025 D&O"
type textarea "x"
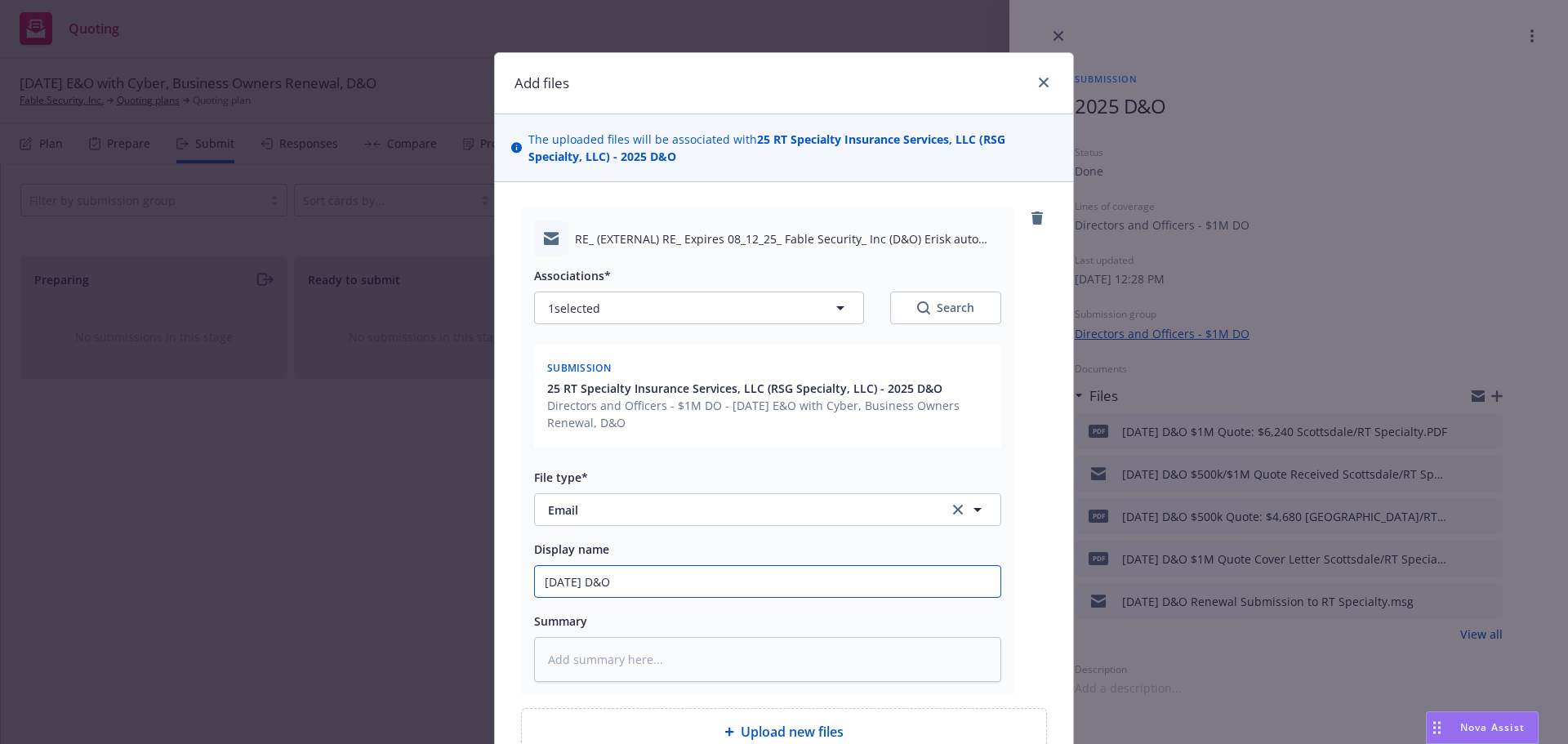
type input "8/12/2025 D&O R"
type textarea "x"
type input "8/12/2025 D&O RT"
type textarea "x"
type input "8/12/2025 D&O RT"
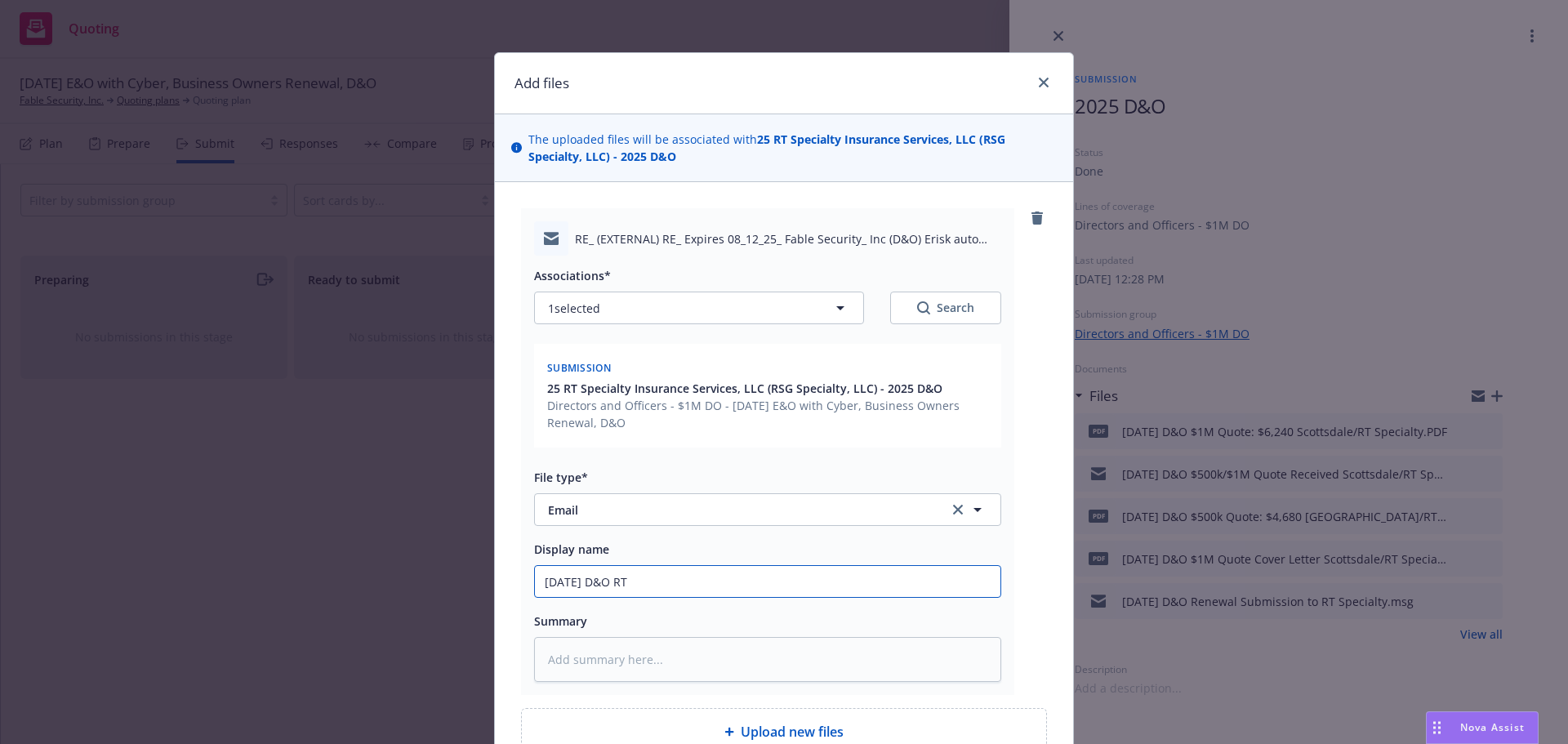
type textarea "x"
type input "8/12/2025 D&O RT S"
type textarea "x"
type input "8/12/2025 D&O RT Sp"
type textarea "x"
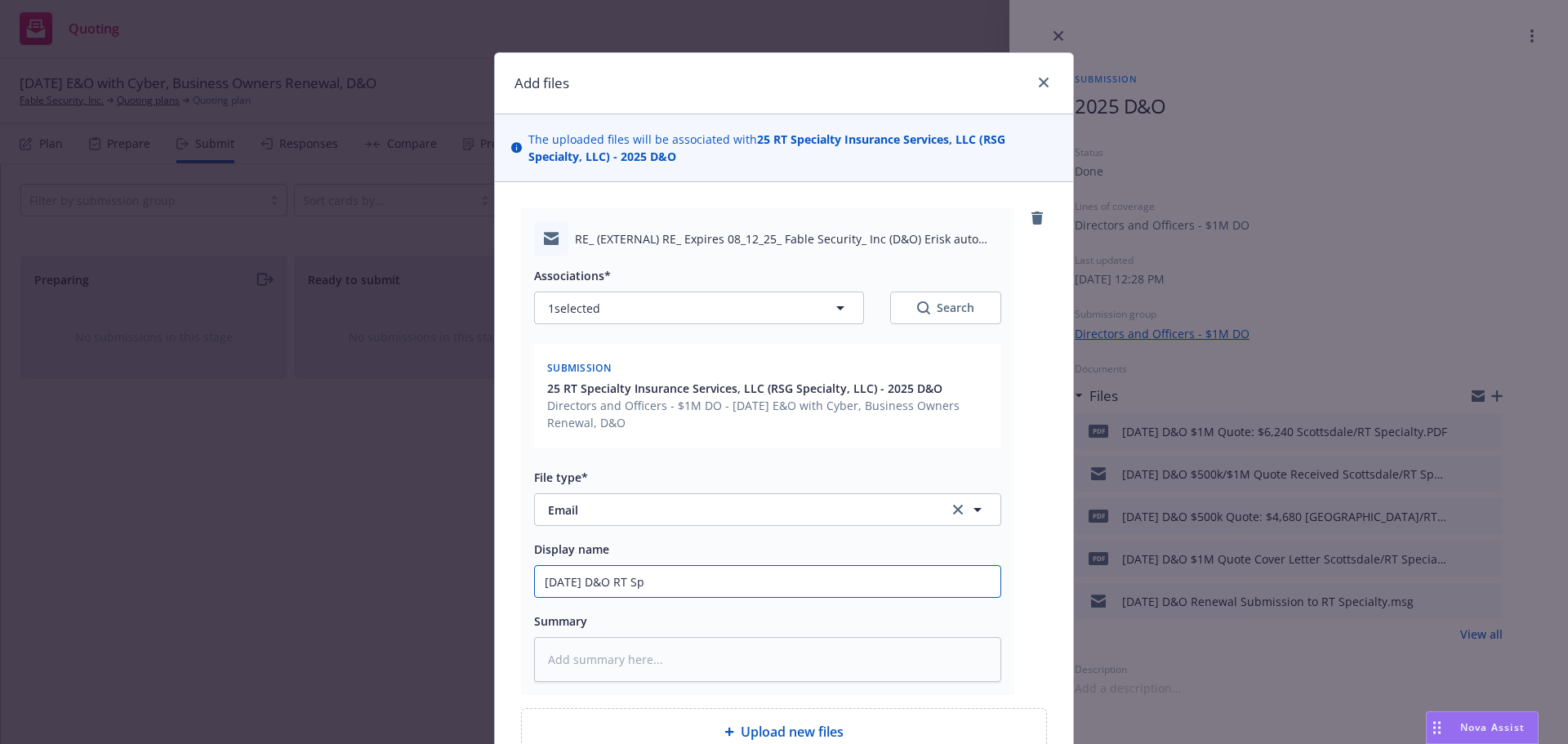
type input "8/12/2025 D&O RT Spe"
type textarea "x"
type input "8/12/2025 D&O RT Spec"
type textarea "x"
type input "8/12/2025 D&O RT Speci"
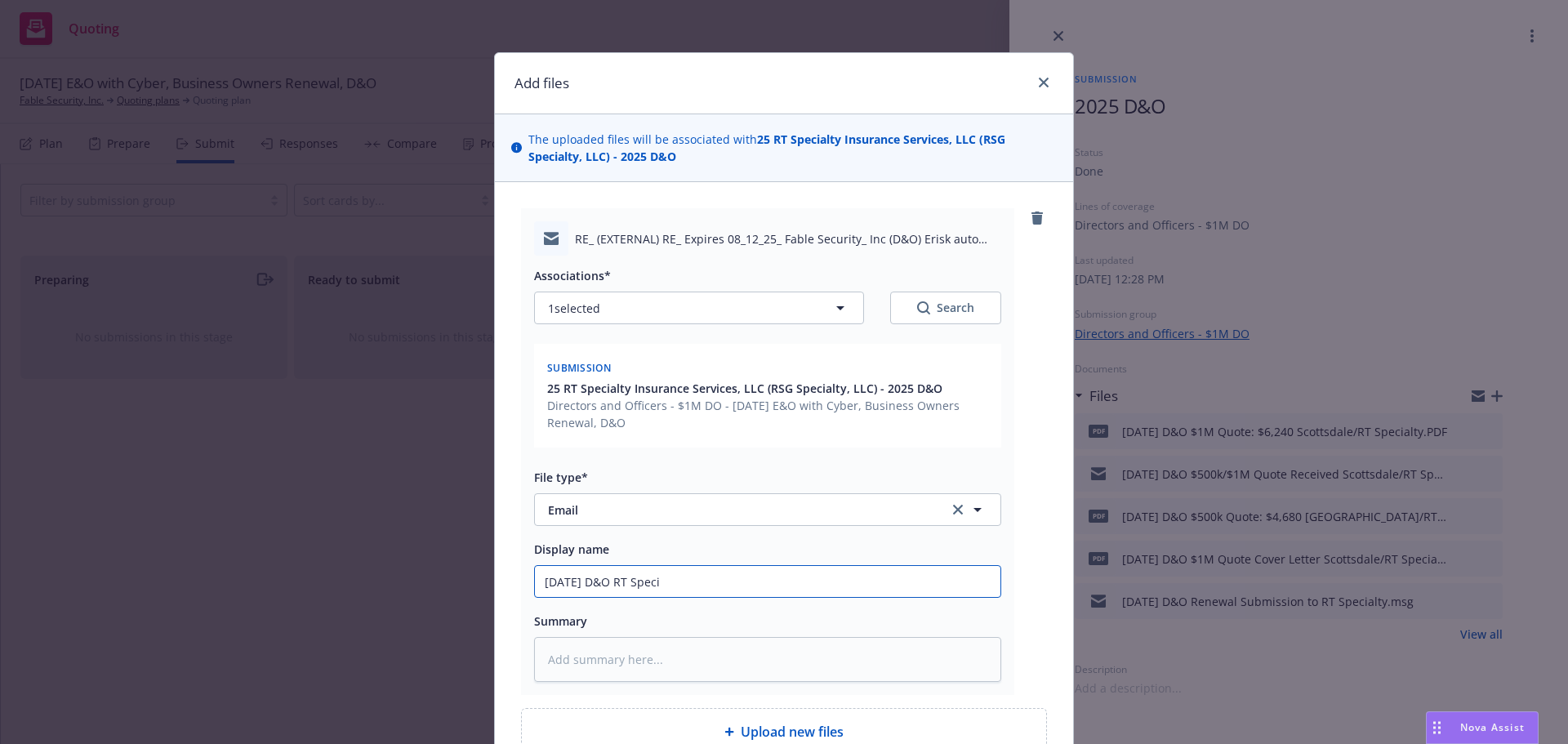
type textarea "x"
type input "8/12/2025 D&O RT Specia"
type textarea "x"
type input "8/12/2025 D&O RT Special"
type textarea "x"
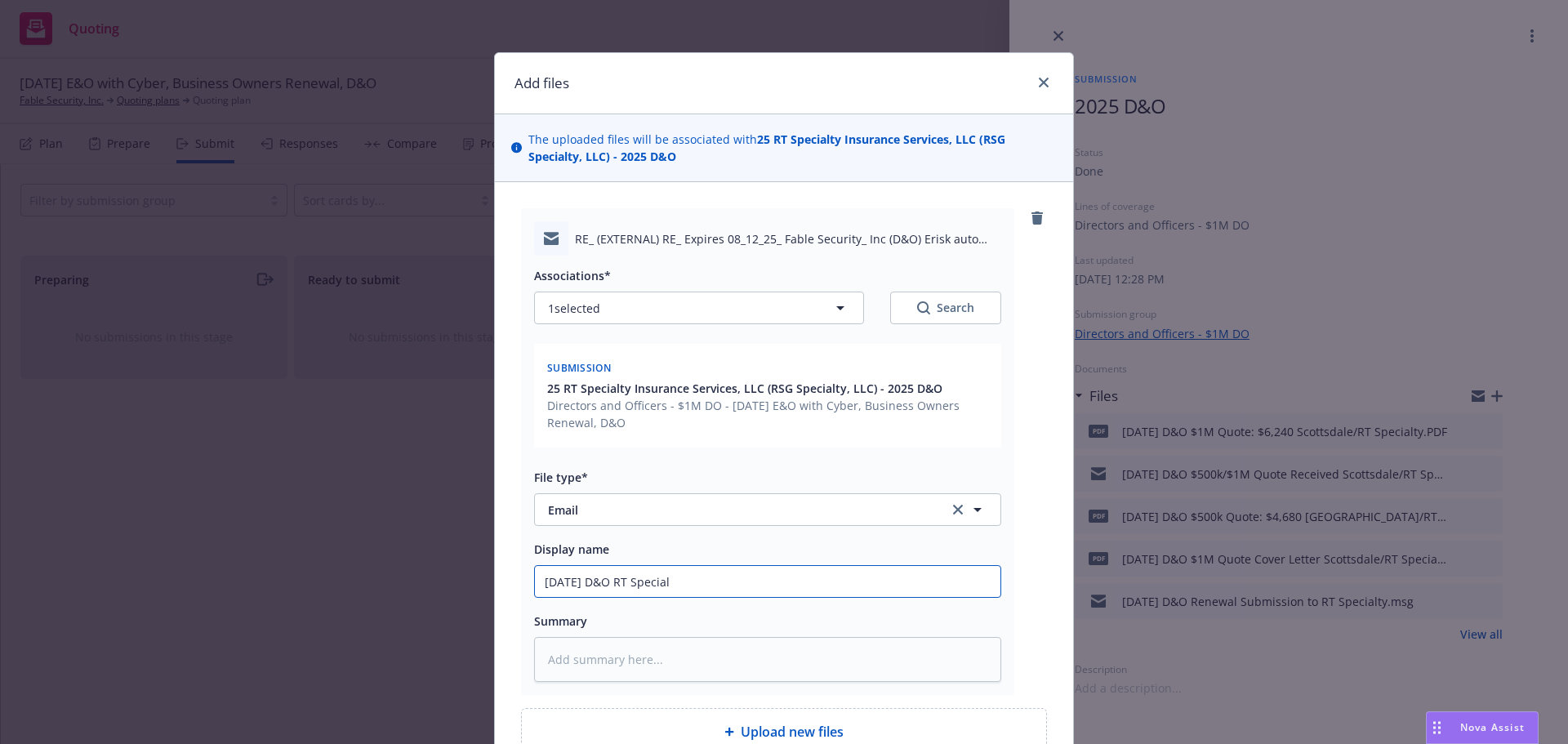
type input "8/12/2025 D&O RT Specialt"
type textarea "x"
type input "8/12/2025 D&O RT Specialty"
type textarea "x"
type input "8/12/2025 D&O RT Specialty"
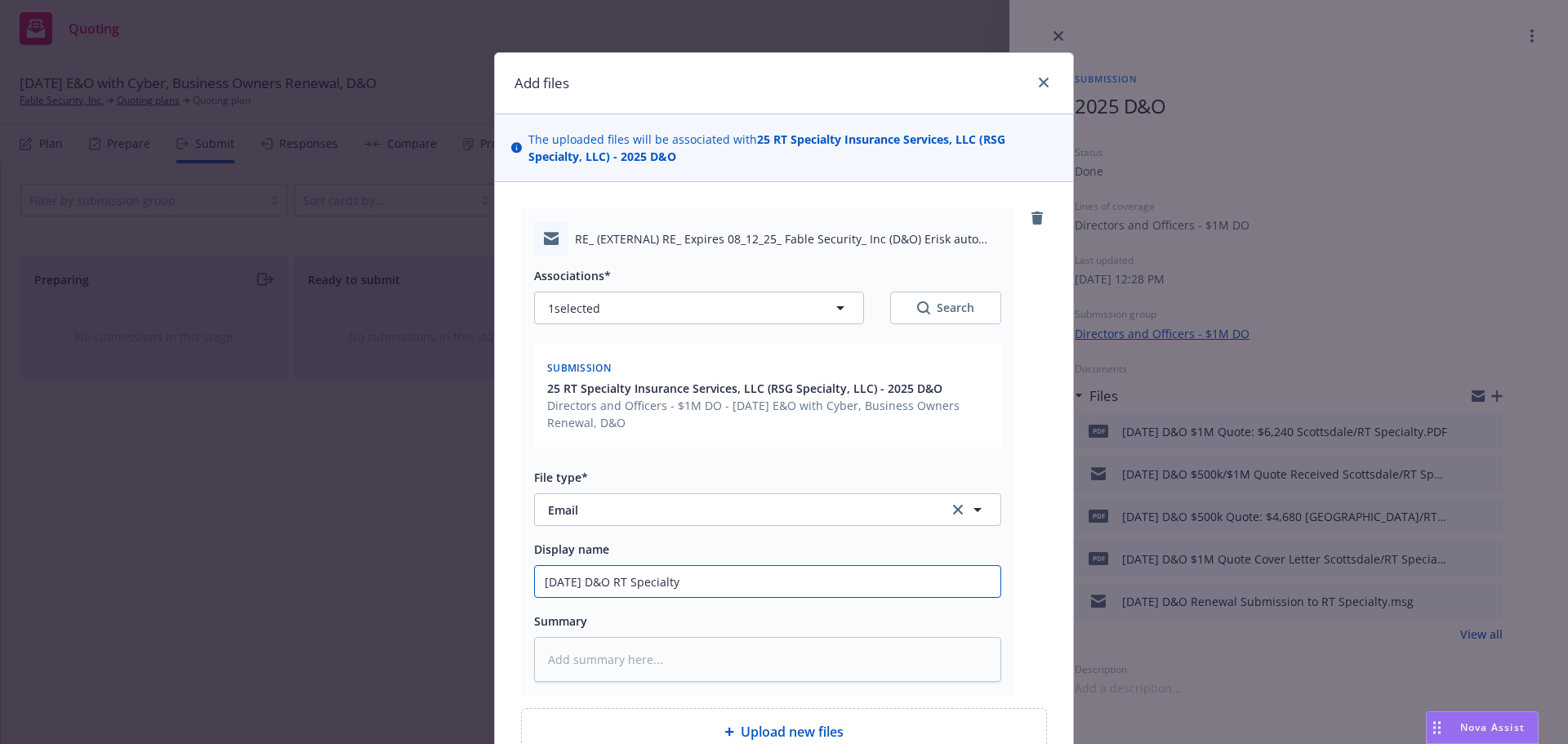
type textarea "x"
type input "8/12/2025 D&O RT Specialty -"
type textarea "x"
type input "8/12/2025 D&O RT Specialty -"
type textarea "x"
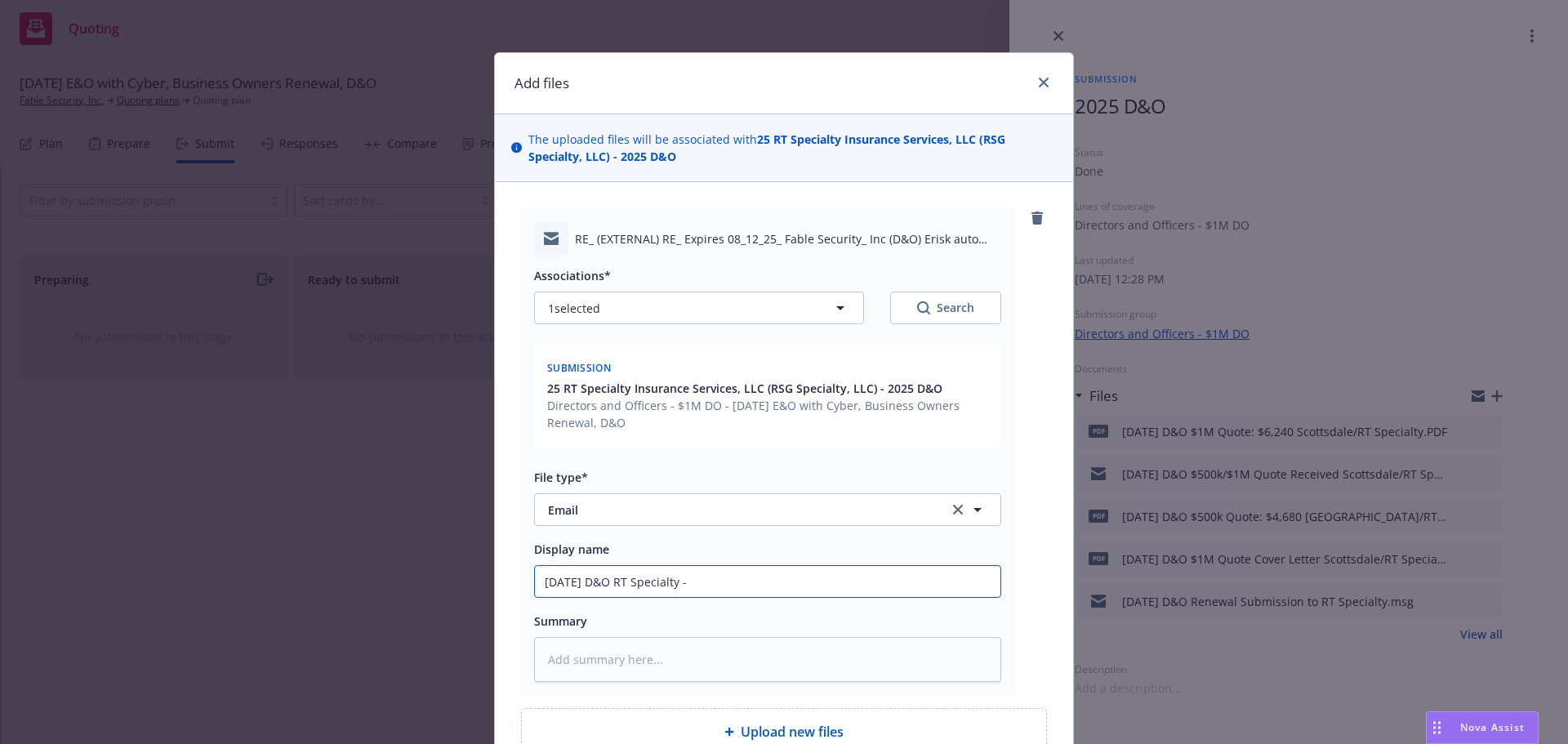
type input "8/12/2025 D&O RT Specialty - E"
type textarea "x"
type input "8/12/2025 D&O RT Specialty - EM"
type textarea "x"
type input "8/12/2025 D&O RT Specialty - EM"
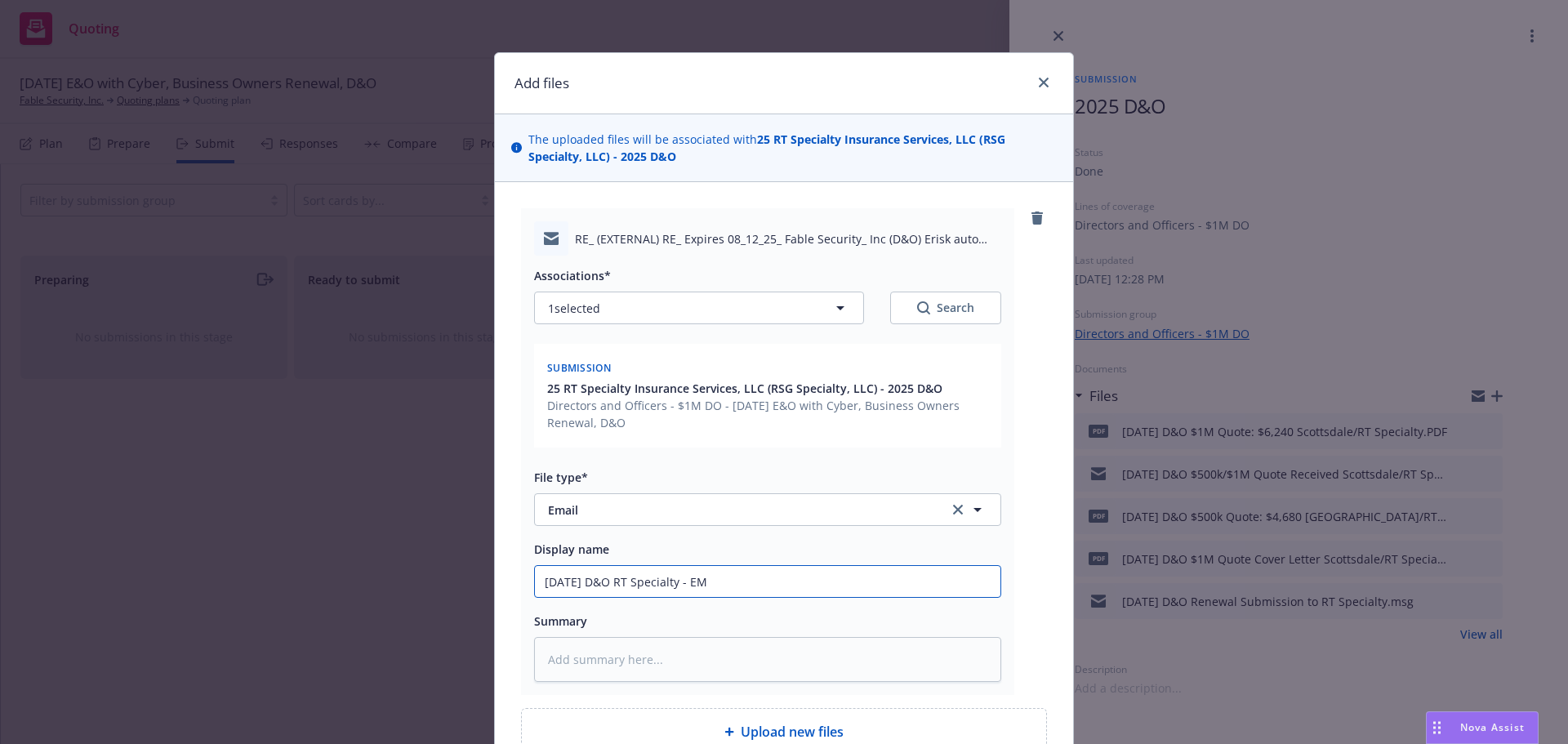
type textarea "x"
type input "8/12/2025 D&O RT Specialty - EM t"
type textarea "x"
type input "8/12/2025 D&O RT Specialty - EM to"
type textarea "x"
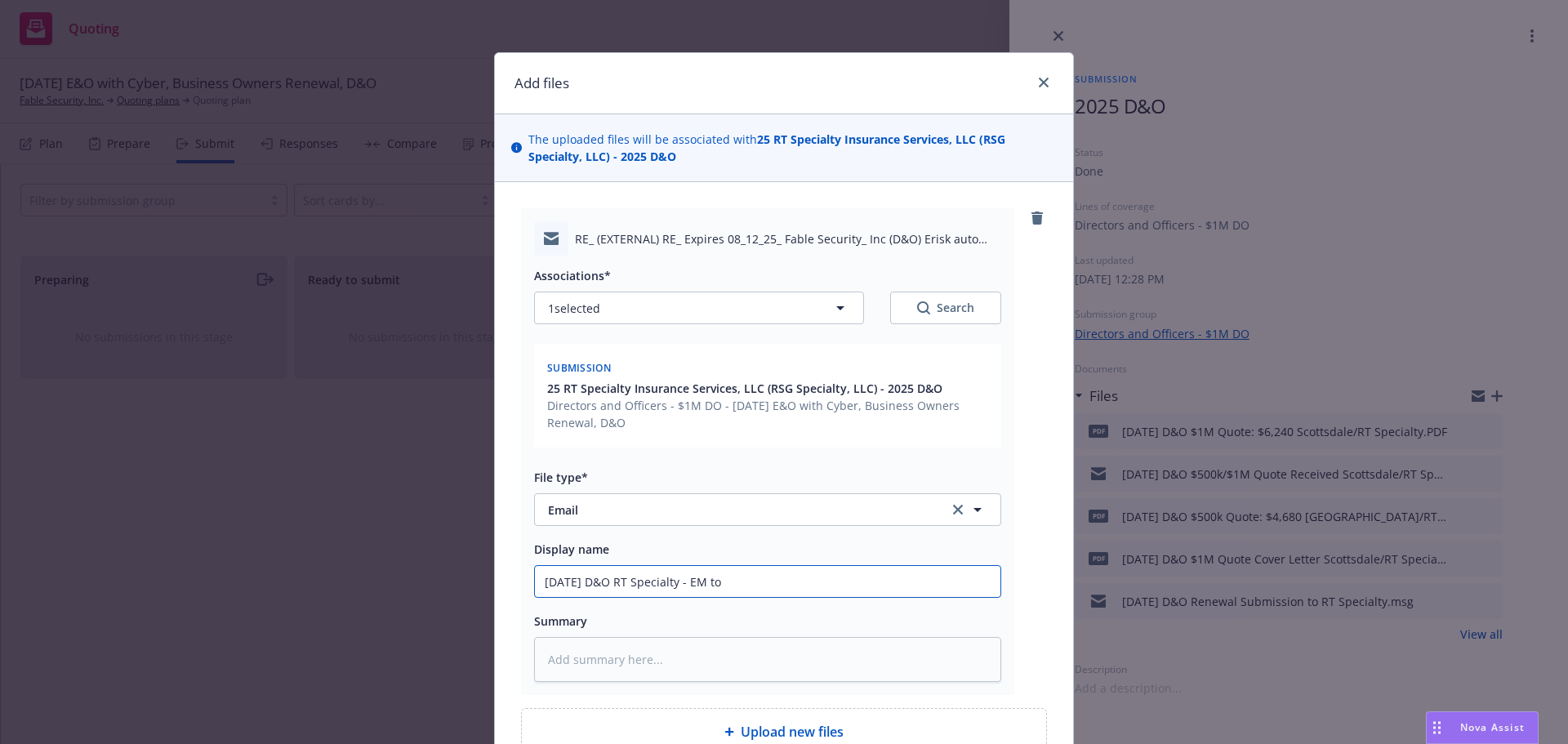
type input "8/12/2025 D&O RT Specialty - EM to"
type textarea "x"
type input "8/12/2025 D&O RT Specialty - EM to b"
type textarea "x"
type input "8/12/2025 D&O RT Specialty - EM to br"
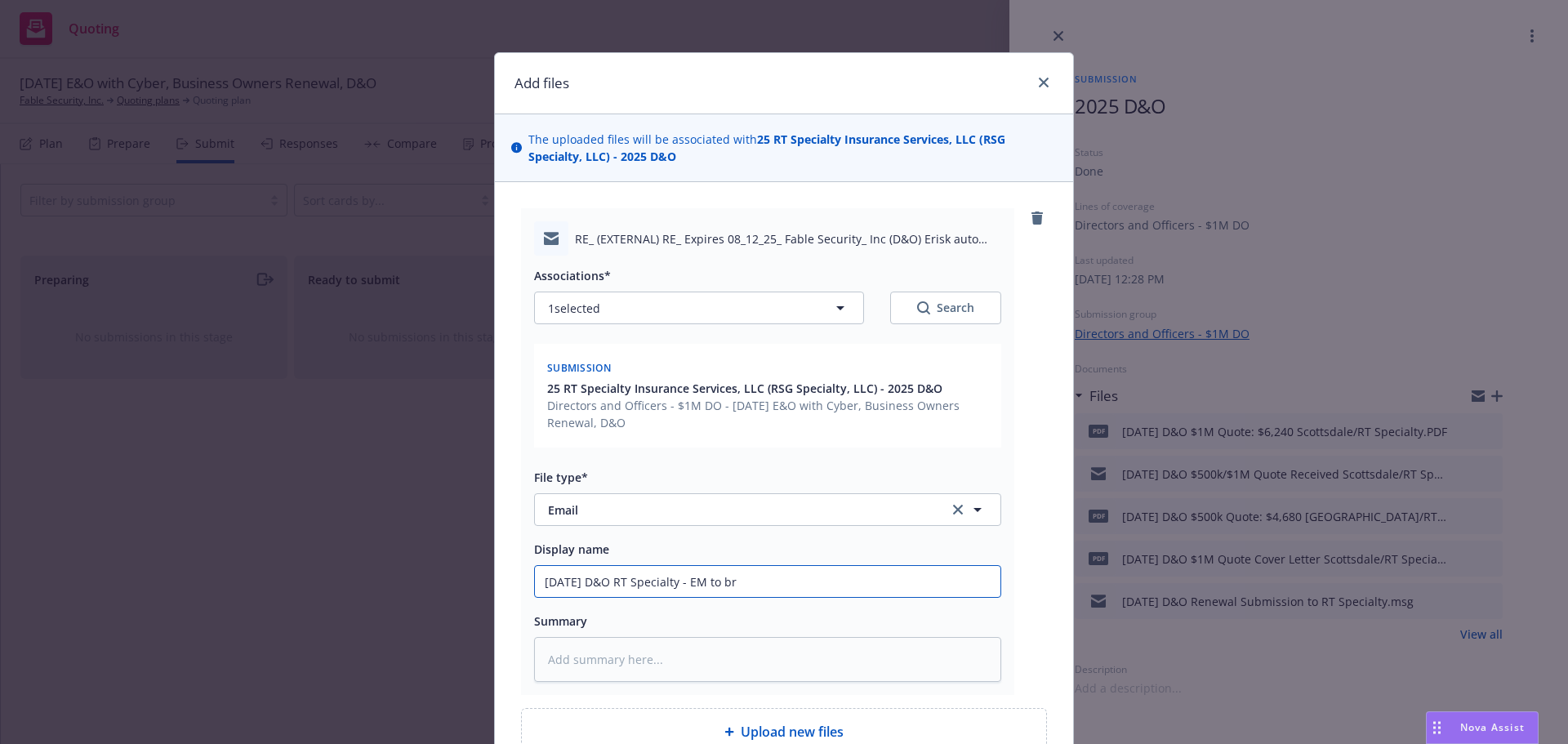
type textarea "x"
type input "8/12/2025 D&O RT Specialty - EM to bro"
type textarea "x"
type input "8/12/2025 D&O RT Specialty - EM to brok"
type textarea "x"
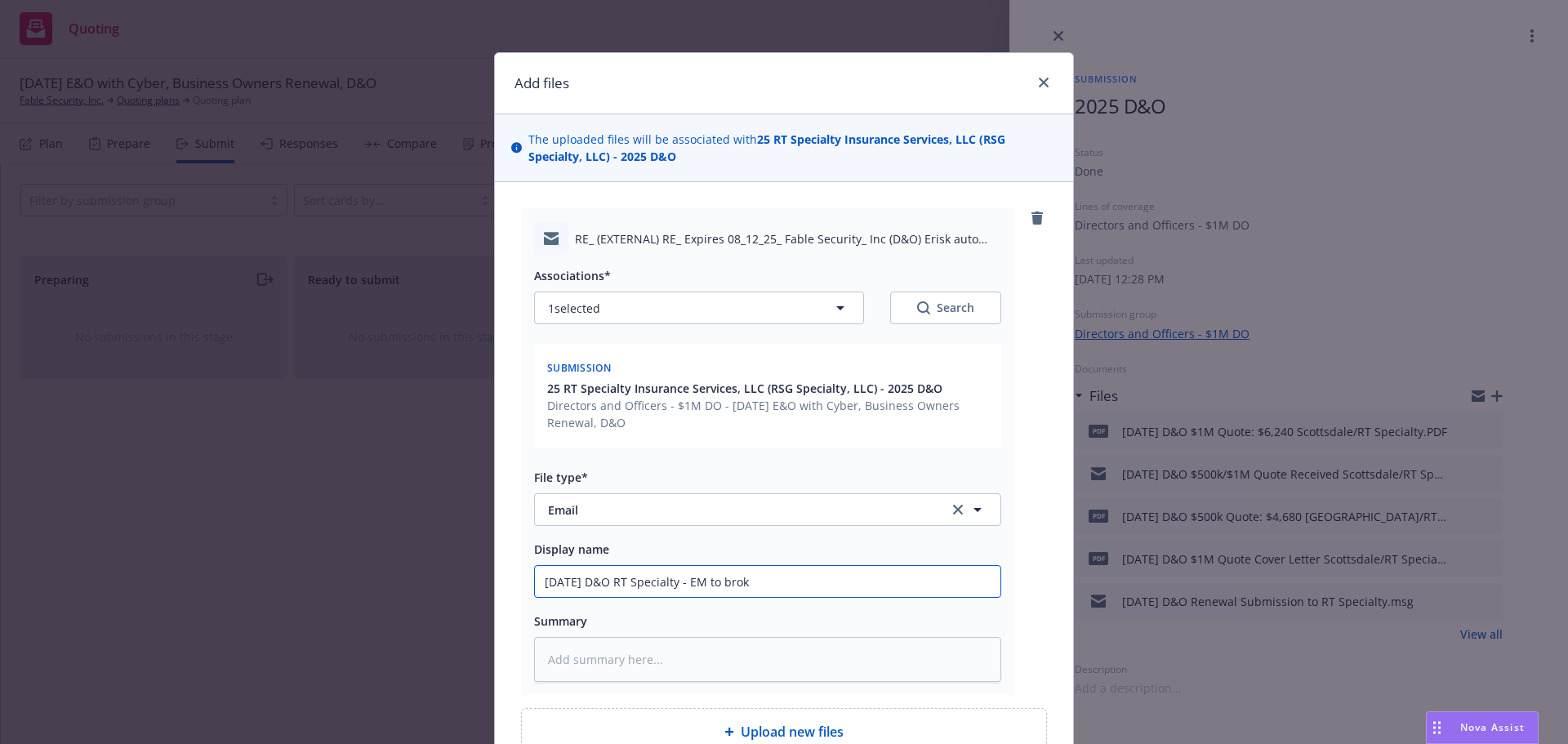
type input "8/12/2025 D&O RT Specialty - EM to broke"
type textarea "x"
type input "8/12/2025 D&O RT Specialty - EM to broker"
type textarea "x"
type input "8/12/2025 D&O RT Specialty - EM to broker"
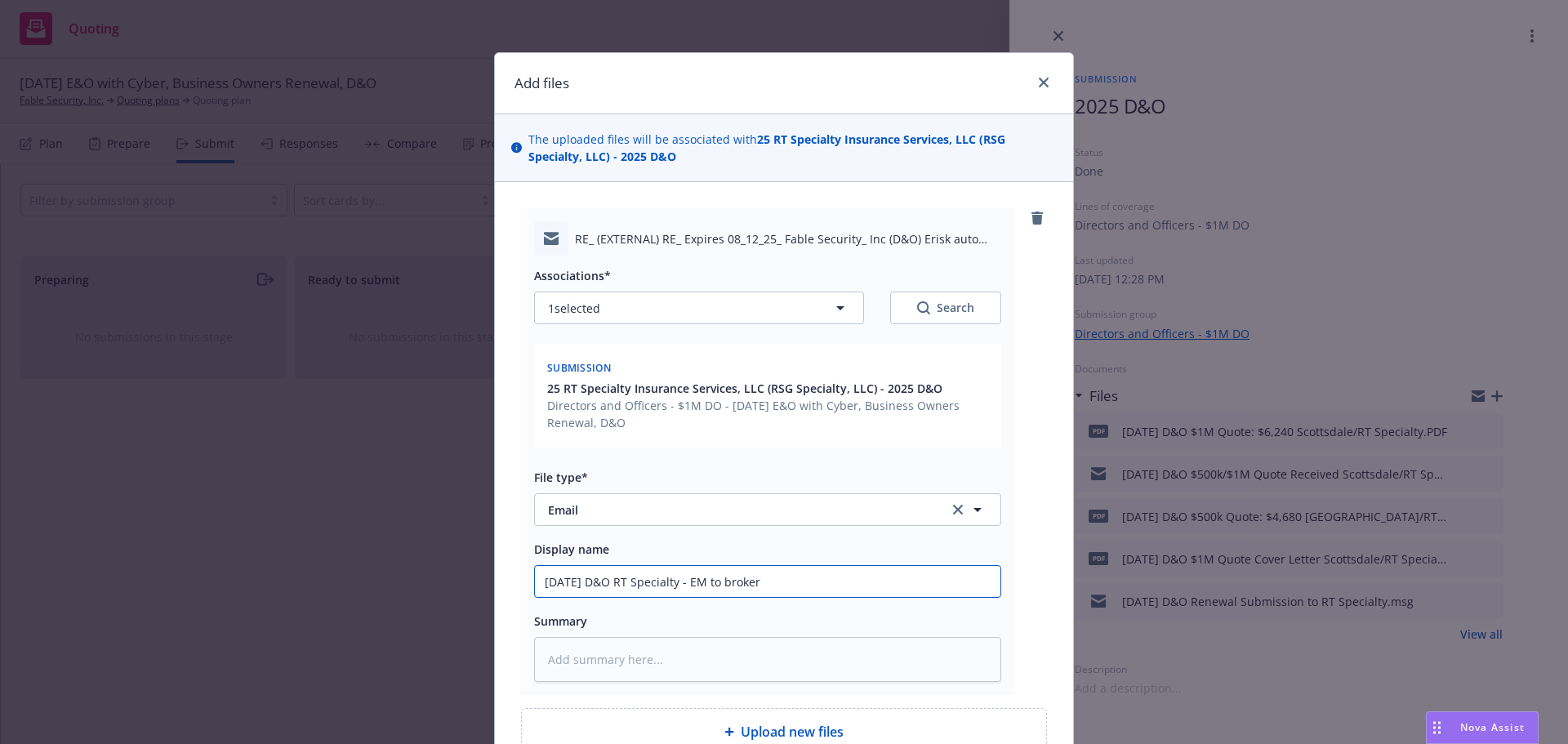
type textarea "x"
type input "8/12/2025 D&O RT Specialty - EM to broker r"
type textarea "x"
type input "8/12/2025 D&O RT Specialty - EM to broker re"
type textarea "x"
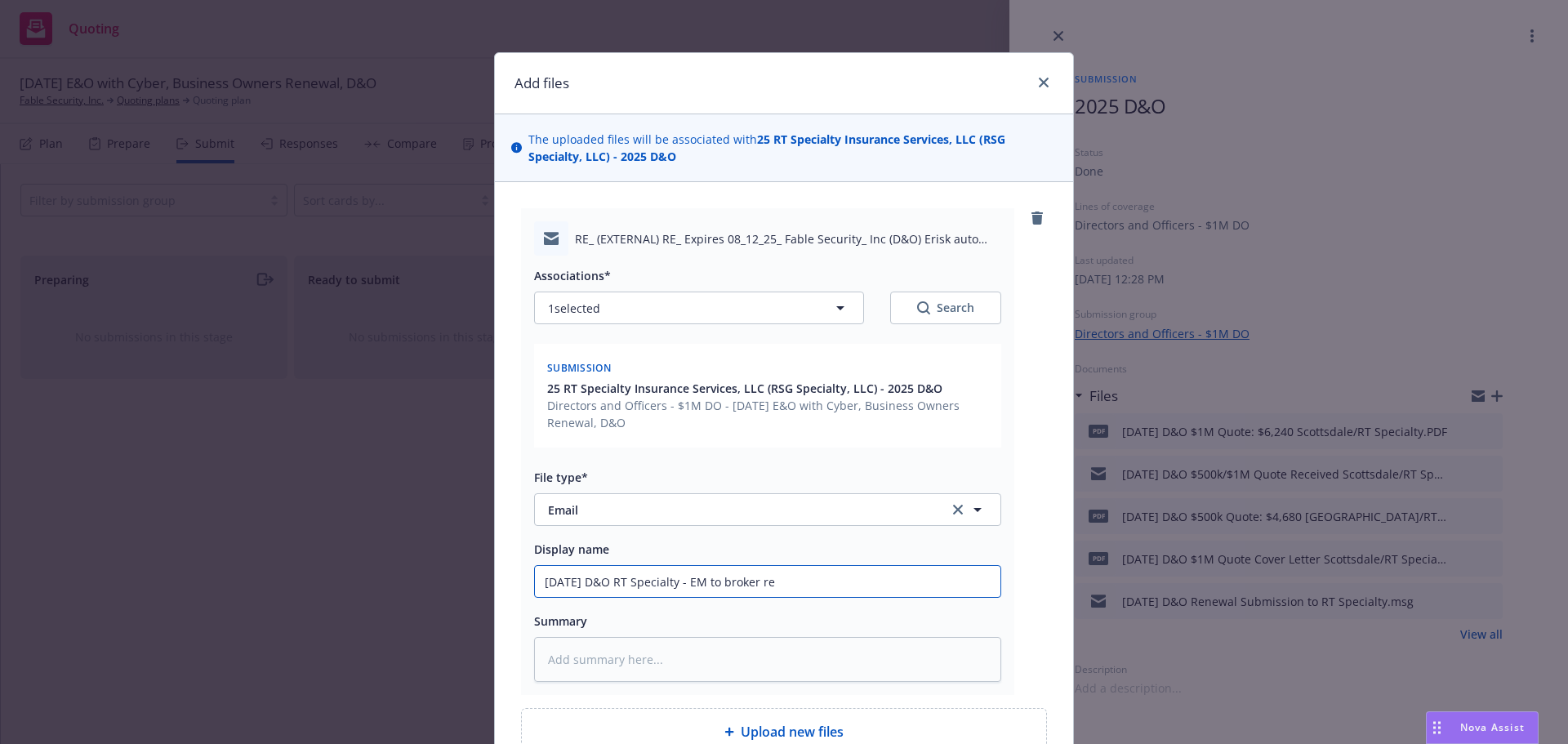
type input "8/12/2025 D&O RT Specialty - EM to broker req"
type textarea "x"
type input "8/12/2025 D&O RT Specialty - EM to broker req'"
type textarea "x"
type input "8/12/2025 D&O RT Specialty - EM to broker req'd"
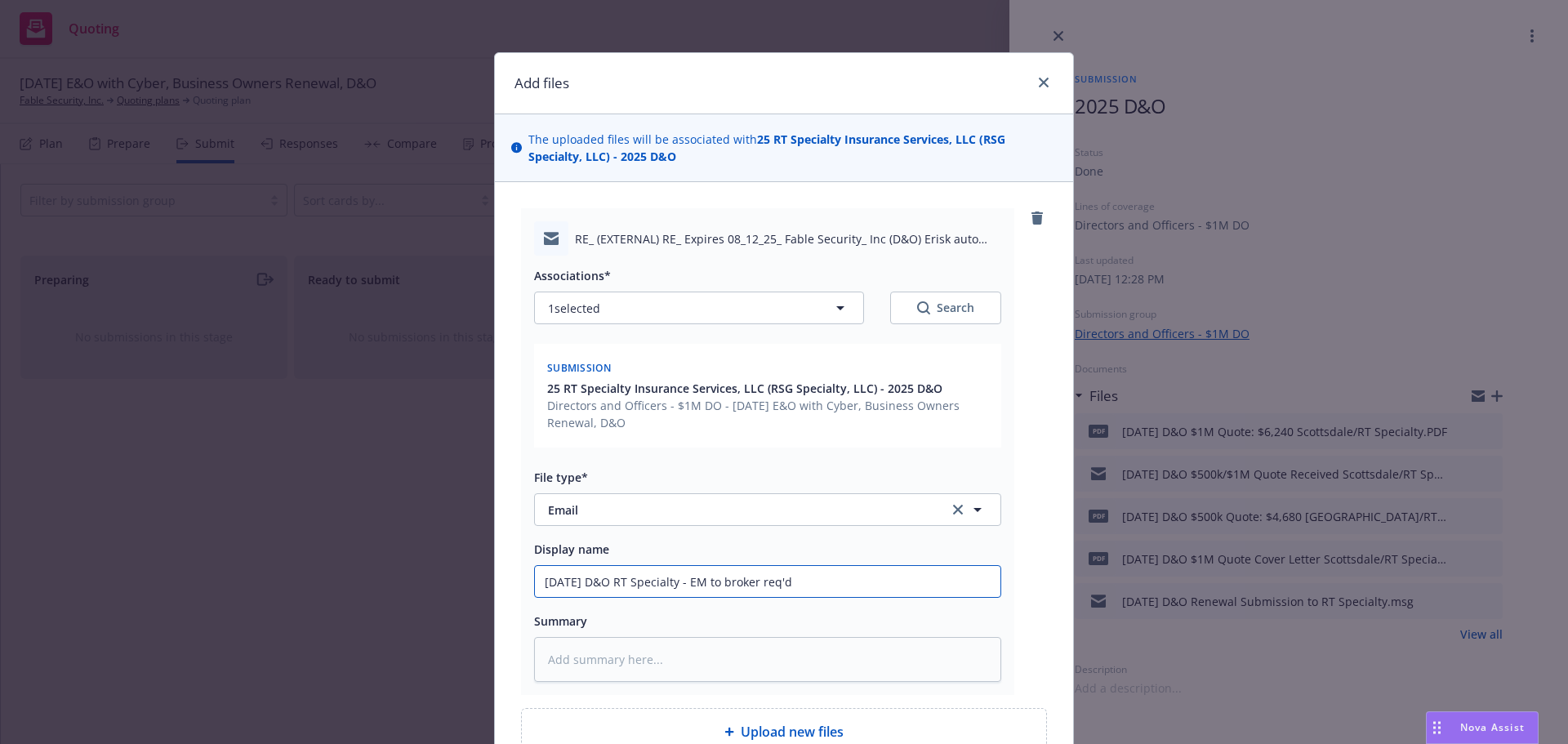
type textarea "x"
type input "8/12/2025 D&O RT Specialty - EM to broker req'd"
type textarea "x"
type input "8/12/2025 D&O RT Specialty - EM to broker req'd so"
type textarea "x"
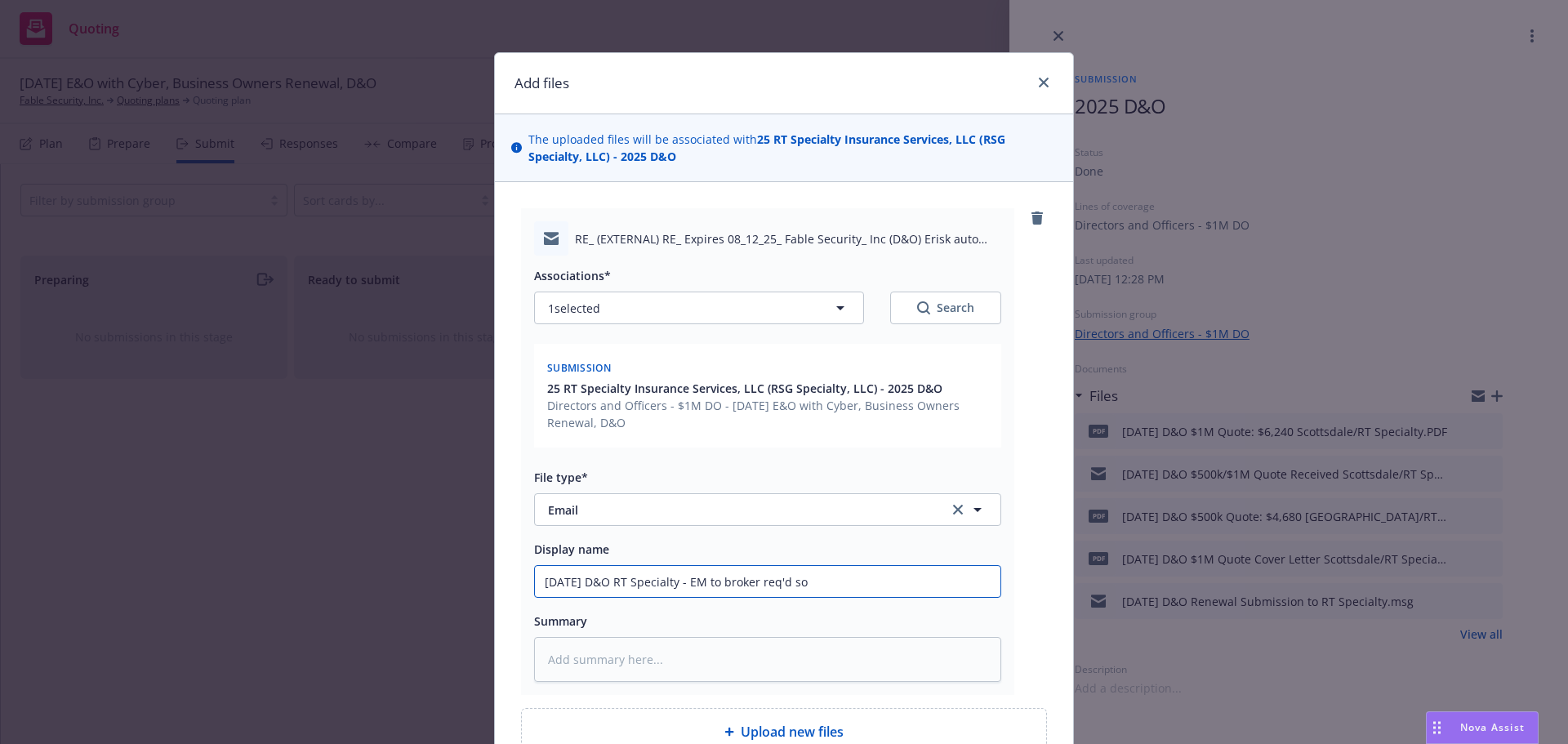
type input "8/12/2025 D&O RT Specialty - EM to broker req'd sof"
type textarea "x"
type input "8/12/2025 D&O RT Specialty - EM to broker req'd soft"
type textarea "x"
type input "8/12/2025 D&O RT Specialty - EM to broker req'd soft"
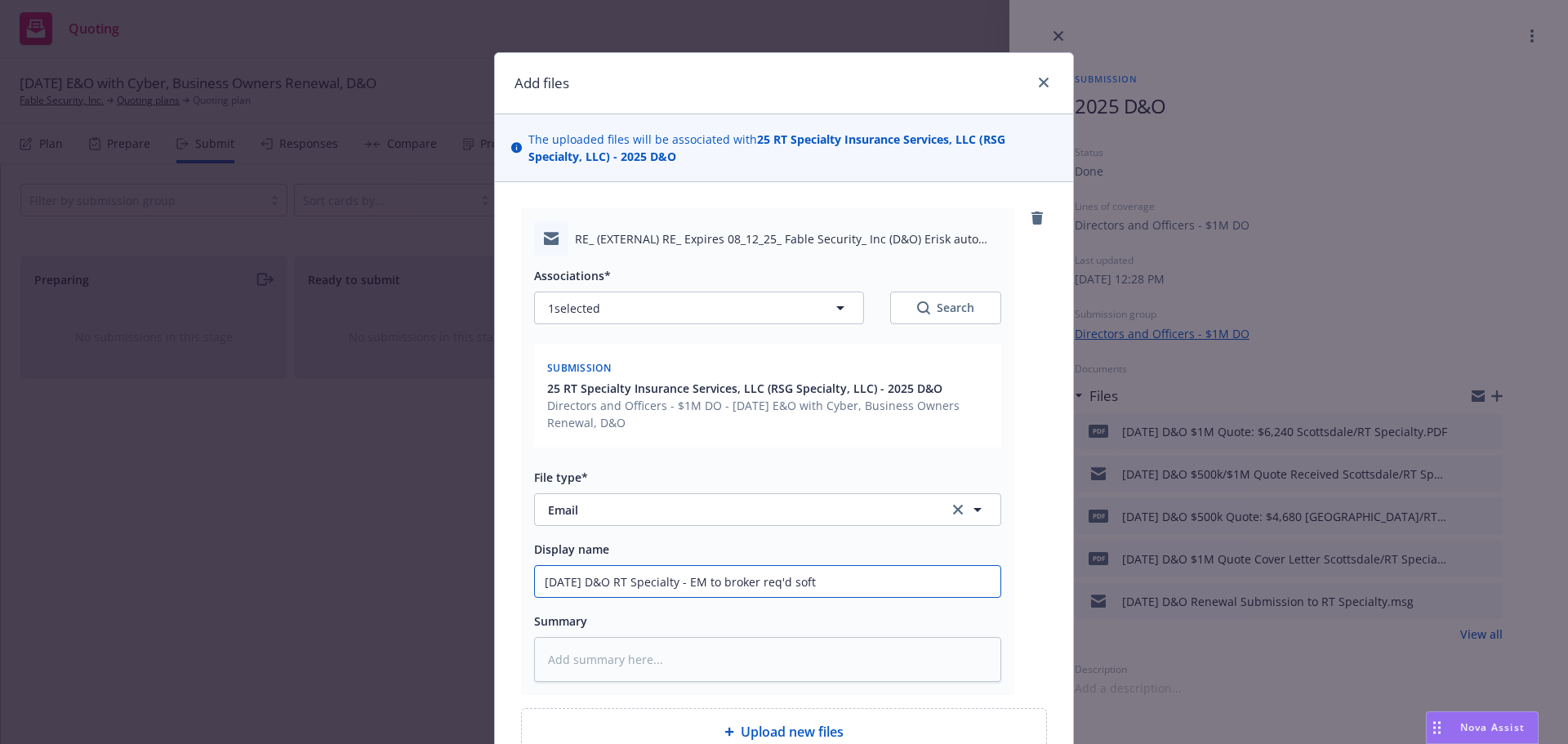
type textarea "x"
type input "8/12/2025 D&O RT Specialty - EM to broker req'd soft e"
type textarea "x"
type input "8/12/2025 D&O RT Specialty - EM to broker req'd soft ex"
type textarea "x"
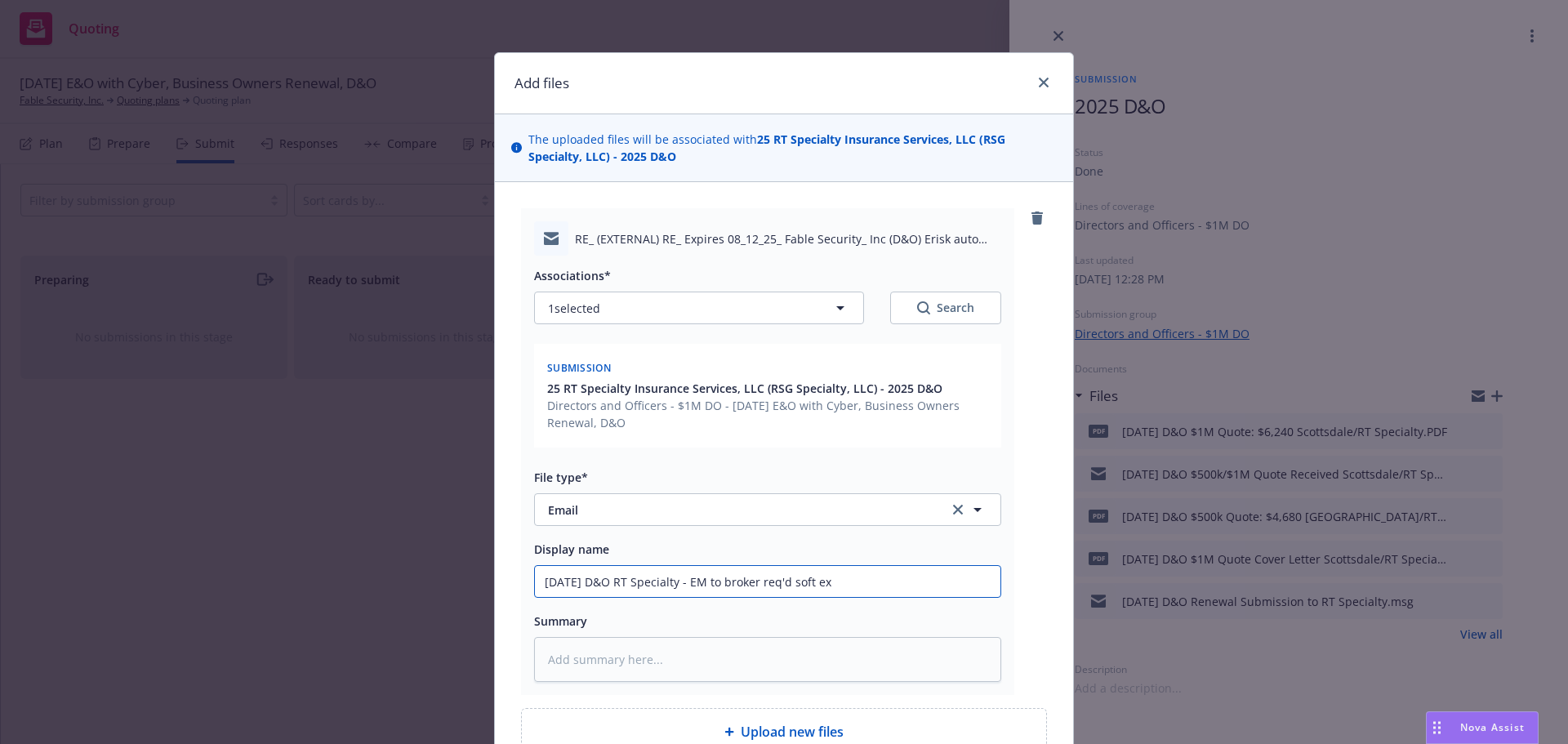
type input "8/12/2025 D&O RT Specialty - EM to broker req'd soft ext"
type textarea "x"
type input "8/12/2025 D&O RT Specialty - EM to broker req'd soft exte"
type textarea "x"
type input "8/12/2025 D&O RT Specialty - EM to broker req'd soft exten"
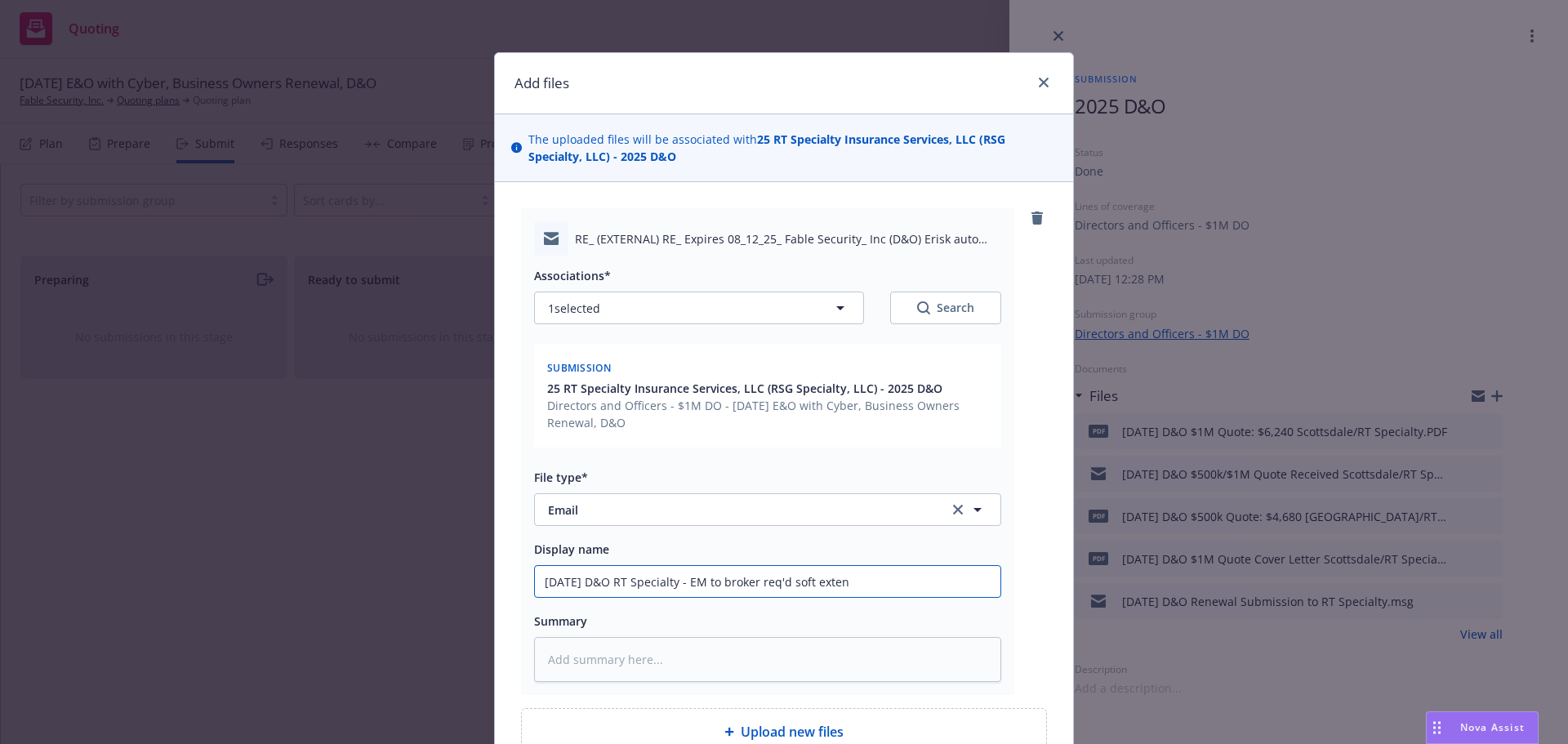
type textarea "x"
type input "8/12/2025 D&O RT Specialty - EM to broker req'd soft extens"
type textarea "x"
type input "8/12/2025 D&O RT Specialty - EM to broker req'd soft extensi"
type textarea "x"
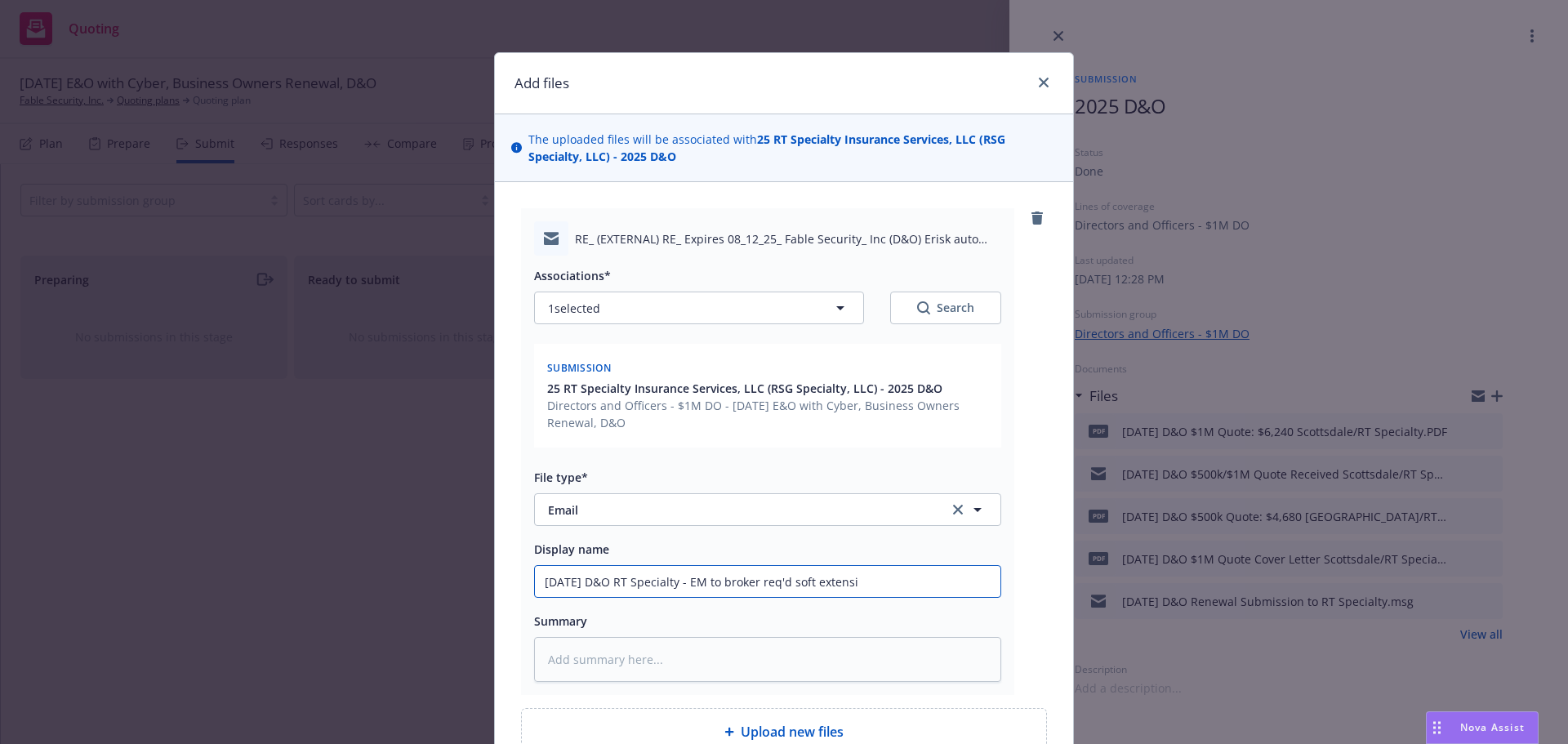
type input "8/12/2025 D&O RT Specialty - EM to broker req'd soft extensio"
type textarea "x"
type input "8/12/2025 D&O RT Specialty - EM to broker req'd soft extension"
type textarea "x"
type input "8/12/2025 D&O RT Specialty - EM to broker req'd soft extension"
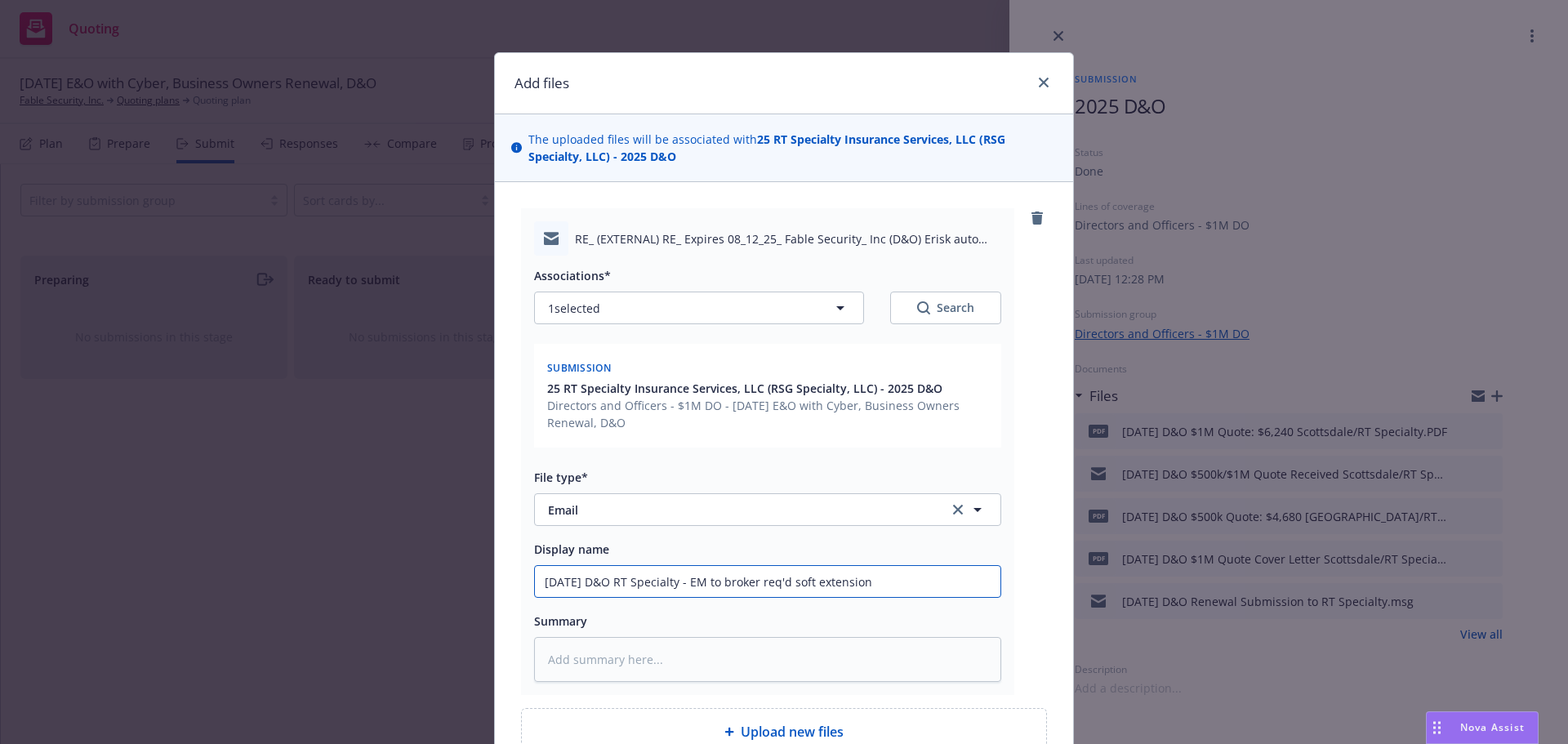
type textarea "x"
type input "8/12/2025 D&O RT Specialty - EM to broker req'd soft extension t"
type textarea "x"
type input "8/12/2025 D&O RT Specialty - EM to broker req'd soft extension to"
type textarea "x"
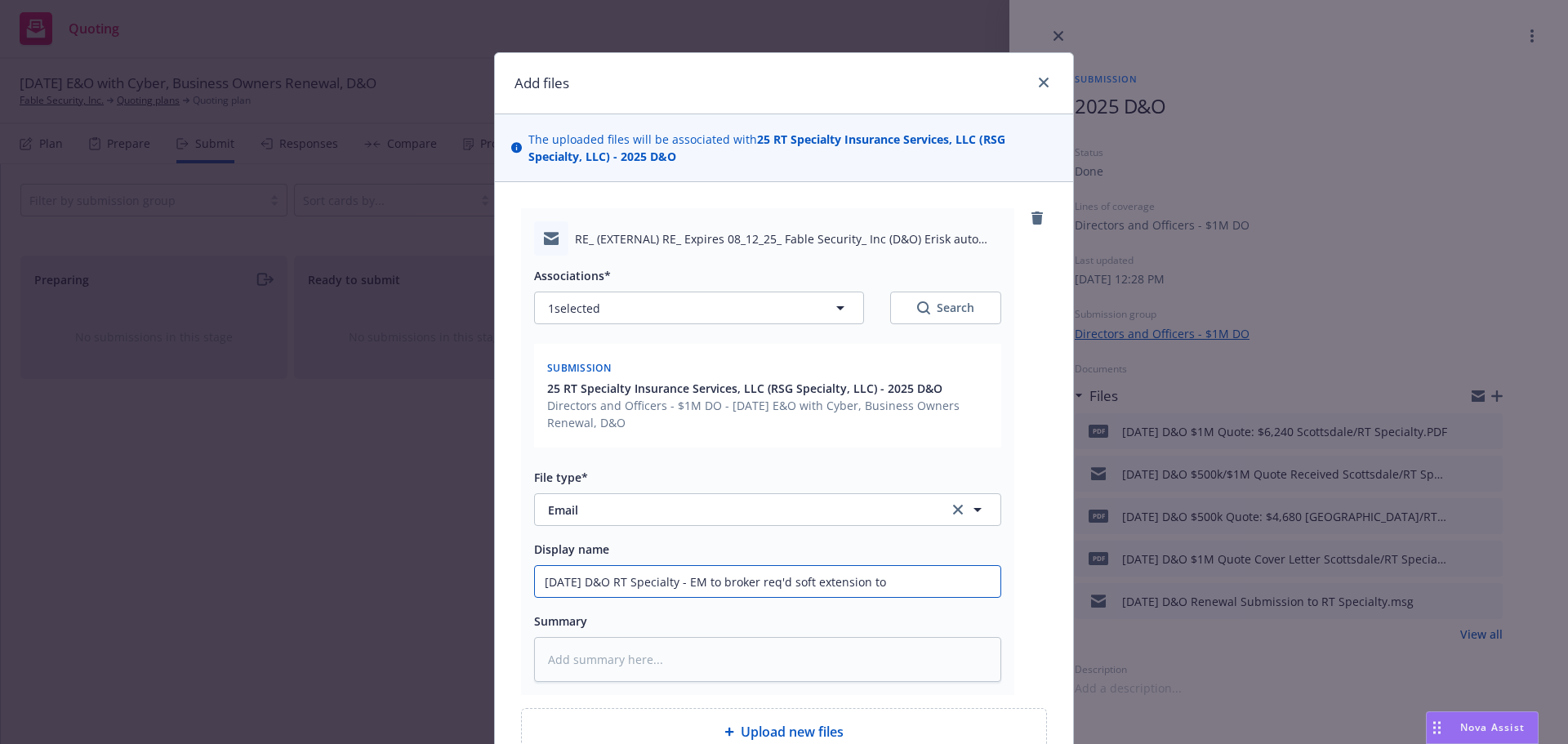
type input "8/12/2025 D&O RT Specialty - EM to broker req'd soft extension to"
type textarea "x"
type input "8/12/2025 D&O RT Specialty - EM to broker req'd soft extension to 8"
type textarea "x"
type input "8/12/2025 D&O RT Specialty - EM to broker req'd soft extension to 8/"
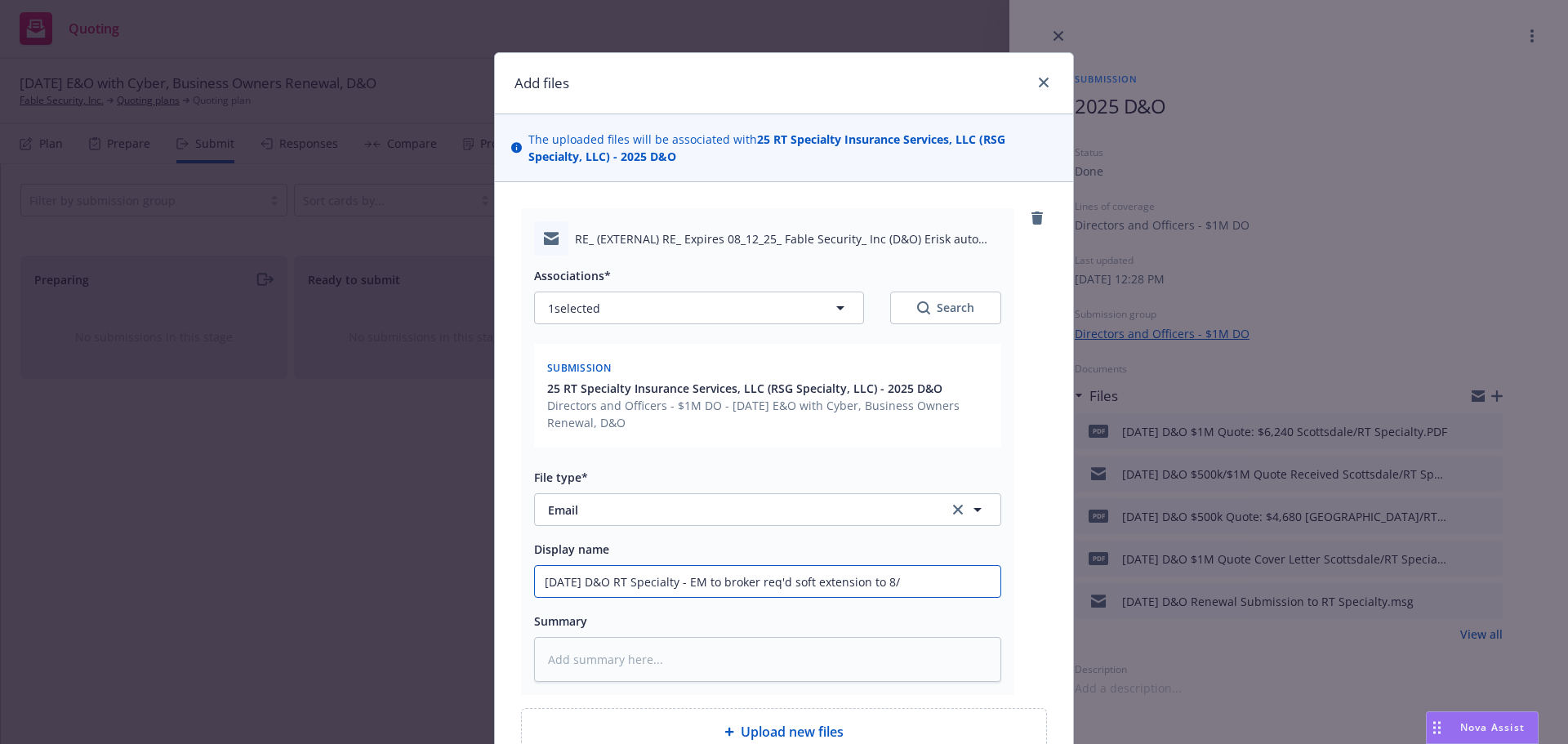
type textarea "x"
type input "8/12/2025 D&O RT Specialty - EM to broker req'd soft extension to 8/1"
type textarea "x"
type input "8/12/2025 D&O RT Specialty - EM to broker req'd soft extension to 8/15"
type textarea "x"
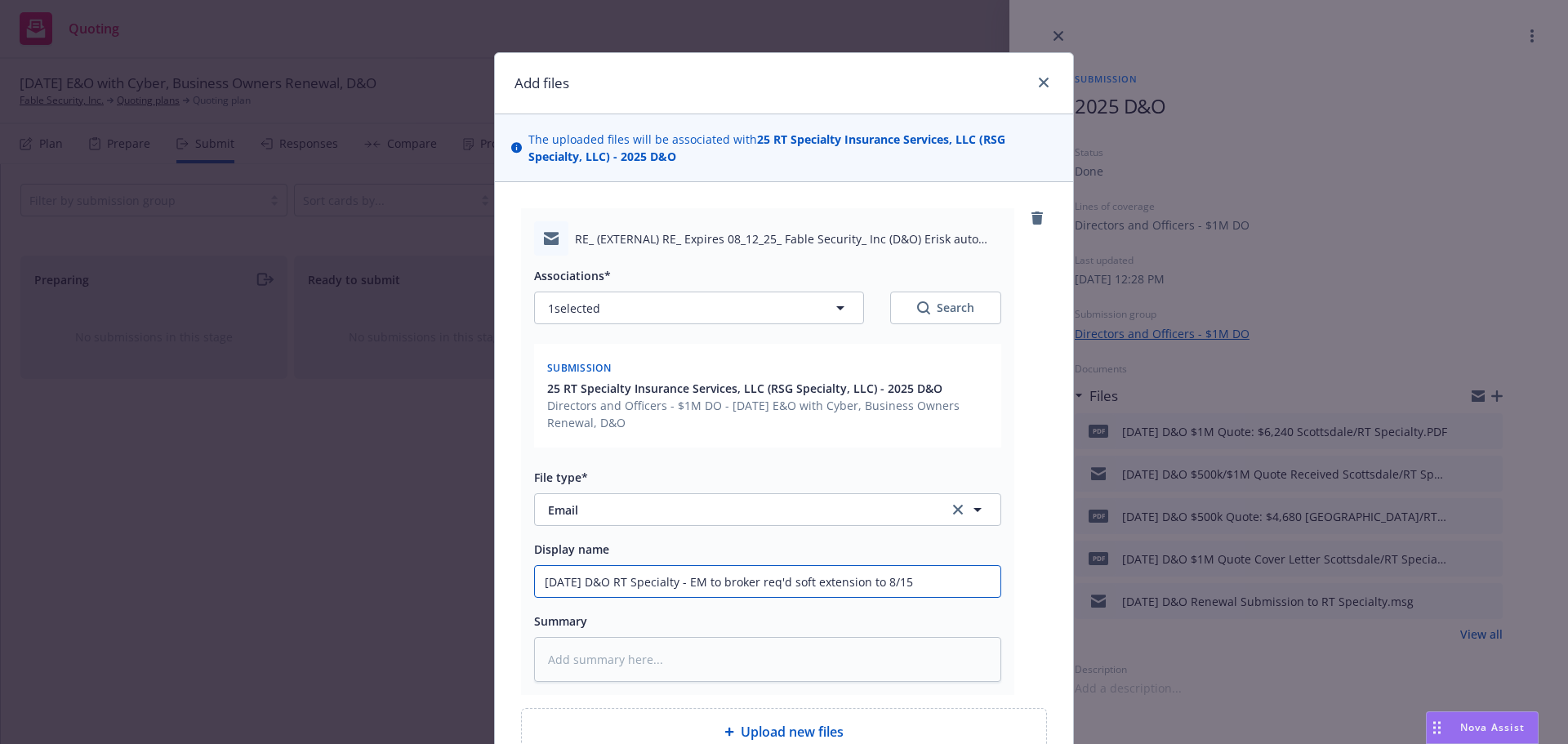
type input "8/12/2025 D&O RT Specialty - EM to broker req'd soft extension to 8/15/"
type textarea "x"
type input "8/12/2025 D&O RT Specialty - EM to broker req'd soft extension to 8/15/2"
type textarea "x"
type input "8/12/2025 D&O RT Specialty - EM to broker req'd soft extension to 8/15/20"
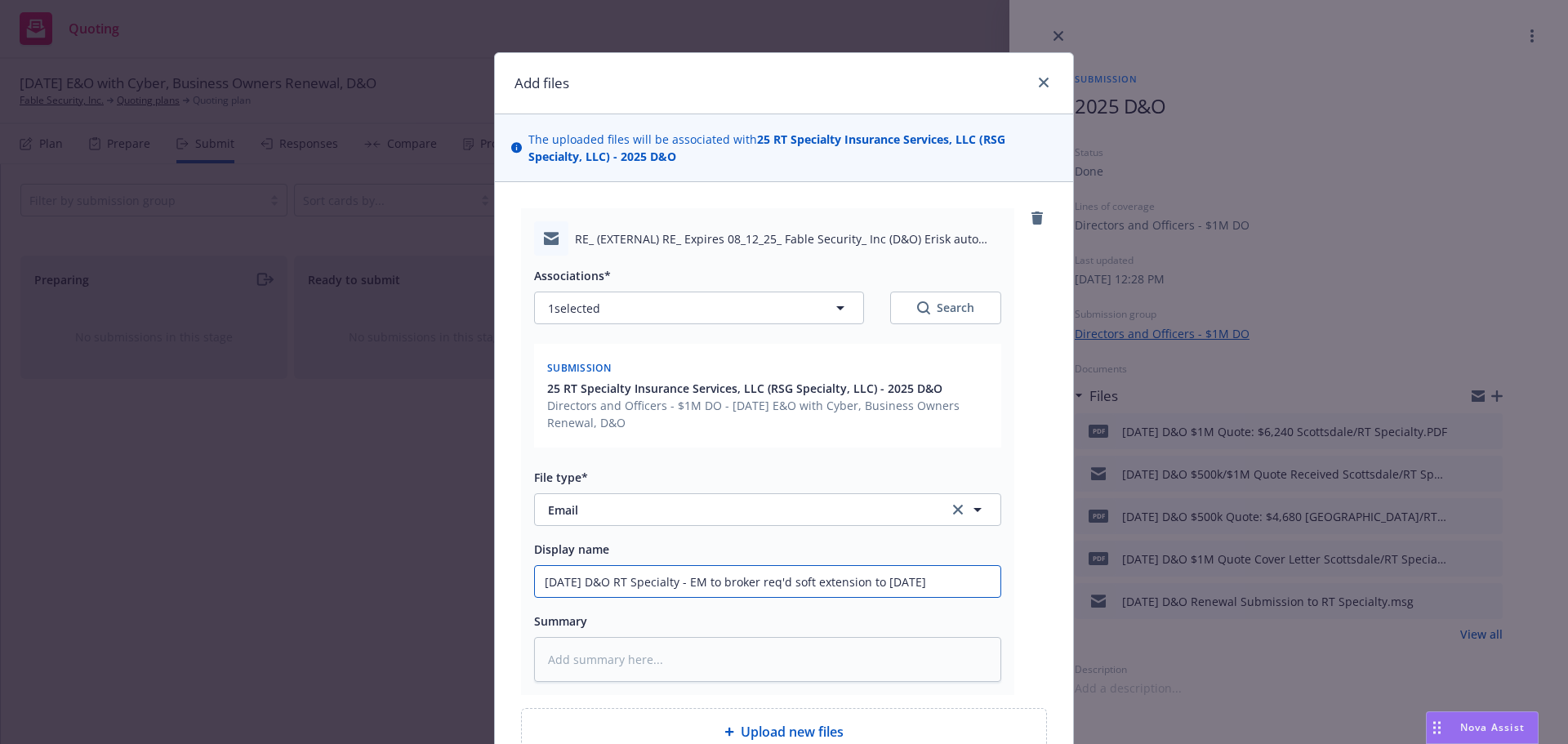
type textarea "x"
type input "8/12/2025 D&O RT Specialty - EM to broker req'd soft extension to 8/15/202"
type textarea "x"
drag, startPoint x: 962, startPoint y: 582, endPoint x: 392, endPoint y: 587, distance: 570.0
click at [350, 579] on div "Add files The uploaded files will be associated with 25 RT Specialty Insurance …" at bounding box center [784, 372] width 1568 height 744
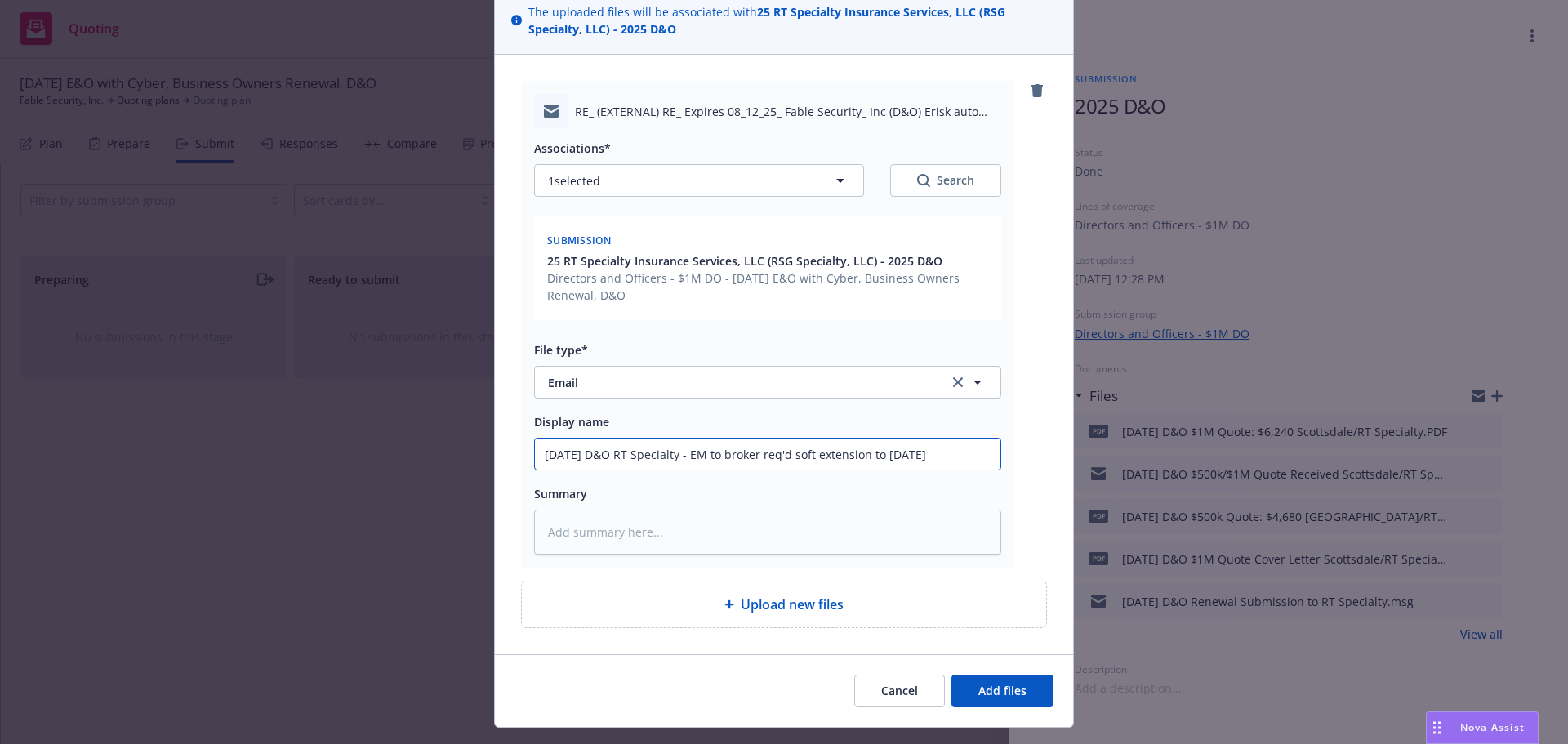
scroll to position [163, 0]
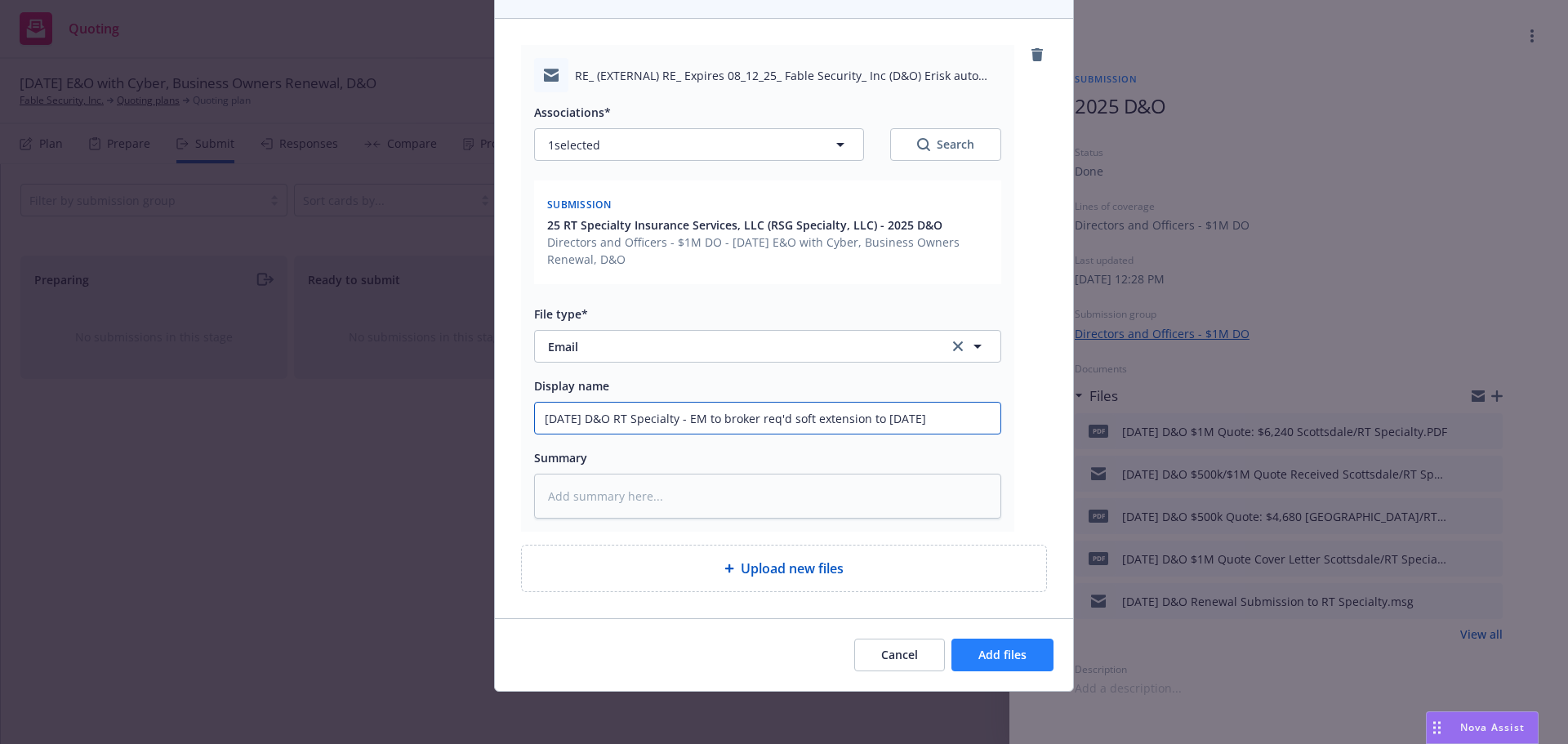
type input "8/12/2025 D&O RT Specialty - EM to broker req'd soft extension to 8/15/2025"
click at [1005, 658] on span "Add files" at bounding box center [1002, 654] width 48 height 15
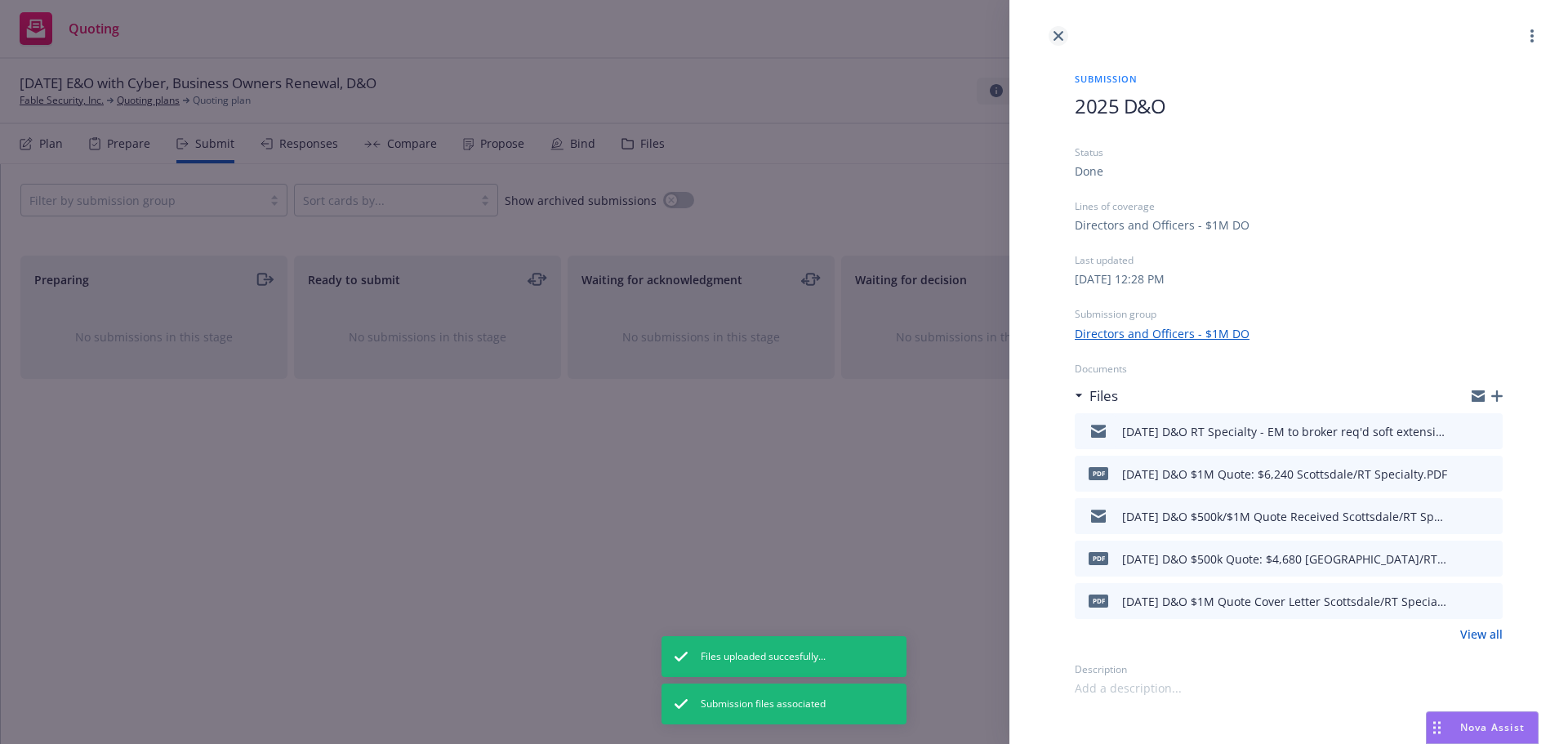
click at [1060, 38] on icon "close" at bounding box center [1058, 36] width 9 height 9
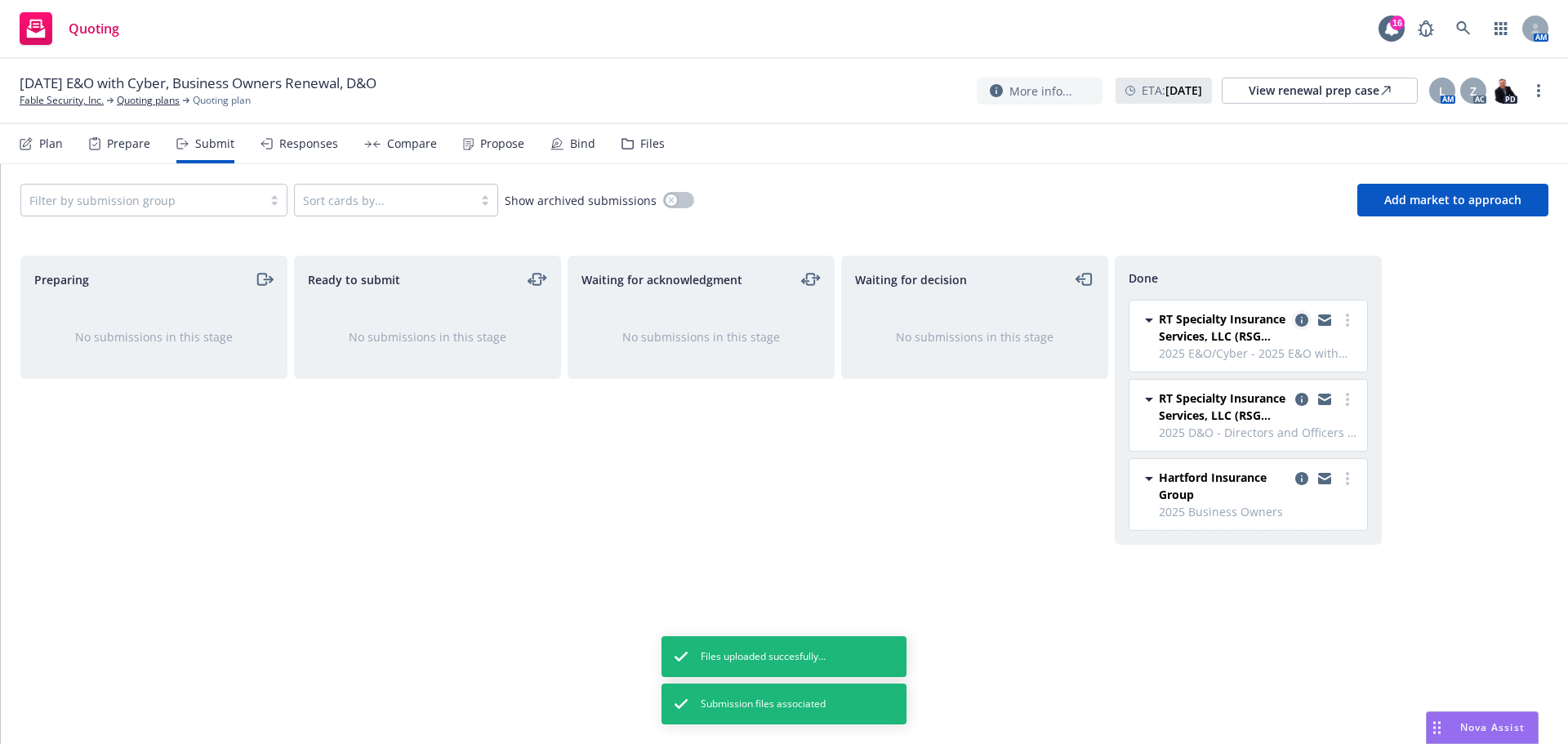
click at [1302, 318] on icon "copy logging email" at bounding box center [1302, 320] width 13 height 13
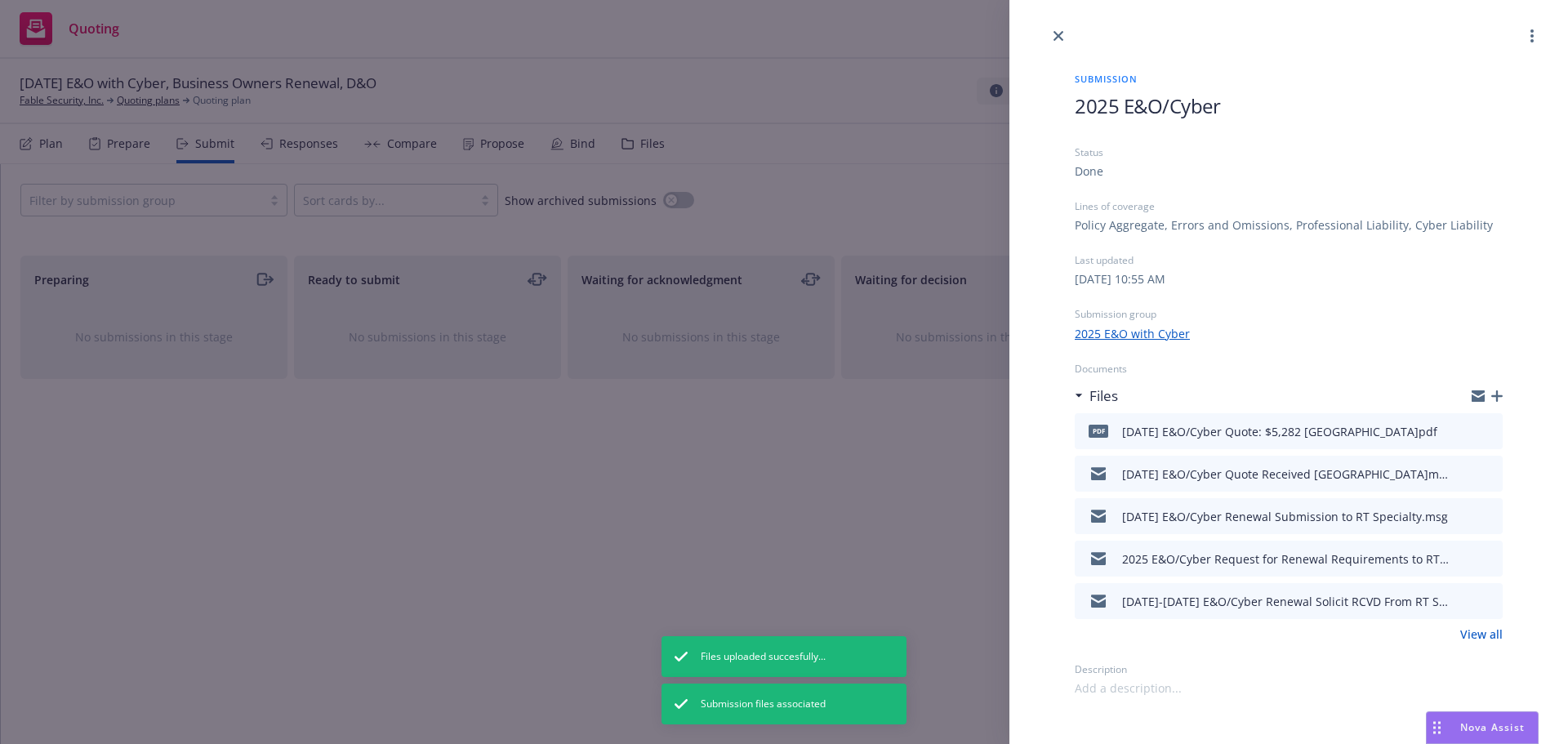
click at [1496, 394] on icon "button" at bounding box center [1497, 396] width 11 height 11
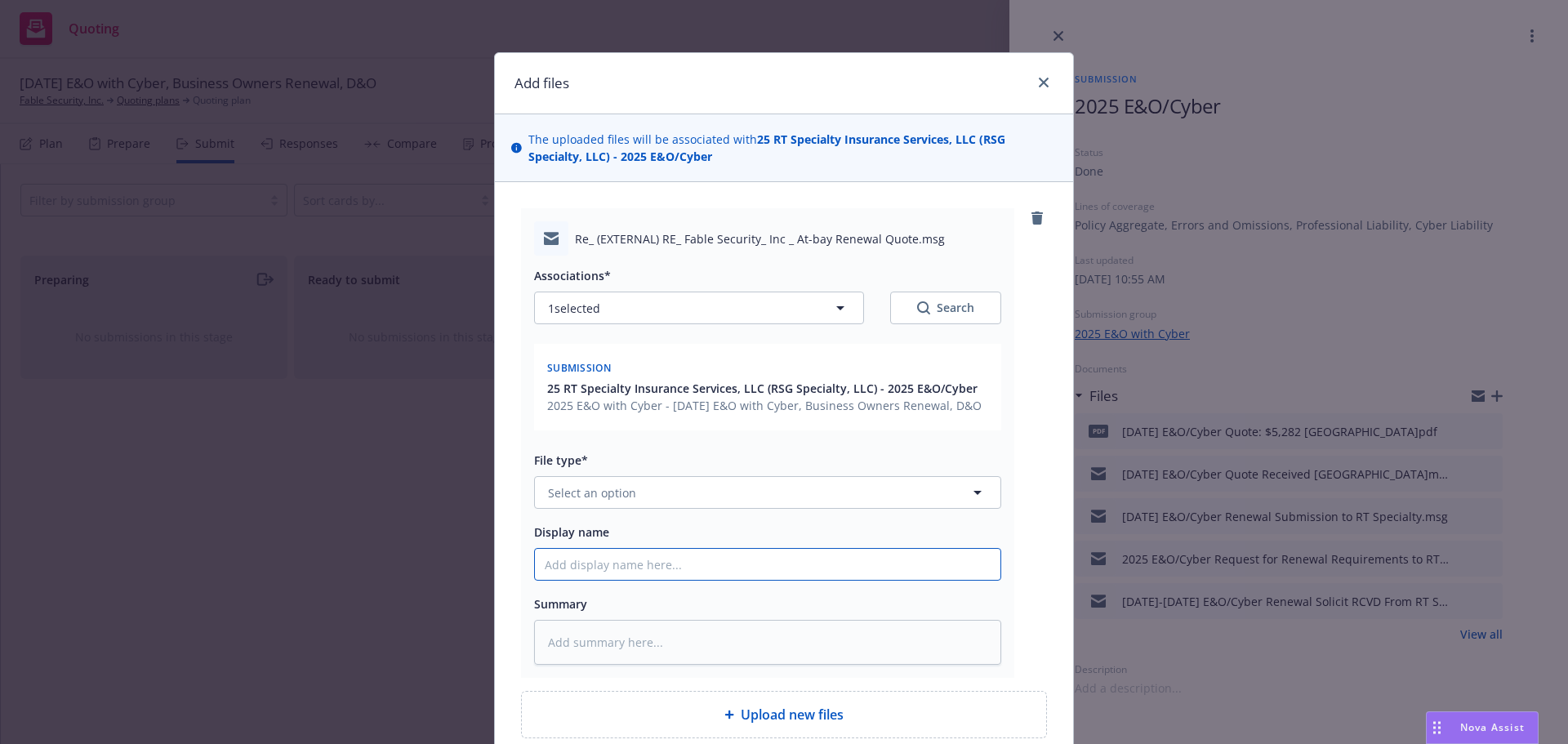
click at [567, 562] on input "Display name" at bounding box center [767, 564] width 465 height 31
paste input "8/12/2025 D&O RT Specialty - EM to broker req'd soft extension to 8/15/2025"
type textarea "x"
type input "8/12/2025 D&O RT Specialty - EM to broker req'd soft extension to 8/15/2025"
click at [604, 563] on input "8/12/2025 D&O RT Specialty - EM to broker req'd soft extension to 8/15/2025" at bounding box center [767, 564] width 465 height 31
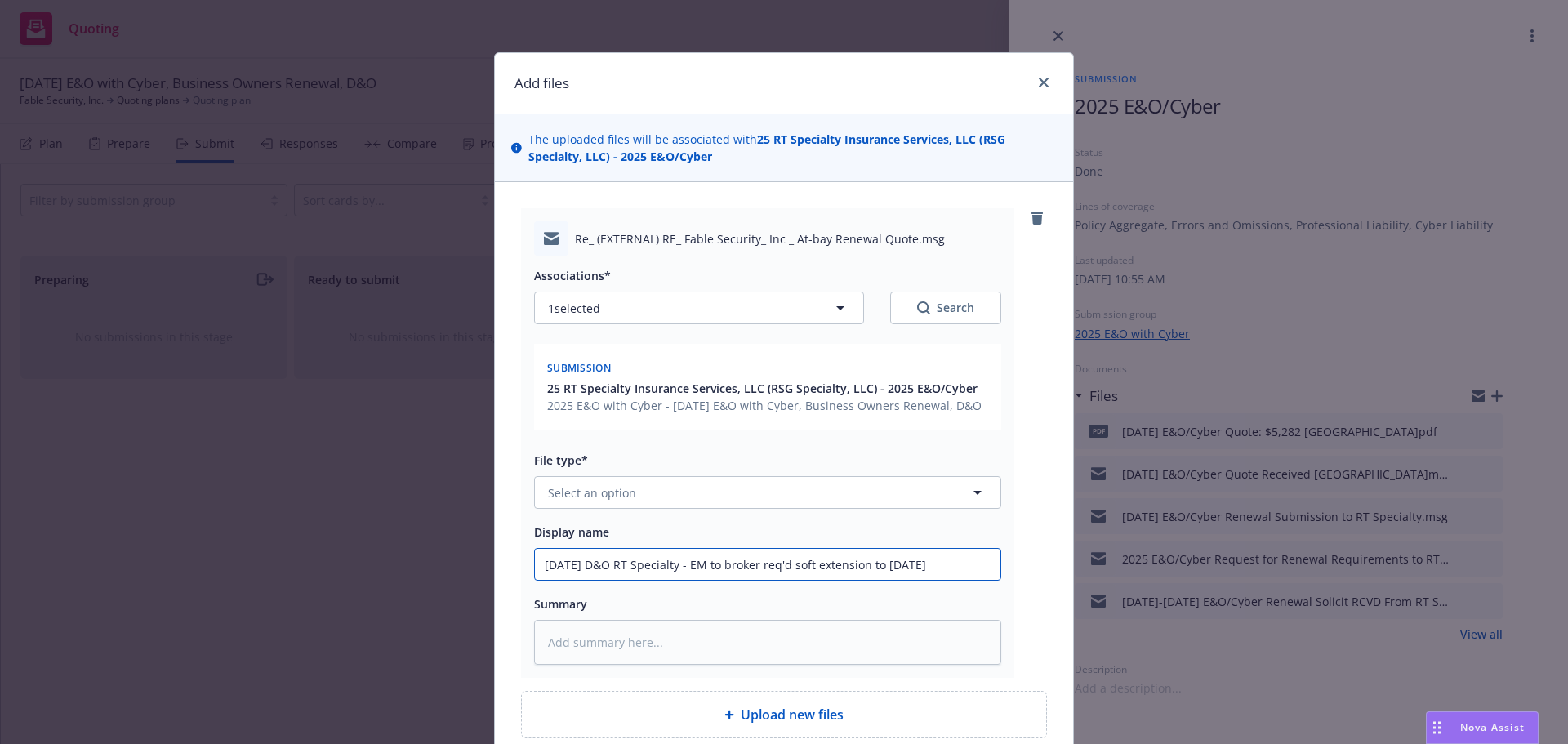
type textarea "x"
type input "8/12/2025 &O RT Specialty - EM to broker req'd soft extension to 8/15/2025"
type textarea "x"
type input "8/12/2025 E&O RT Specialty - EM to broker req'd soft extension to 8/15/2025"
type textarea "x"
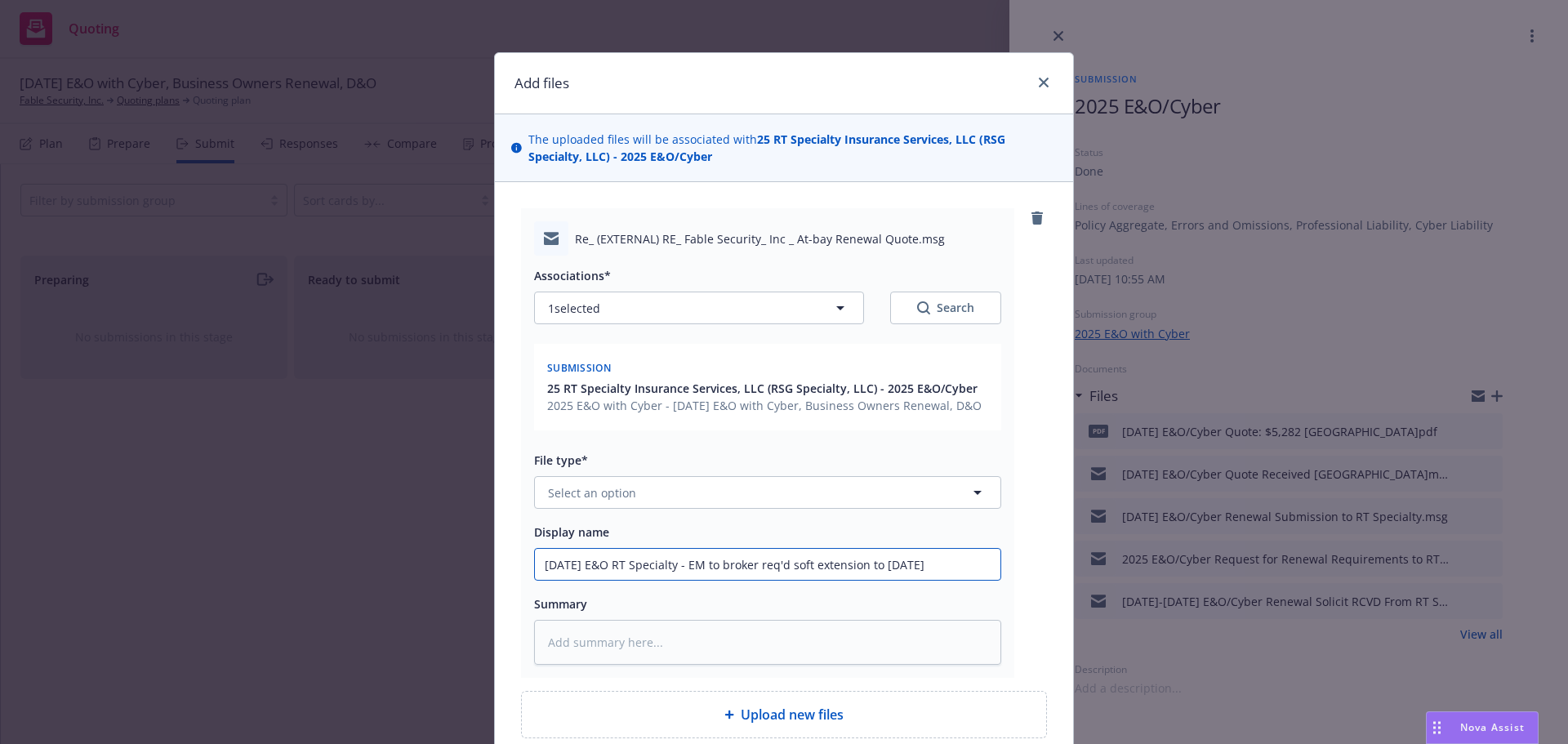
type input "8/12/2025 E&O/ RT Specialty - EM to broker req'd soft extension to 8/15/2025"
type textarea "x"
type input "8/12/2025 E&O/C RT Specialty - EM to broker req'd soft extension to 8/15/2025"
type textarea "x"
type input "8/12/2025 E&O/Cy RT Specialty - EM to broker req'd soft extension to 8/15/2025"
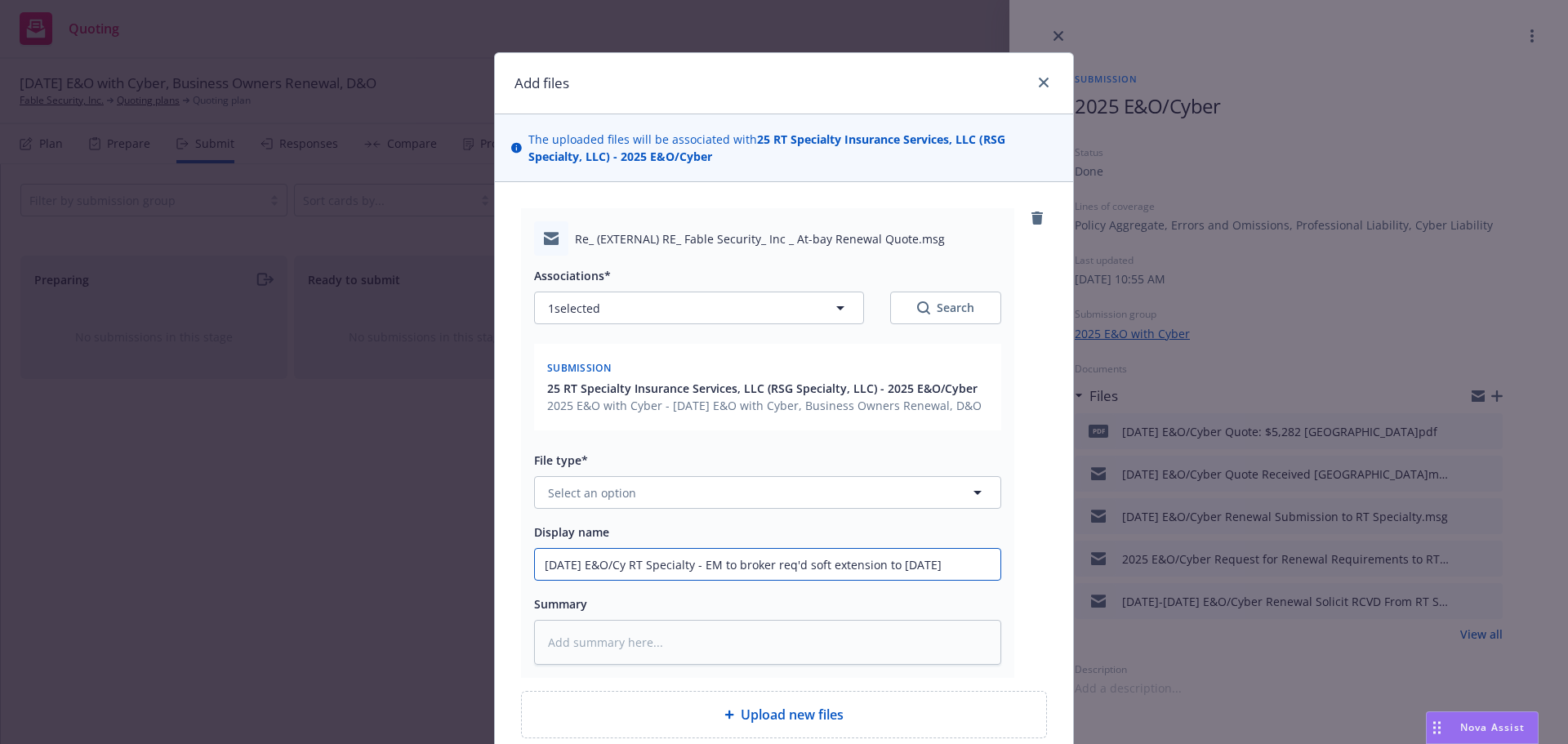
type textarea "x"
type input "8/12/2025 E&O/Cyb RT Specialty - EM to broker req'd soft extension to 8/15/2025"
type textarea "x"
type input "8/12/2025 E&O/Cybe RT Specialty - EM to broker req'd soft extension to 8/15/2025"
type textarea "x"
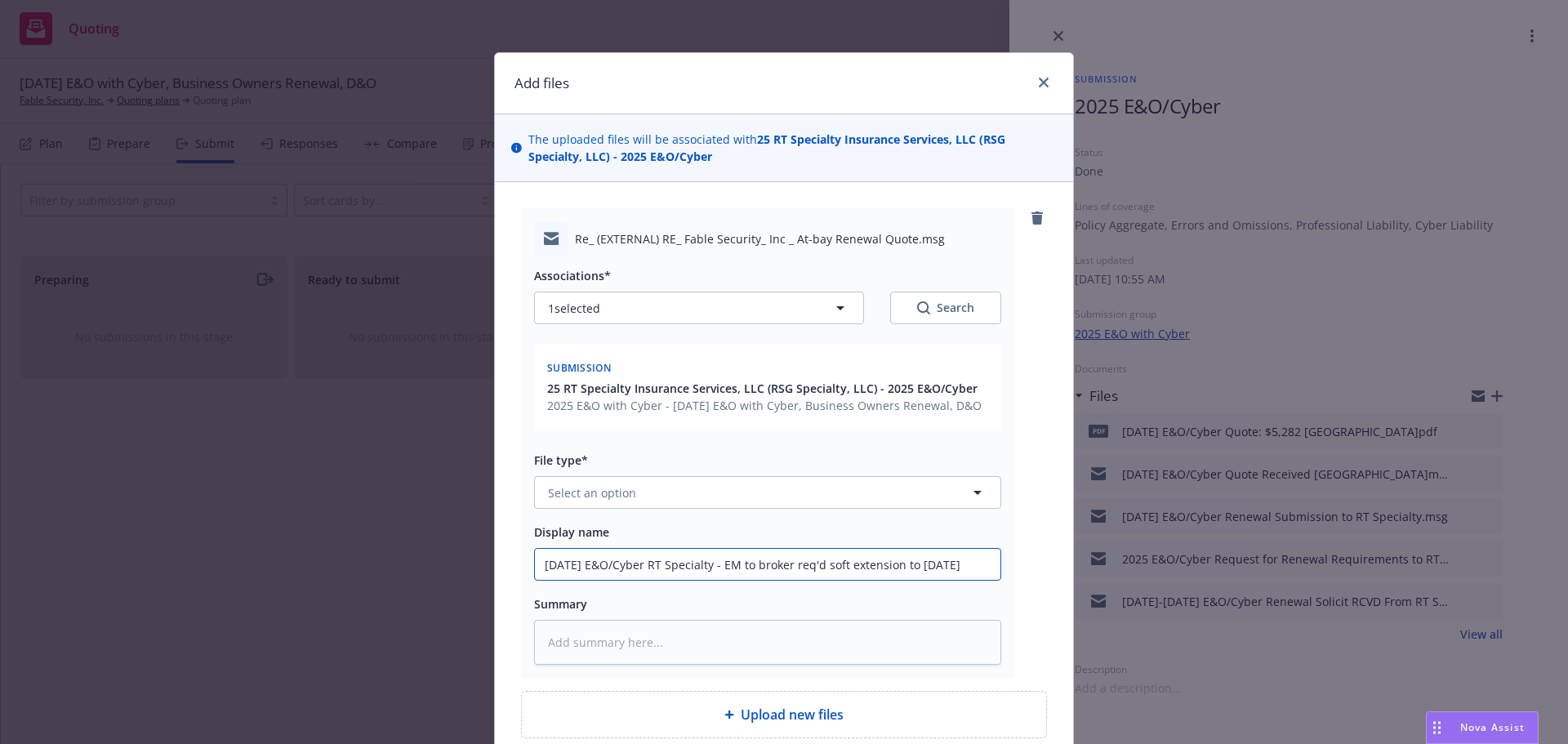
type input "8/12/2025 E&O/Cyber RT Specialty - EM to broker req'd soft extension to 8/15/20…"
click at [628, 488] on span "Select an option" at bounding box center [592, 493] width 88 height 17
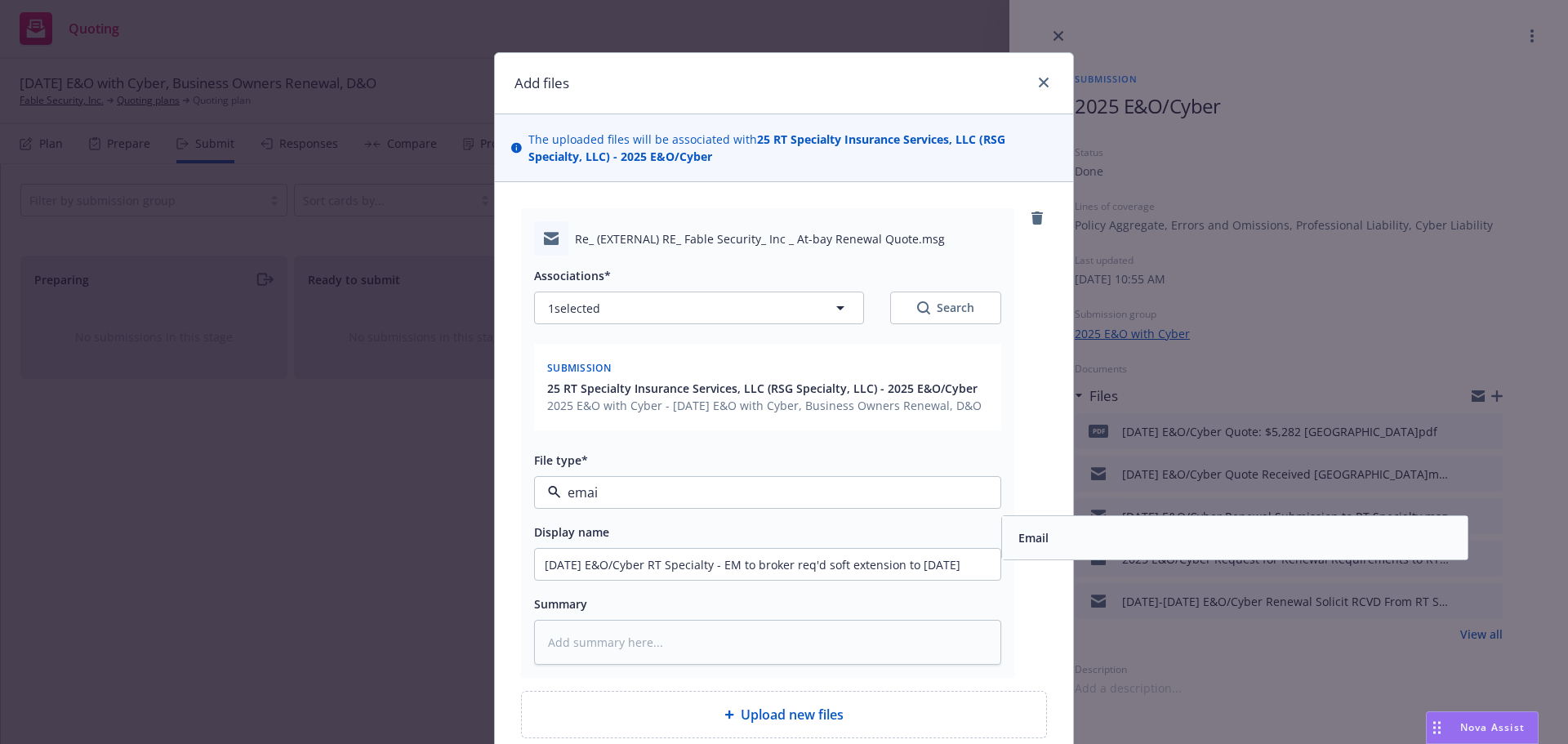
type input "email"
click at [1112, 543] on div "Email" at bounding box center [1235, 537] width 446 height 24
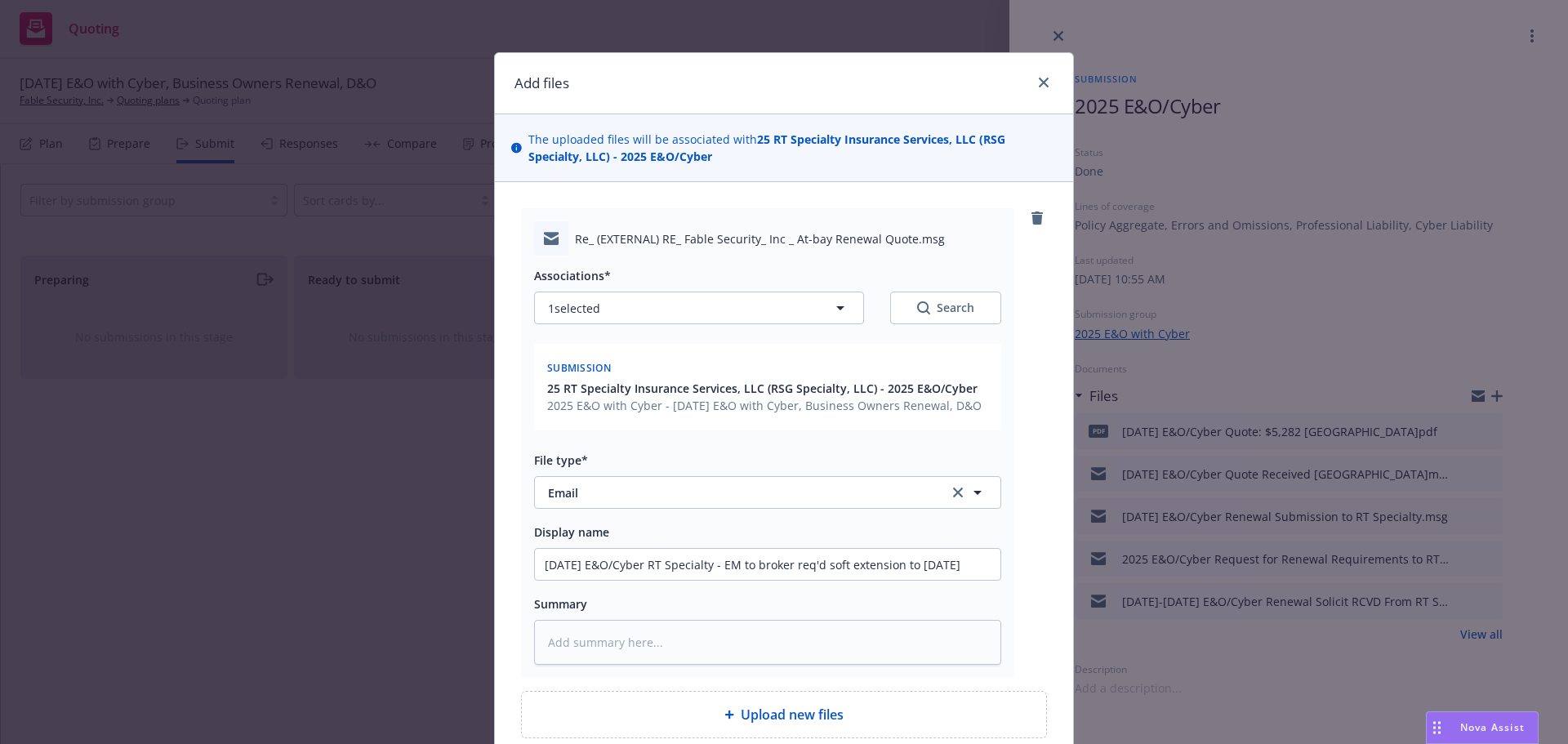
scroll to position [146, 0]
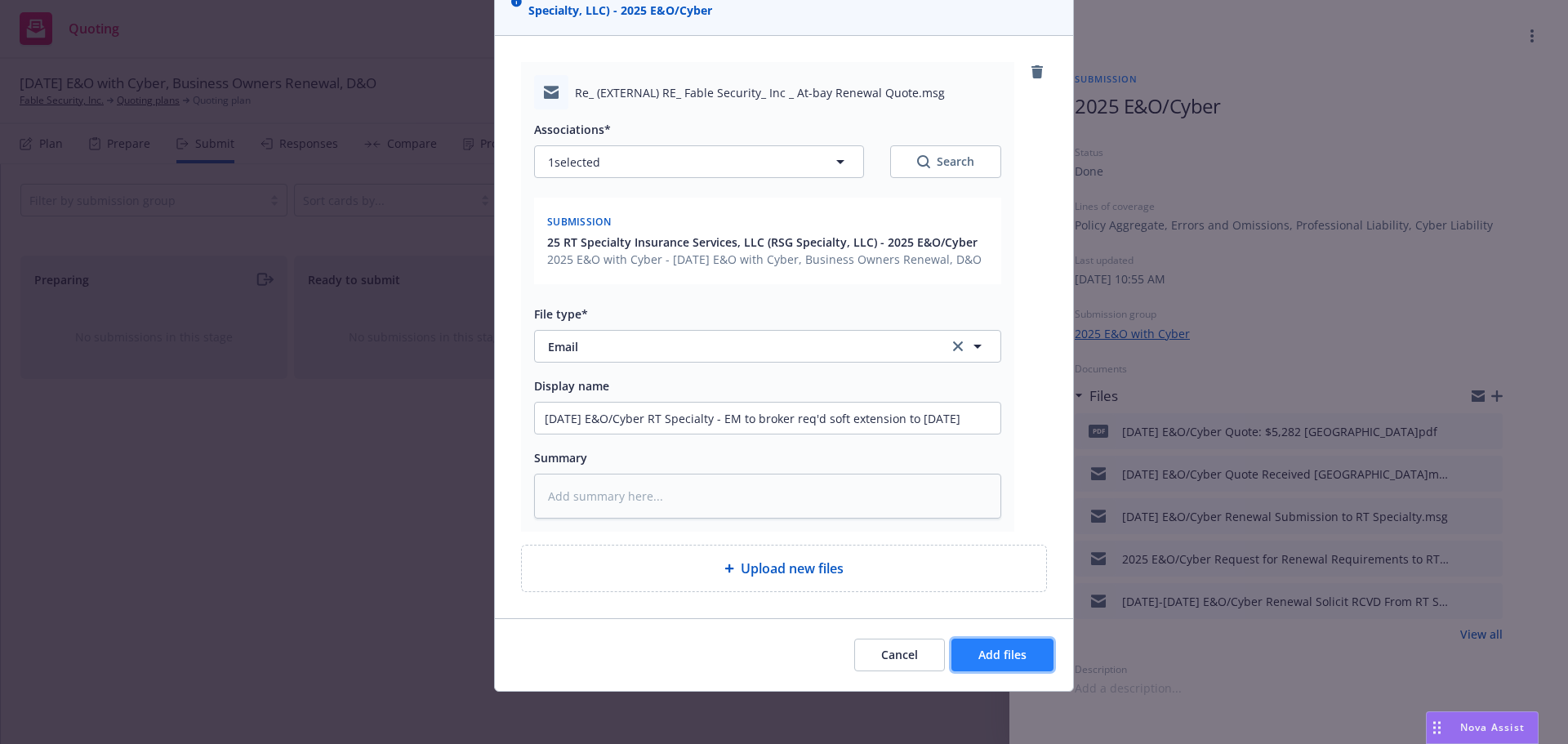
click at [1025, 646] on button "Add files" at bounding box center [1003, 655] width 102 height 32
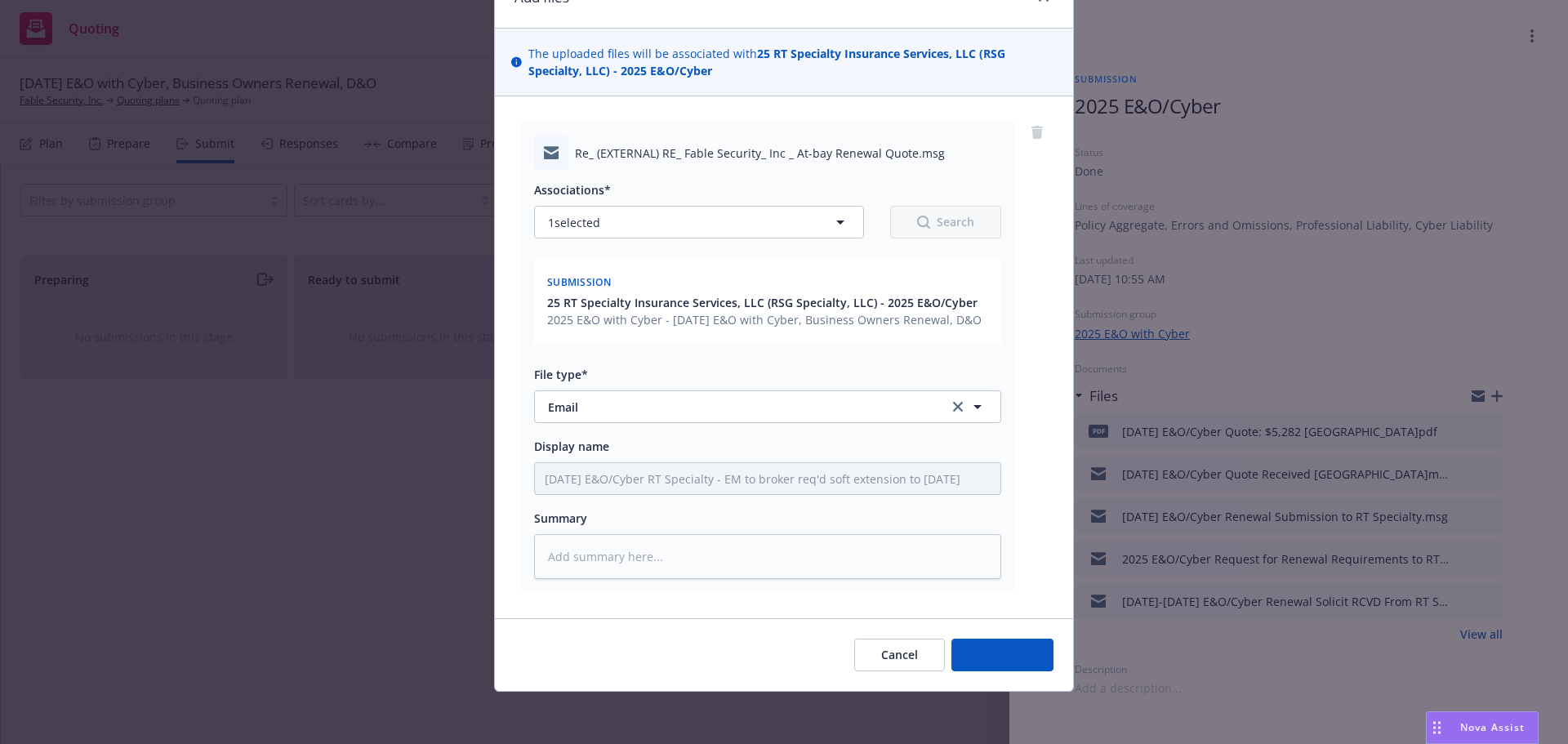
scroll to position [85, 0]
type textarea "x"
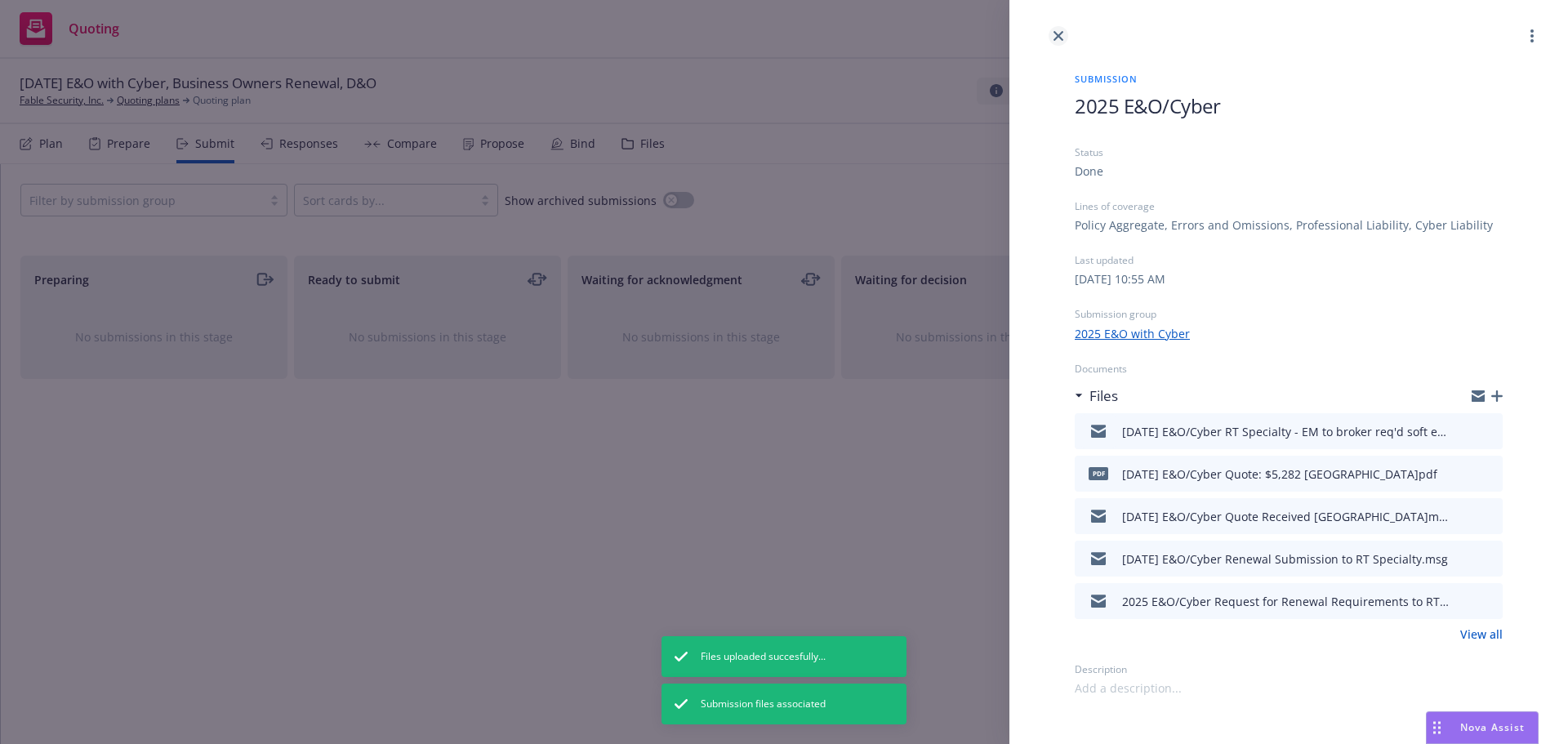
click at [1059, 35] on icon "close" at bounding box center [1058, 36] width 9 height 9
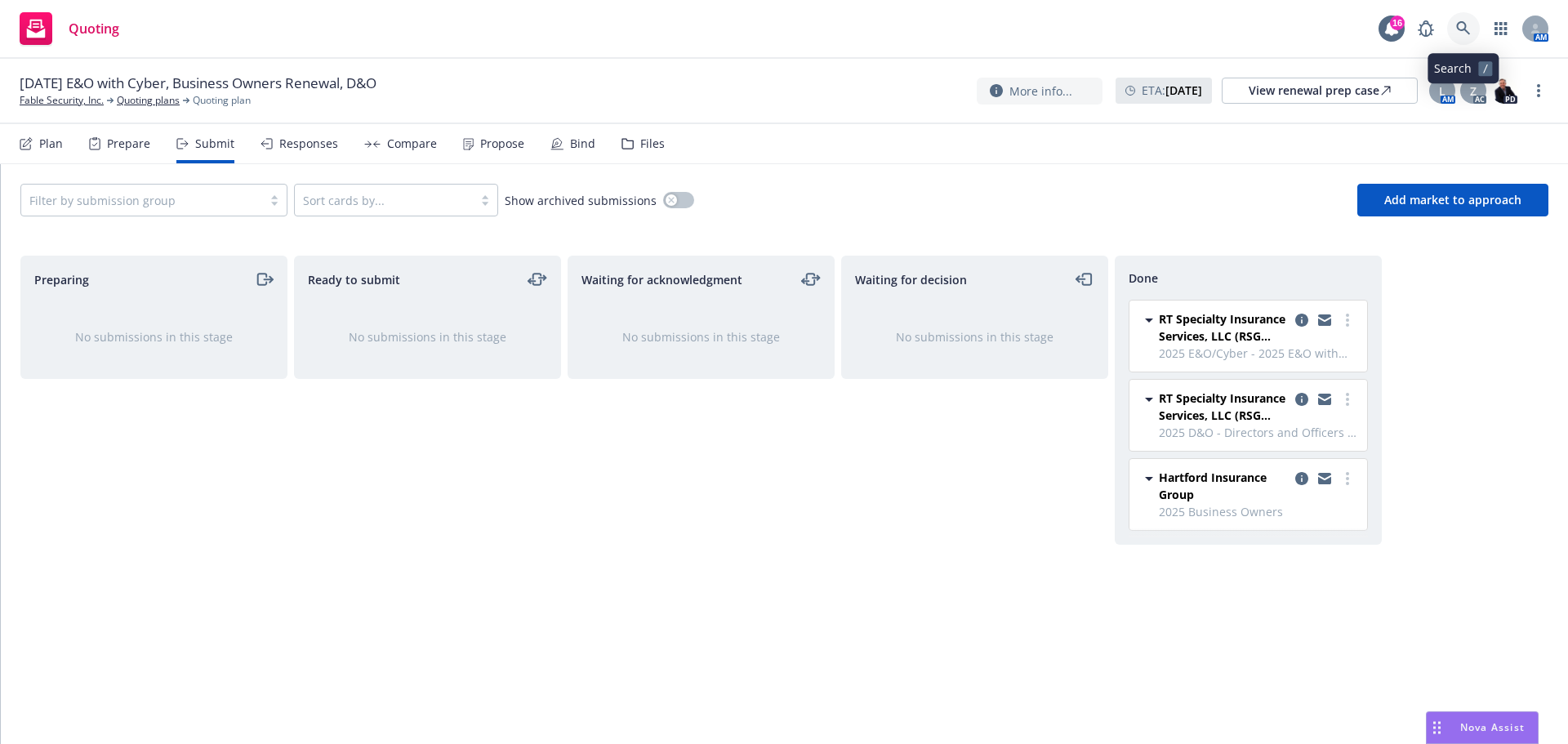
click at [1464, 26] on icon at bounding box center [1464, 28] width 15 height 15
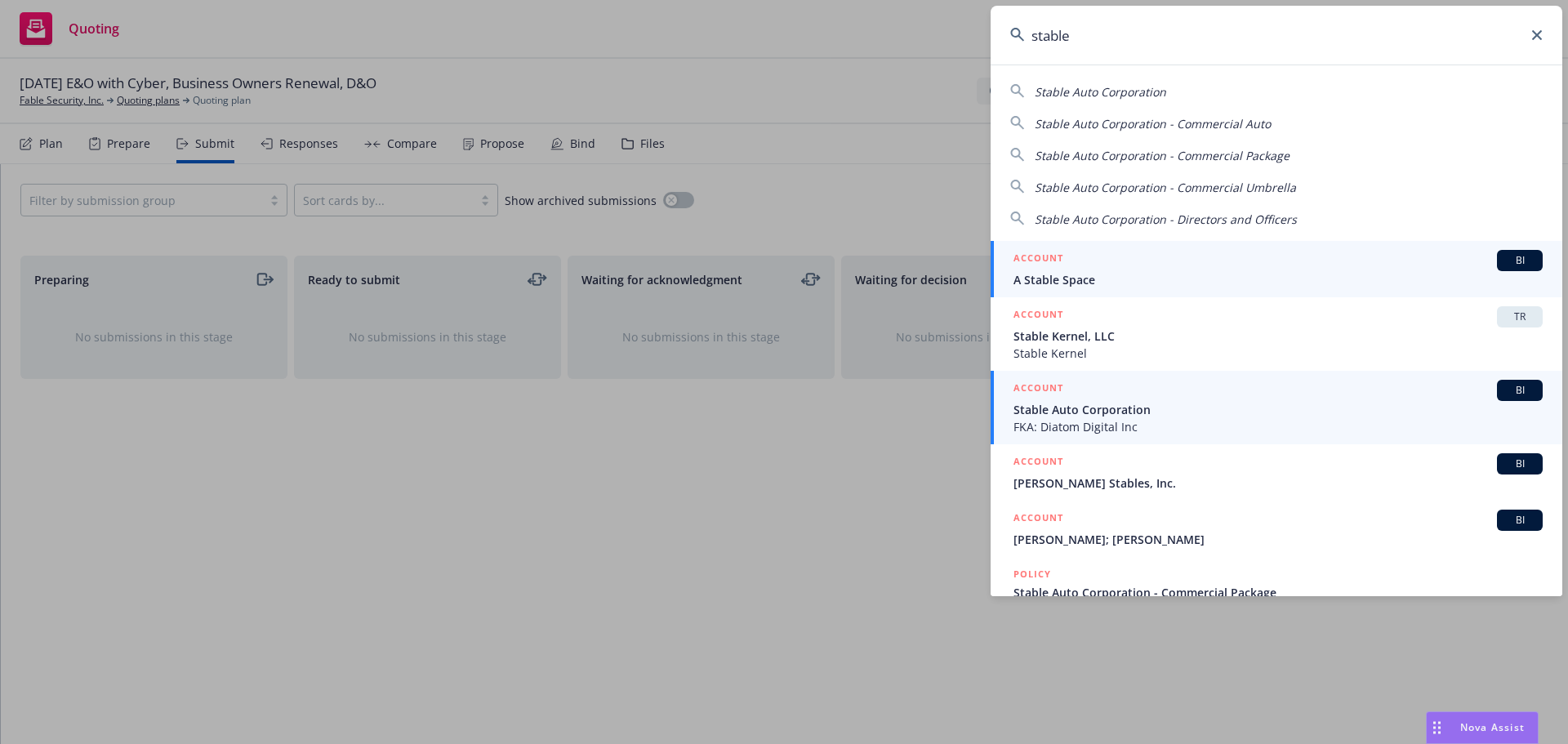
type input "stable"
click at [1047, 404] on span "Stable Auto Corporation" at bounding box center [1278, 409] width 529 height 17
